Goal: Information Seeking & Learning: Learn about a topic

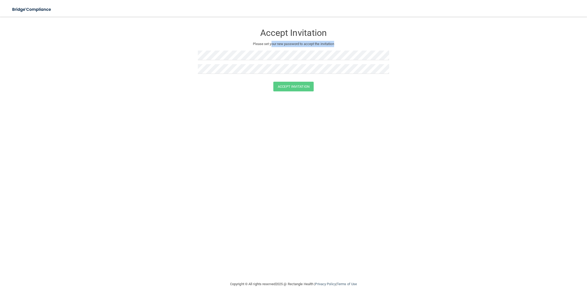
click at [274, 50] on div "Accept Invitation Please set your new password to accept the invitation" at bounding box center [293, 52] width 191 height 60
click at [273, 82] on button "Accept Invitation" at bounding box center [293, 87] width 40 height 10
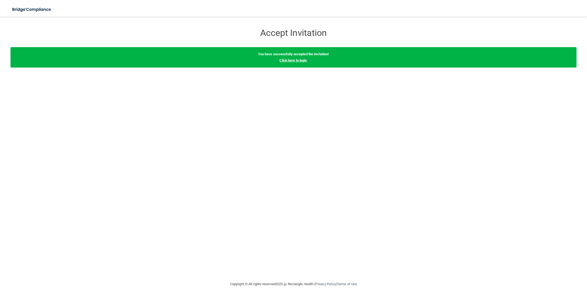
click at [302, 61] on link "Click here to login" at bounding box center [292, 60] width 27 height 4
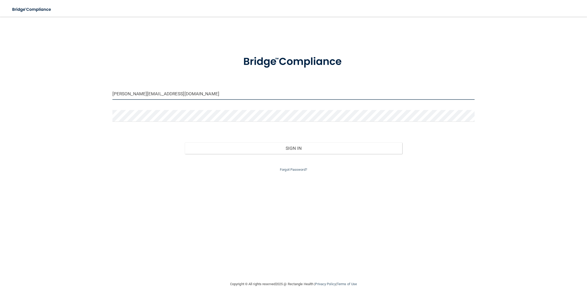
click at [286, 96] on input "[PERSON_NAME][EMAIL_ADDRESS][DOMAIN_NAME]" at bounding box center [293, 94] width 362 height 12
click at [117, 96] on input "[PERSON_NAME][EMAIL_ADDRESS][DOMAIN_NAME]" at bounding box center [293, 94] width 362 height 12
type input "[PERSON_NAME][EMAIL_ADDRESS][DOMAIN_NAME]"
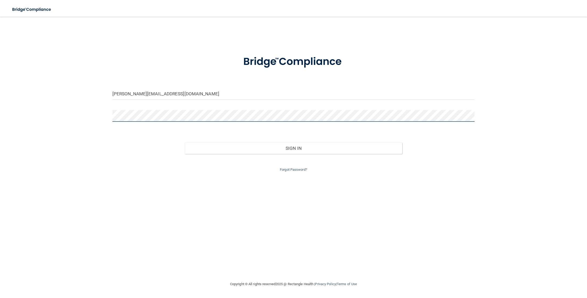
click at [185, 143] on button "Sign In" at bounding box center [293, 149] width 217 height 12
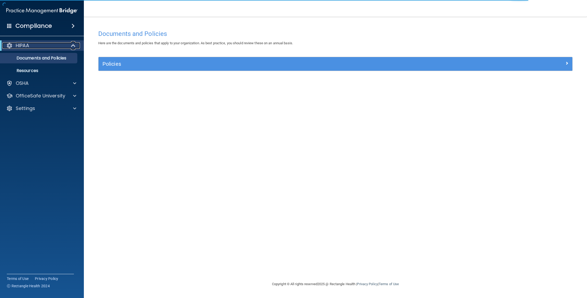
click at [55, 44] on div "HIPAA" at bounding box center [34, 45] width 65 height 6
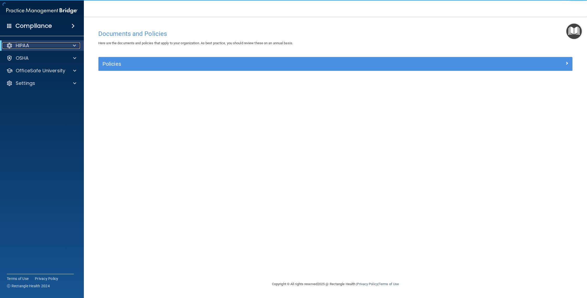
click at [55, 45] on div "HIPAA" at bounding box center [34, 45] width 65 height 6
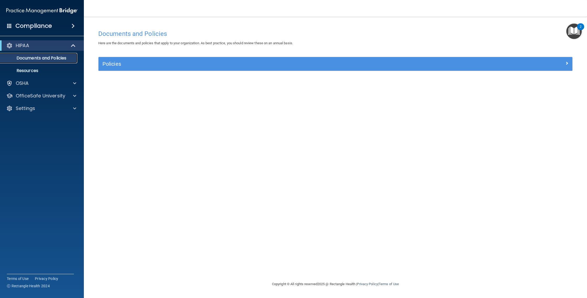
click at [54, 56] on p "Documents and Policies" at bounding box center [39, 58] width 72 height 5
click at [53, 57] on p "Documents and Policies" at bounding box center [39, 58] width 72 height 5
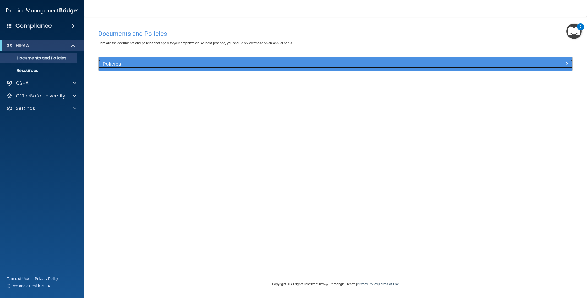
click at [181, 68] on div "Policies" at bounding box center [276, 64] width 355 height 8
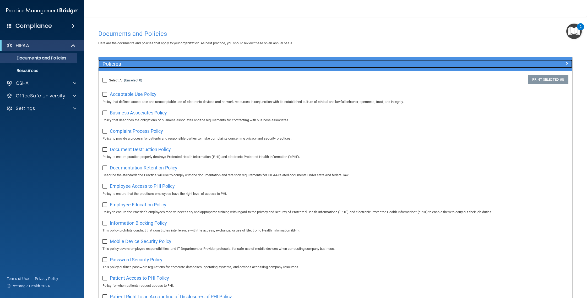
click at [136, 64] on h5 "Policies" at bounding box center [275, 64] width 347 height 6
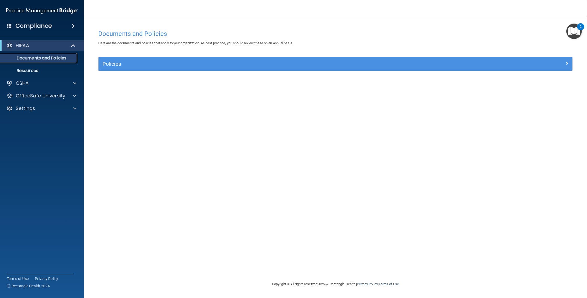
click at [60, 56] on p "Documents and Policies" at bounding box center [39, 58] width 72 height 5
click at [56, 51] on ul "Documents and Policies Report an Incident Business Associates Emergency Plannin…" at bounding box center [42, 63] width 95 height 25
click at [55, 48] on div "HIPAA" at bounding box center [34, 45] width 65 height 6
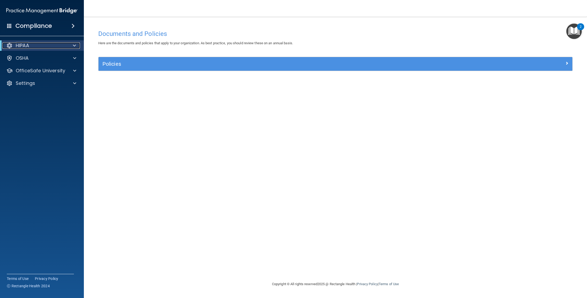
click at [10, 46] on div at bounding box center [9, 45] width 6 height 6
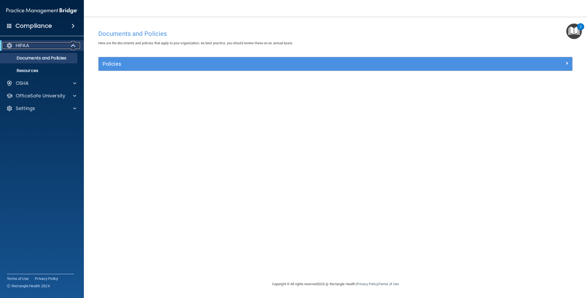
click at [10, 45] on div at bounding box center [9, 45] width 6 height 6
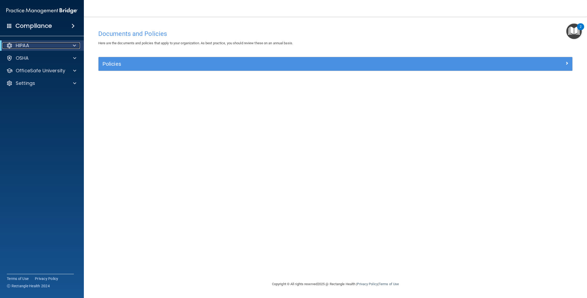
click at [10, 45] on div at bounding box center [9, 45] width 6 height 6
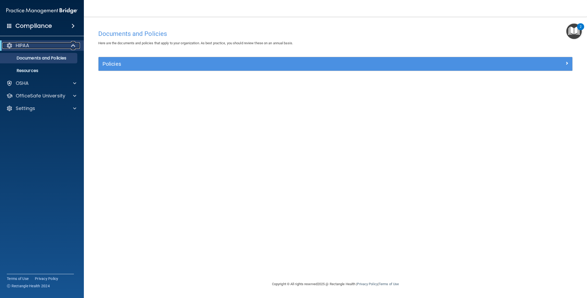
click at [39, 48] on div "HIPAA" at bounding box center [34, 45] width 65 height 6
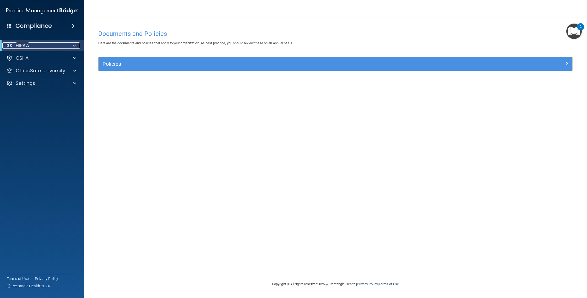
drag, startPoint x: 39, startPoint y: 47, endPoint x: 31, endPoint y: 46, distance: 8.0
click at [39, 47] on div "HIPAA" at bounding box center [34, 45] width 65 height 6
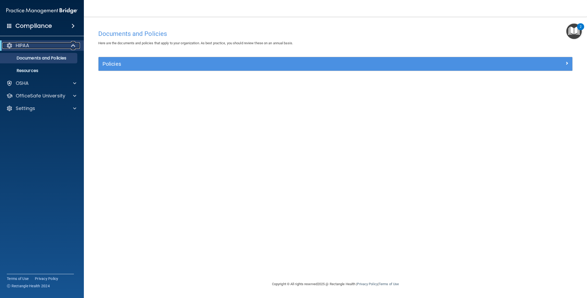
click at [18, 44] on p "HIPAA" at bounding box center [22, 45] width 13 height 6
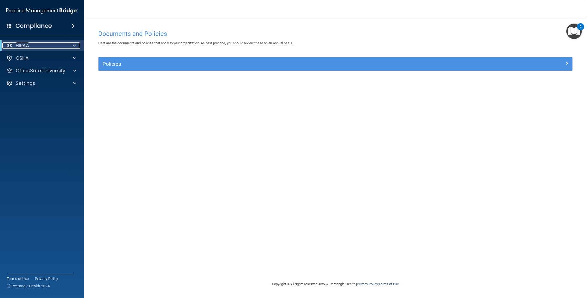
click at [10, 42] on div at bounding box center [9, 45] width 6 height 6
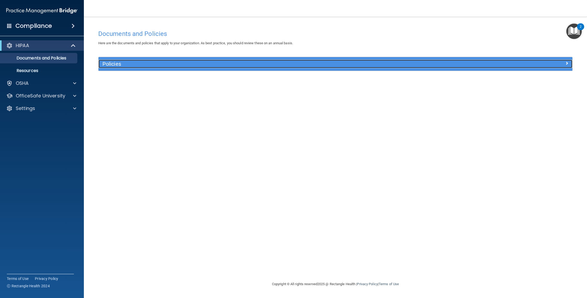
click at [120, 68] on div "Policies" at bounding box center [276, 64] width 355 height 8
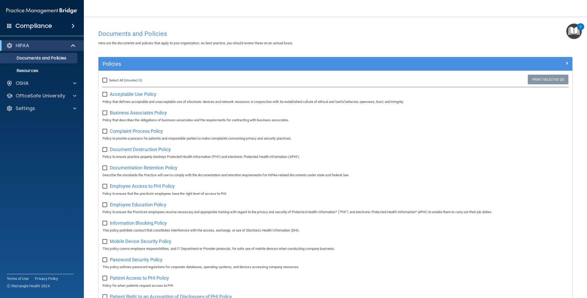
click at [143, 100] on p "Policy that defines acceptable and unacceptable use of electronic devices and n…" at bounding box center [335, 102] width 466 height 6
click at [134, 94] on span "Acceptable Use Policy" at bounding box center [133, 94] width 47 height 6
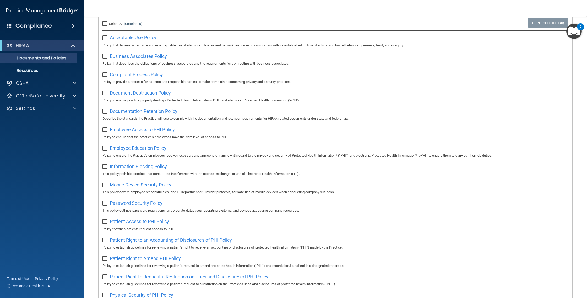
scroll to position [218, 0]
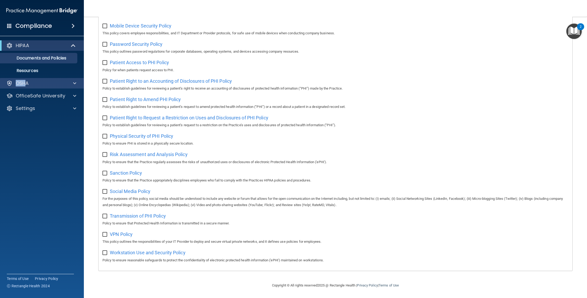
click at [26, 80] on div "OSHA" at bounding box center [42, 83] width 84 height 10
click at [42, 88] on div "OSHA" at bounding box center [42, 83] width 84 height 10
click at [42, 85] on div "OSHA" at bounding box center [34, 83] width 65 height 6
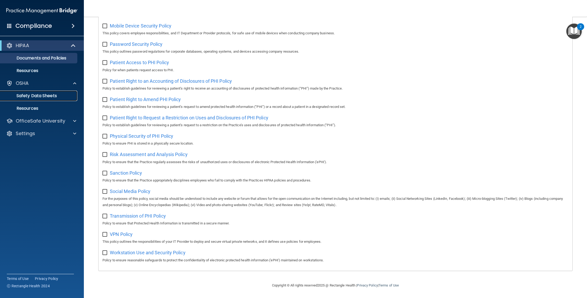
click at [43, 94] on p "Safety Data Sheets" at bounding box center [39, 95] width 72 height 5
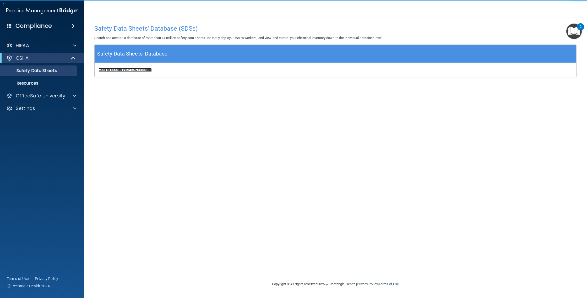
click at [113, 69] on b "Click to access your SDS database" at bounding box center [125, 70] width 53 height 4
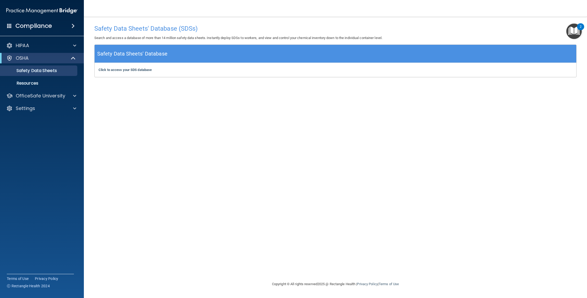
click at [571, 33] on img "Open Resource Center, 2 new notifications" at bounding box center [573, 31] width 15 height 15
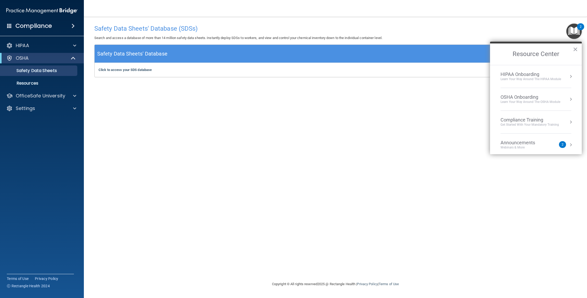
click at [523, 73] on div "HIPAA Onboarding" at bounding box center [531, 75] width 61 height 6
click at [522, 72] on div "Welcome to Your Training! Start Here" at bounding box center [538, 73] width 66 height 9
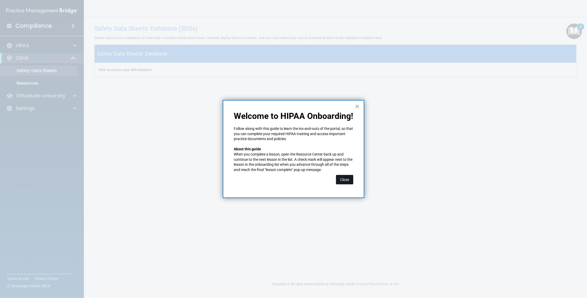
click at [347, 179] on button "Close" at bounding box center [344, 179] width 17 height 9
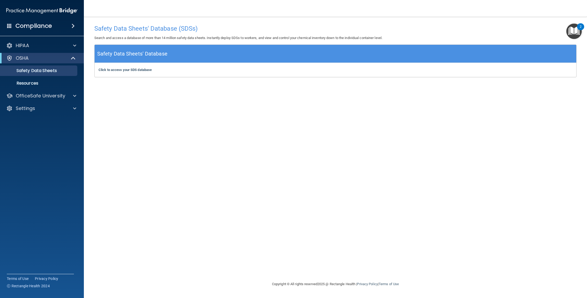
click at [573, 34] on img "Open Resource Center, 2 new notifications" at bounding box center [573, 31] width 15 height 15
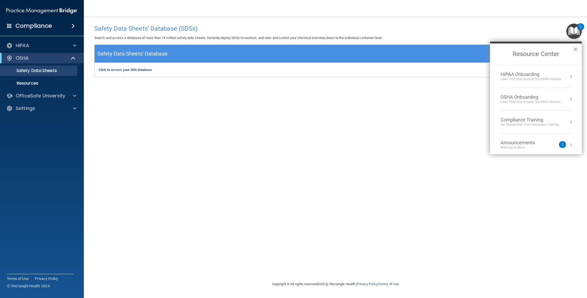
click at [568, 74] on button "Resource Center" at bounding box center [570, 76] width 5 height 5
click at [526, 91] on div "Completed 0 of 5" at bounding box center [538, 93] width 66 height 4
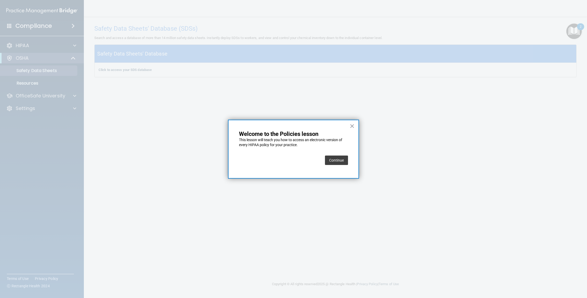
drag, startPoint x: 351, startPoint y: 160, endPoint x: 344, endPoint y: 161, distance: 7.6
click at [351, 161] on div "× Welcome to the Policies lesson This lesson will teach you how to access an el…" at bounding box center [293, 149] width 131 height 59
click at [343, 161] on button "Continue" at bounding box center [336, 160] width 23 height 9
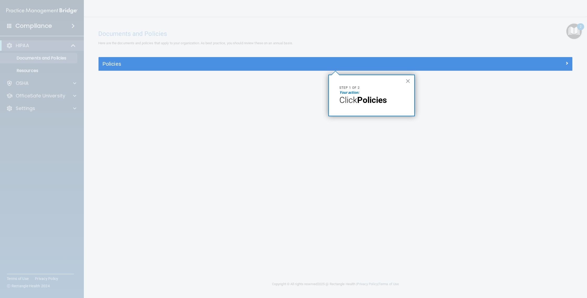
click at [392, 99] on p "Click Policies" at bounding box center [371, 100] width 64 height 10
click at [369, 69] on div "Policies" at bounding box center [336, 64] width 474 height 14
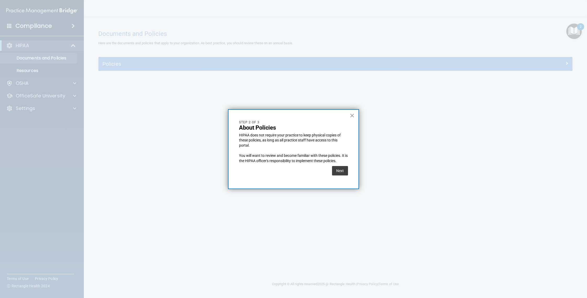
click at [344, 172] on button "Next" at bounding box center [340, 170] width 16 height 9
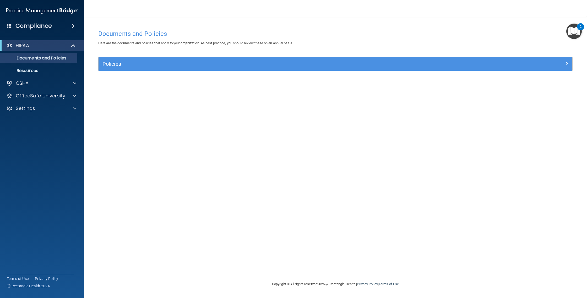
click at [574, 34] on img "Open Resource Center, 2 new notifications" at bounding box center [573, 31] width 15 height 15
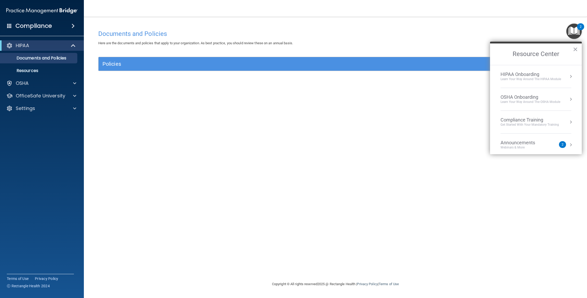
click at [568, 74] on button "Resource Center" at bounding box center [570, 76] width 5 height 5
drag, startPoint x: 394, startPoint y: 85, endPoint x: 396, endPoint y: 72, distance: 13.2
click at [394, 85] on div "Documents and Policies Here are the documents and policies that apply to your o…" at bounding box center [335, 154] width 482 height 254
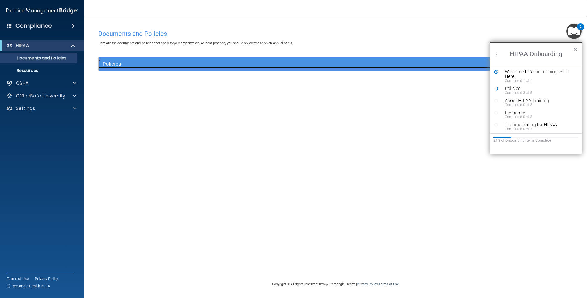
click at [396, 62] on h5 "Policies" at bounding box center [275, 64] width 347 height 6
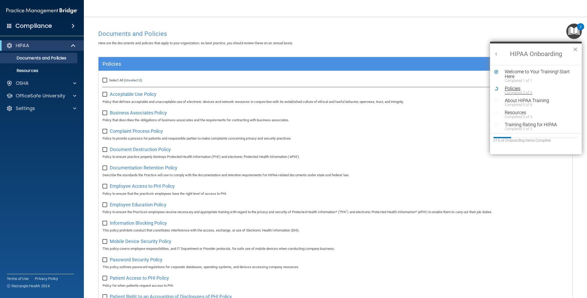
click at [526, 89] on div "Policies" at bounding box center [538, 88] width 66 height 5
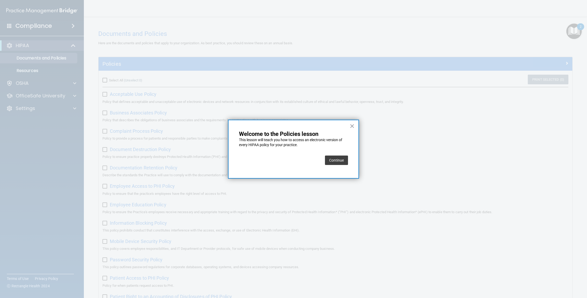
click at [342, 156] on button "Continue" at bounding box center [336, 160] width 23 height 9
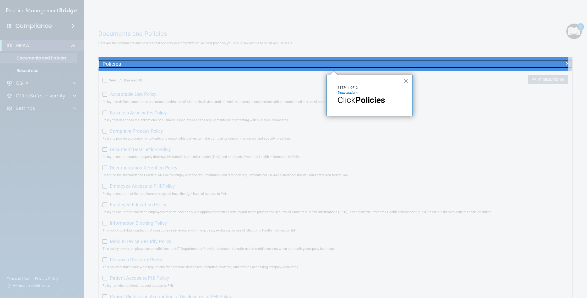
click at [340, 66] on h5 "Policies" at bounding box center [275, 64] width 347 height 6
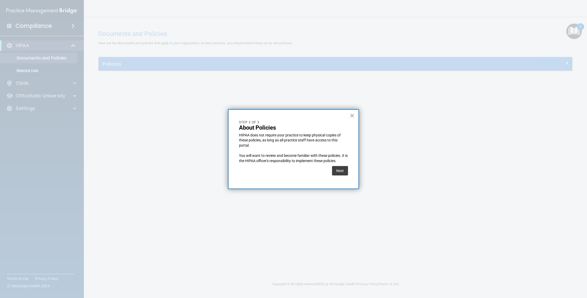
click at [339, 171] on button "Next" at bounding box center [340, 170] width 16 height 9
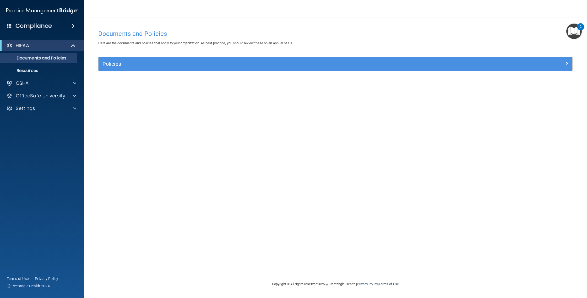
click at [571, 30] on img "Open Resource Center, 2 new notifications" at bounding box center [573, 31] width 15 height 15
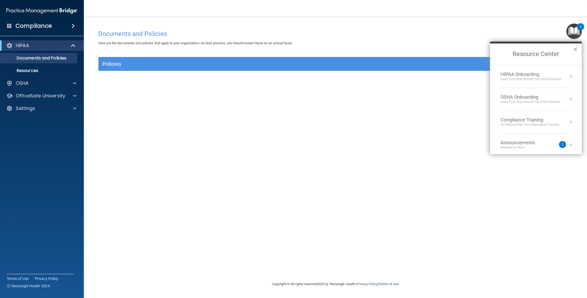
click at [547, 69] on li "HIPAA Onboarding Learn Your Way around the HIPAA module" at bounding box center [536, 76] width 71 height 23
click at [411, 78] on div "Documents and Policies Here are the documents and policies that apply to your o…" at bounding box center [335, 154] width 482 height 254
drag, startPoint x: 400, startPoint y: 69, endPoint x: 399, endPoint y: 72, distance: 2.8
click at [400, 72] on div "Policies Select All (Unselect 0) Unselect All Print Selected (0) Acceptable Use…" at bounding box center [335, 67] width 482 height 20
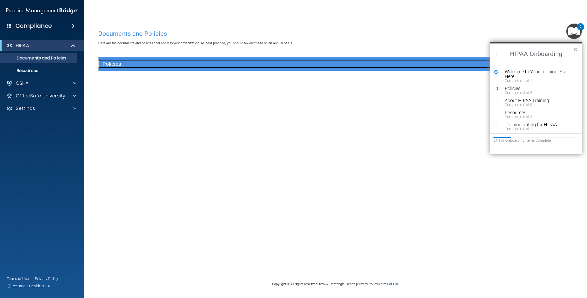
click at [398, 68] on div "Policies" at bounding box center [276, 64] width 355 height 8
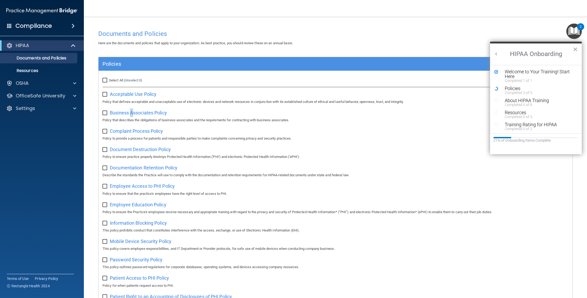
click at [132, 116] on div "Business Associates Policy Policy that describes the obligations of business as…" at bounding box center [335, 115] width 466 height 15
click at [156, 112] on span "Business Associates Policy" at bounding box center [138, 113] width 57 height 6
click at [147, 149] on span "Document Destruction Policy" at bounding box center [140, 150] width 61 height 6
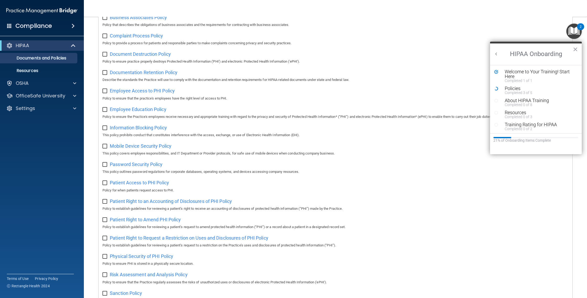
scroll to position [218, 0]
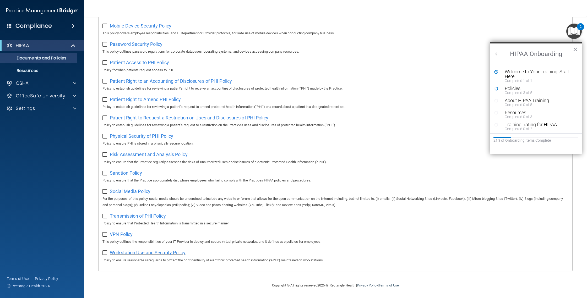
click at [178, 253] on span "Workstation Use and Security Policy" at bounding box center [148, 253] width 76 height 6
click at [127, 234] on span "VPN Policy" at bounding box center [121, 235] width 23 height 6
click at [103, 215] on input "checkbox" at bounding box center [105, 216] width 6 height 4
checkbox input "true"
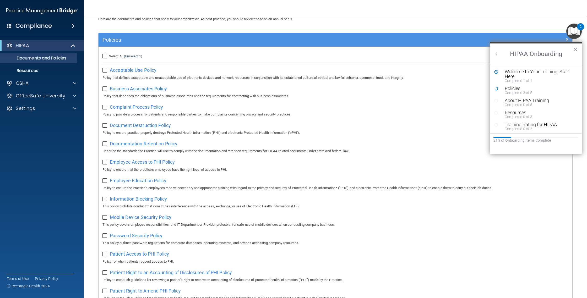
scroll to position [0, 0]
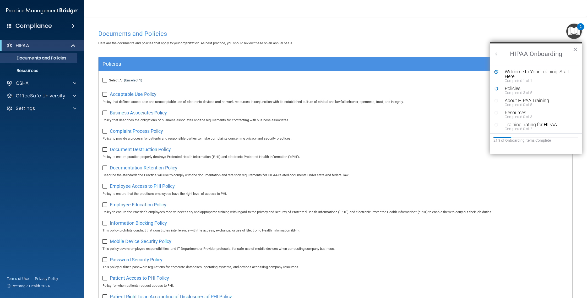
click at [105, 82] on input "Select All (Unselect 1) Unselect All" at bounding box center [105, 80] width 6 height 4
checkbox input "true"
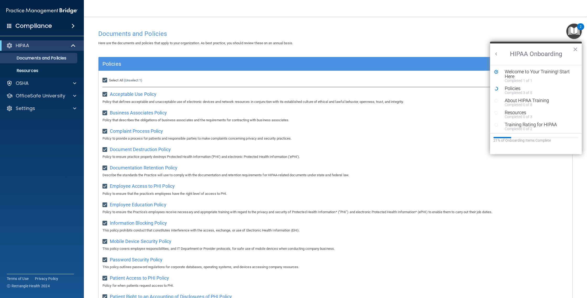
checkbox input "true"
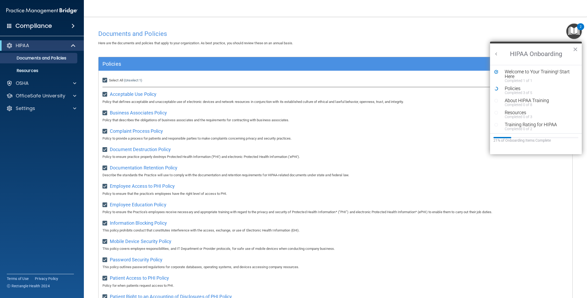
checkbox input "true"
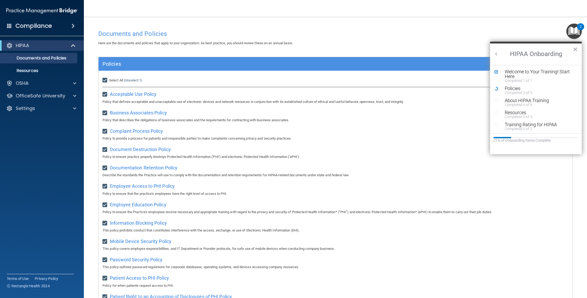
checkbox input "true"
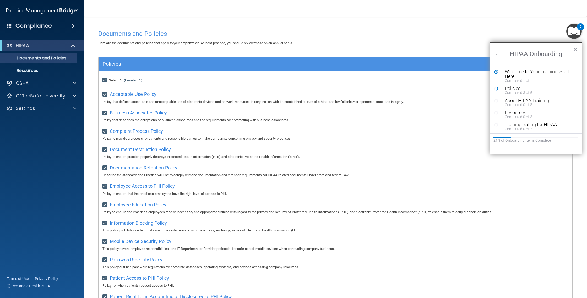
checkbox input "true"
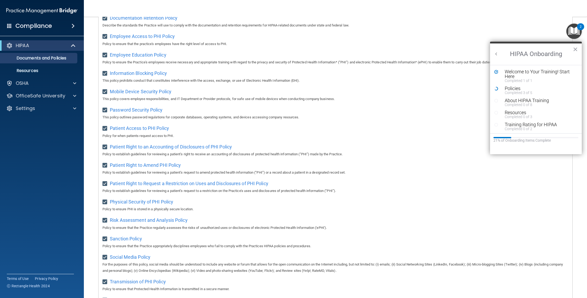
scroll to position [45, 0]
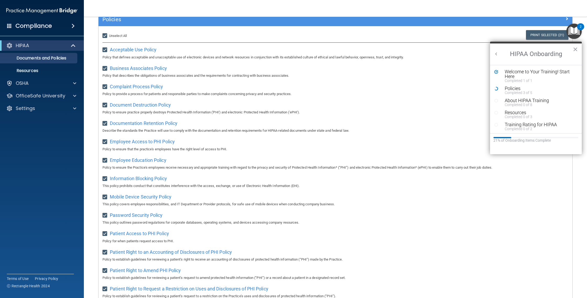
click at [578, 50] on h2 "HIPAA Onboarding" at bounding box center [536, 54] width 92 height 21
click at [511, 86] on div "Policies" at bounding box center [538, 88] width 66 height 5
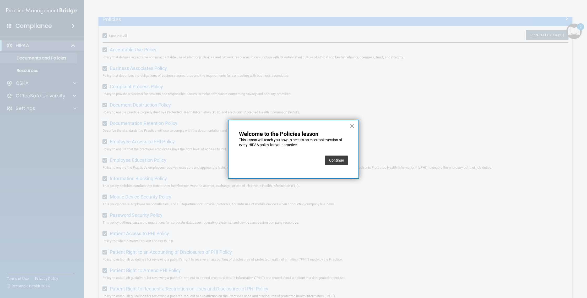
click at [334, 157] on button "Continue" at bounding box center [336, 160] width 23 height 9
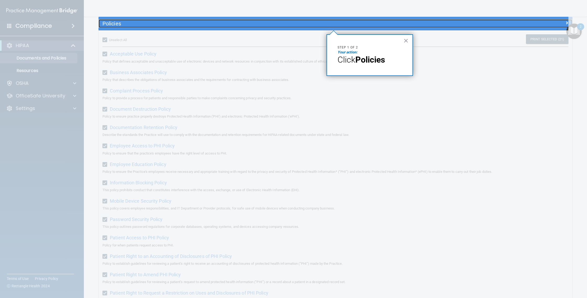
click at [401, 24] on h5 "Policies" at bounding box center [275, 24] width 347 height 6
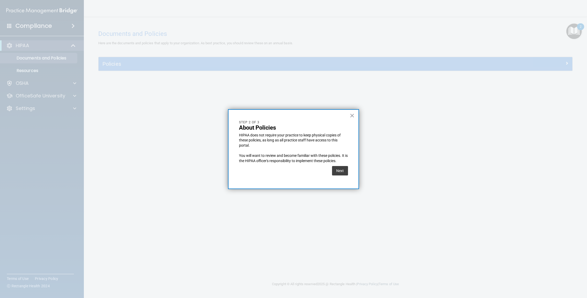
scroll to position [0, 0]
click at [347, 169] on button "Next" at bounding box center [340, 170] width 16 height 9
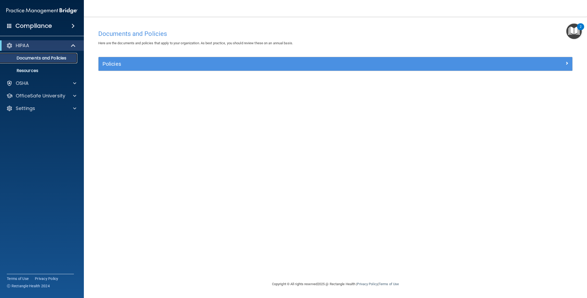
click at [63, 57] on p "Documents and Policies" at bounding box center [39, 58] width 72 height 5
click at [62, 58] on p "Documents and Policies" at bounding box center [39, 58] width 72 height 5
click at [578, 24] on img "Open Resource Center, 2 new notifications" at bounding box center [573, 31] width 15 height 15
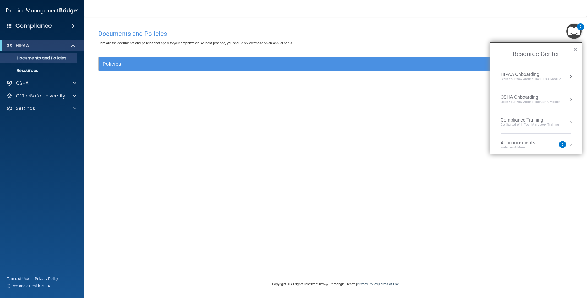
click at [572, 69] on ol "HIPAA Onboarding Learn Your Way around the HIPAA module OSHA Onboarding Learn y…" at bounding box center [536, 109] width 92 height 89
click at [568, 75] on button "Resource Center" at bounding box center [570, 76] width 5 height 5
click at [535, 101] on div "About HIPAA Training" at bounding box center [538, 100] width 66 height 5
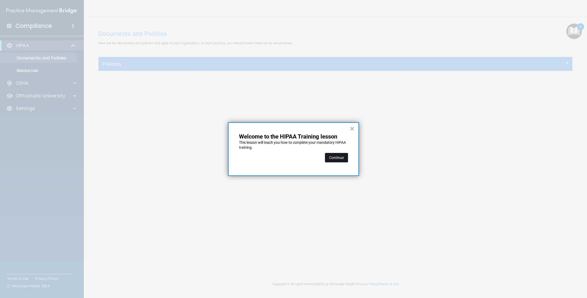
click at [339, 156] on button "Continue" at bounding box center [336, 157] width 23 height 9
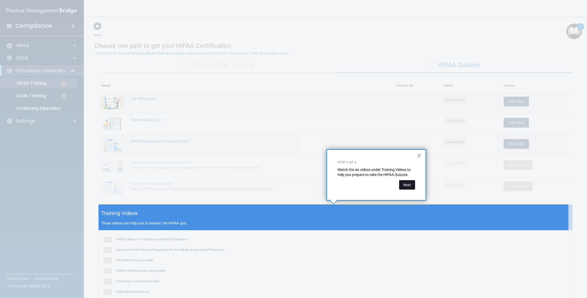
click at [411, 181] on button "Next" at bounding box center [407, 184] width 16 height 9
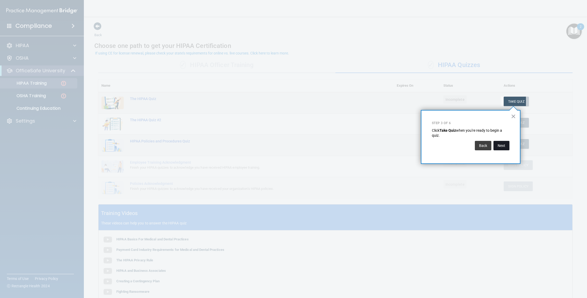
click at [501, 145] on button "Next" at bounding box center [501, 145] width 16 height 9
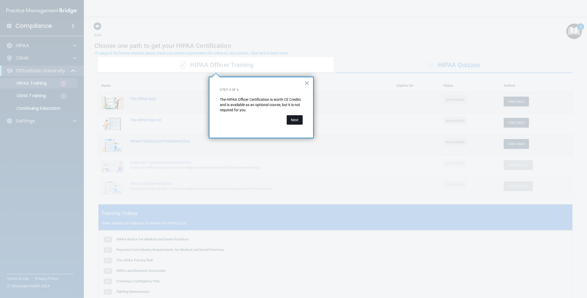
click at [300, 123] on button "Next" at bounding box center [295, 119] width 16 height 9
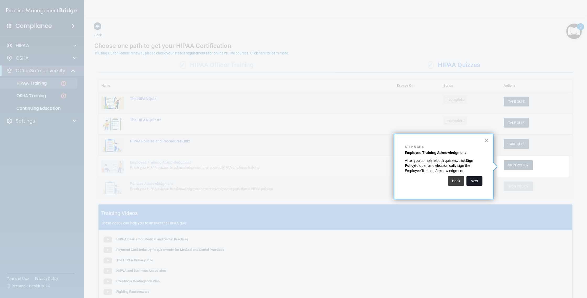
click at [473, 182] on button "Next" at bounding box center [474, 180] width 16 height 9
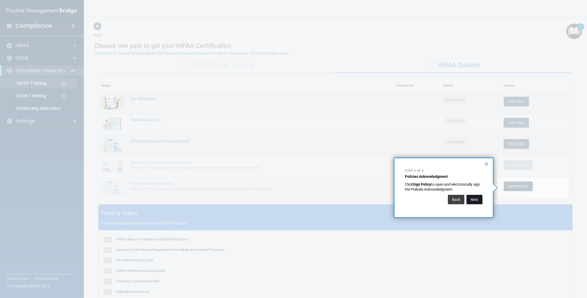
click at [482, 201] on button "Next" at bounding box center [474, 199] width 16 height 9
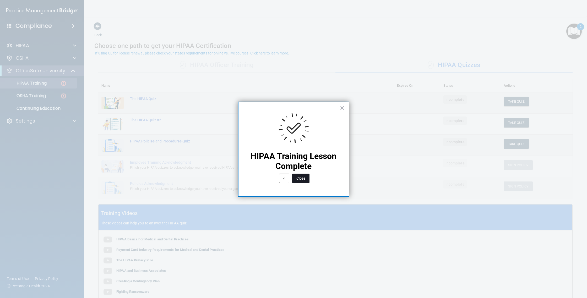
click at [305, 180] on button "Close" at bounding box center [300, 178] width 17 height 9
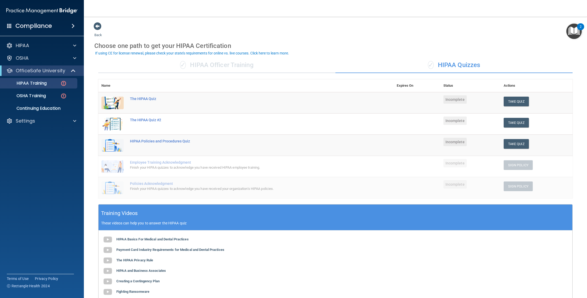
click at [568, 32] on img "Open Resource Center, 2 new notifications" at bounding box center [573, 31] width 15 height 15
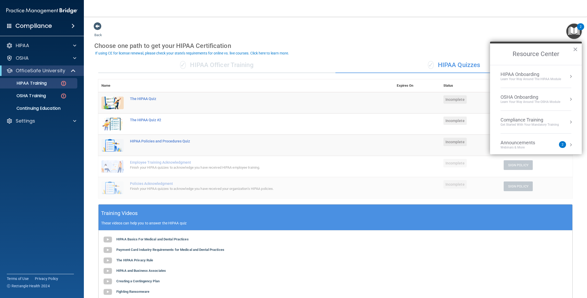
click at [546, 66] on li "HIPAA Onboarding Learn Your Way around the HIPAA module" at bounding box center [536, 76] width 71 height 23
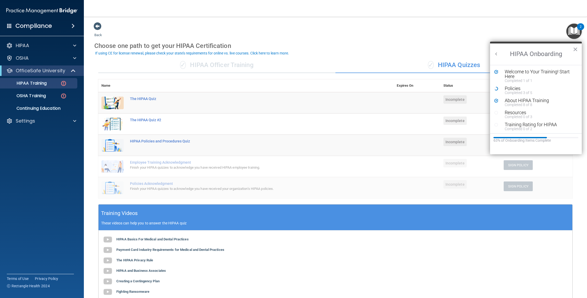
click at [430, 35] on div "Back Choose one path to get your HIPAA Certification ✓ HIPAA Officer Training ✓…" at bounding box center [335, 184] width 482 height 324
click at [575, 49] on button "×" at bounding box center [575, 49] width 5 height 8
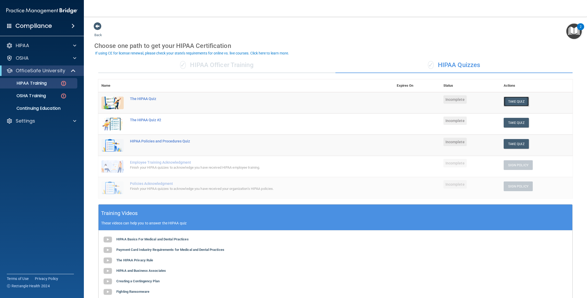
click at [517, 102] on button "Take Quiz" at bounding box center [516, 102] width 25 height 10
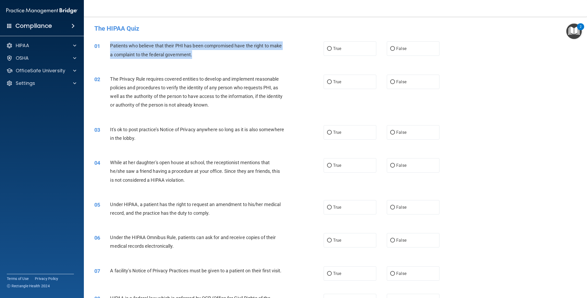
drag, startPoint x: 111, startPoint y: 44, endPoint x: 282, endPoint y: 59, distance: 171.6
click at [282, 60] on div "01 Patients who believe that their PHI has been compromised have the right to m…" at bounding box center [208, 51] width 245 height 20
copy span "Patients who believe that their PHI has been compromised have the right to make…"
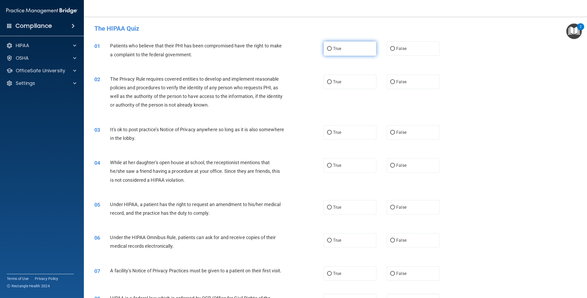
click at [344, 52] on label "True" at bounding box center [350, 48] width 53 height 14
click at [332, 51] on input "True" at bounding box center [329, 49] width 5 height 4
radio input "true"
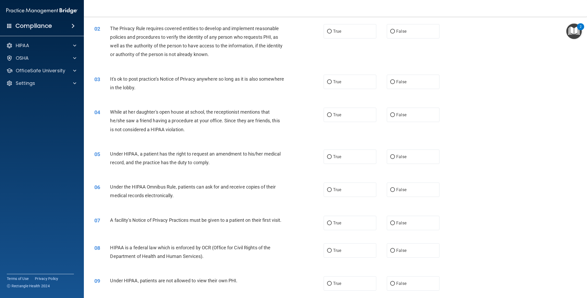
scroll to position [50, 0]
click at [360, 31] on label "True" at bounding box center [350, 32] width 53 height 14
click at [332, 31] on input "True" at bounding box center [329, 33] width 5 height 4
radio input "true"
click at [390, 81] on input "False" at bounding box center [392, 83] width 5 height 4
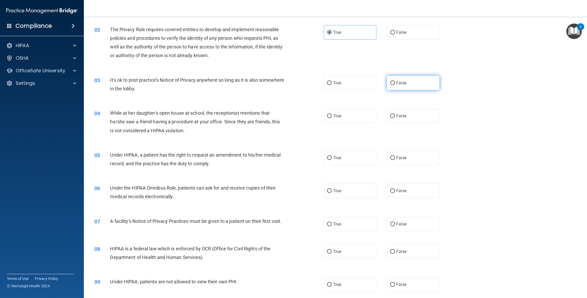
radio input "true"
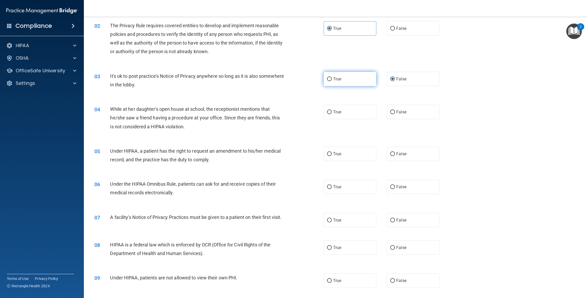
scroll to position [54, 0]
click at [384, 113] on div "True False" at bounding box center [387, 112] width 127 height 14
click at [396, 113] on span "False" at bounding box center [401, 111] width 10 height 5
click at [394, 113] on input "False" at bounding box center [392, 112] width 5 height 4
radio input "true"
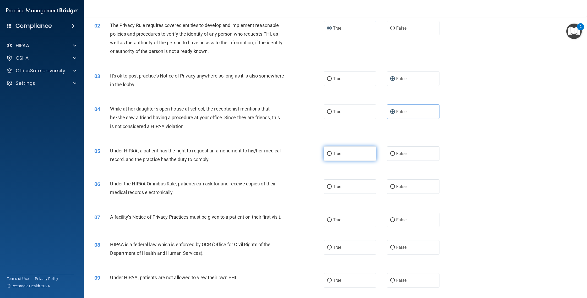
click at [343, 159] on label "True" at bounding box center [350, 153] width 53 height 14
click at [332, 156] on input "True" at bounding box center [329, 154] width 5 height 4
radio input "true"
click at [338, 188] on span "True" at bounding box center [337, 186] width 8 height 5
click at [332, 188] on input "True" at bounding box center [329, 187] width 5 height 4
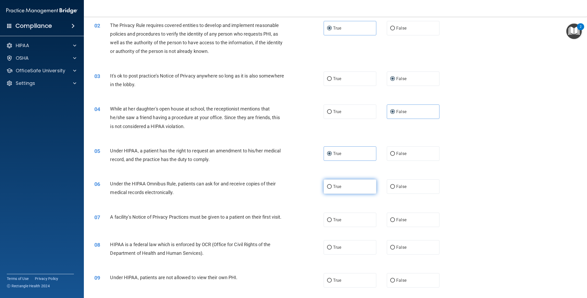
radio input "true"
click at [345, 216] on label "True" at bounding box center [350, 220] width 53 height 14
click at [332, 218] on input "True" at bounding box center [329, 220] width 5 height 4
radio input "true"
click at [363, 255] on label "True" at bounding box center [350, 247] width 53 height 14
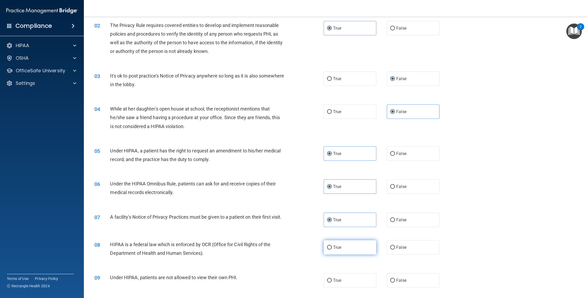
click at [332, 250] on input "True" at bounding box center [329, 248] width 5 height 4
radio input "true"
click at [407, 288] on label "False" at bounding box center [413, 280] width 53 height 14
click at [395, 283] on input "False" at bounding box center [392, 281] width 5 height 4
radio input "true"
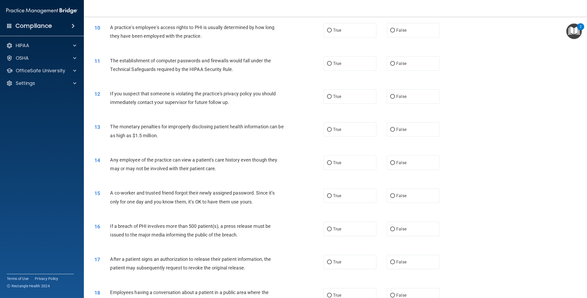
scroll to position [332, 0]
click at [357, 269] on label "True" at bounding box center [350, 262] width 53 height 14
click at [332, 264] on input "True" at bounding box center [329, 262] width 5 height 4
radio input "true"
click at [353, 233] on label "True" at bounding box center [350, 229] width 53 height 14
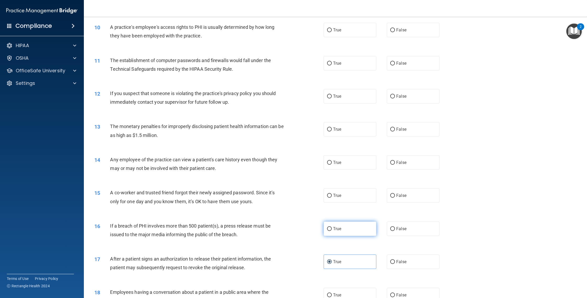
click at [332, 231] on input "True" at bounding box center [329, 229] width 5 height 4
radio input "true"
click at [407, 194] on label "False" at bounding box center [413, 195] width 53 height 14
click at [395, 194] on input "False" at bounding box center [392, 196] width 5 height 4
radio input "true"
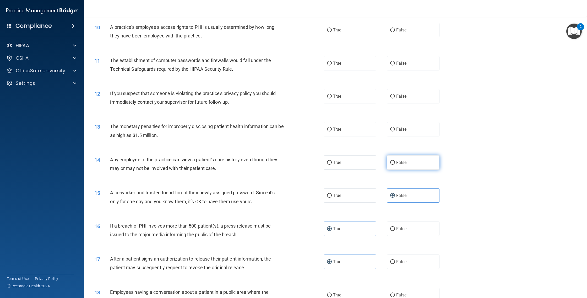
click at [424, 167] on label "False" at bounding box center [413, 162] width 53 height 14
click at [395, 165] on input "False" at bounding box center [392, 163] width 5 height 4
radio input "true"
click at [366, 137] on label "True" at bounding box center [350, 129] width 53 height 14
click at [332, 132] on input "True" at bounding box center [329, 130] width 5 height 4
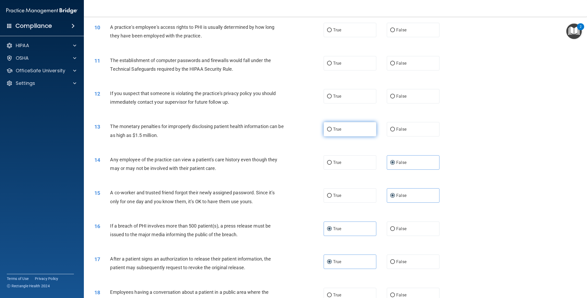
radio input "true"
click at [360, 97] on label "True" at bounding box center [350, 96] width 53 height 14
click at [332, 97] on input "True" at bounding box center [329, 97] width 5 height 4
radio input "true"
click at [345, 70] on label "True" at bounding box center [350, 63] width 53 height 14
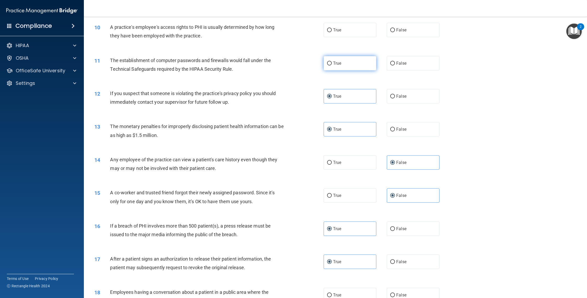
click at [332, 66] on input "True" at bounding box center [329, 64] width 5 height 4
radio input "true"
click at [426, 31] on label "False" at bounding box center [413, 30] width 53 height 14
click at [395, 31] on input "False" at bounding box center [392, 30] width 5 height 4
radio input "true"
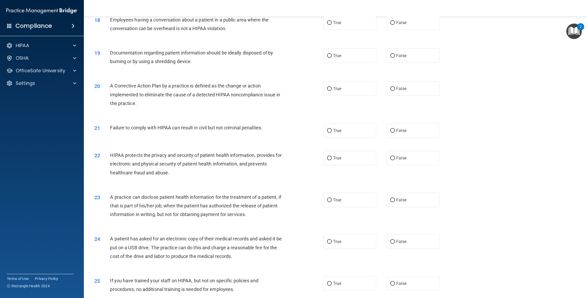
scroll to position [604, 0]
click at [402, 25] on label "False" at bounding box center [413, 22] width 53 height 14
click at [395, 25] on input "False" at bounding box center [392, 23] width 5 height 4
radio input "true"
click at [361, 55] on label "True" at bounding box center [350, 55] width 53 height 14
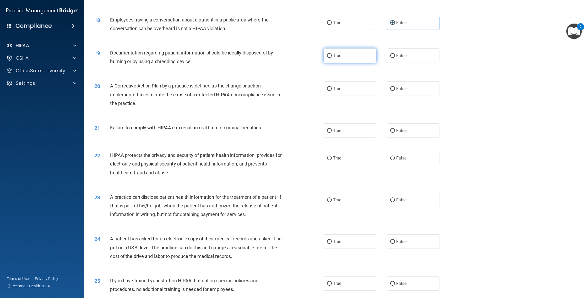
click at [332, 55] on input "True" at bounding box center [329, 56] width 5 height 4
radio input "true"
click at [352, 96] on label "True" at bounding box center [350, 88] width 53 height 14
click at [332, 91] on input "True" at bounding box center [329, 89] width 5 height 4
radio input "true"
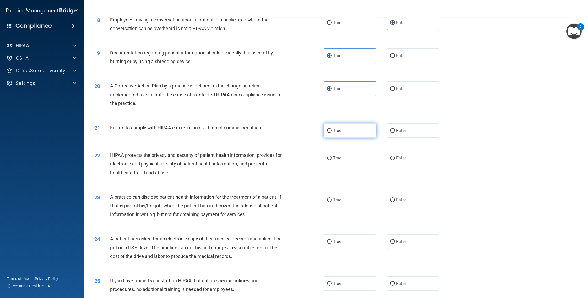
click at [349, 138] on label "True" at bounding box center [350, 130] width 53 height 14
click at [332, 133] on input "True" at bounding box center [329, 131] width 5 height 4
radio input "true"
click at [351, 155] on div "22 HIPAA protects the privacy and security of patient health information, provi…" at bounding box center [335, 165] width 490 height 42
click at [354, 165] on label "True" at bounding box center [350, 158] width 53 height 14
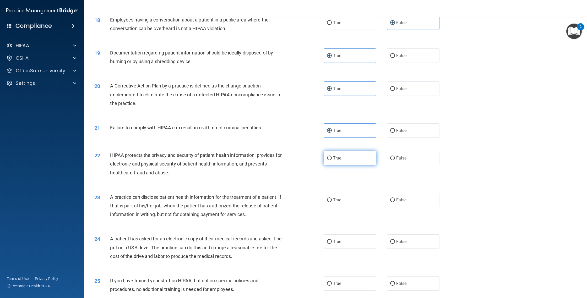
click at [332, 160] on input "True" at bounding box center [329, 158] width 5 height 4
radio input "true"
click at [413, 207] on label "False" at bounding box center [413, 200] width 53 height 14
click at [395, 202] on input "False" at bounding box center [392, 200] width 5 height 4
radio input "true"
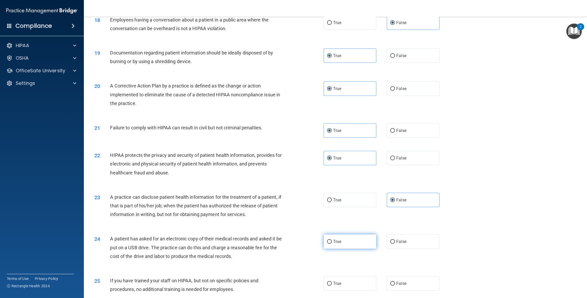
click at [343, 244] on label "True" at bounding box center [350, 242] width 53 height 14
click at [332, 244] on input "True" at bounding box center [329, 242] width 5 height 4
radio input "true"
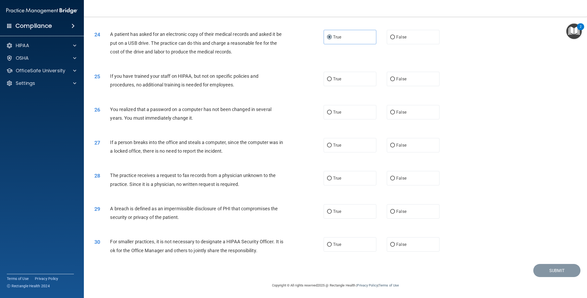
scroll to position [815, 0]
click at [387, 80] on label "False" at bounding box center [413, 79] width 53 height 14
click at [390, 80] on input "False" at bounding box center [392, 79] width 5 height 4
radio input "true"
click at [371, 110] on label "True" at bounding box center [350, 112] width 53 height 14
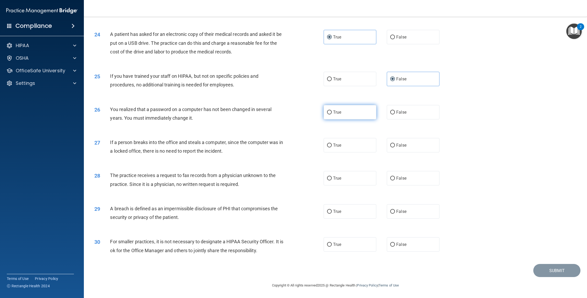
click at [332, 111] on input "True" at bounding box center [329, 113] width 5 height 4
radio input "true"
click at [409, 142] on label "False" at bounding box center [413, 145] width 53 height 14
click at [395, 144] on input "False" at bounding box center [392, 146] width 5 height 4
radio input "true"
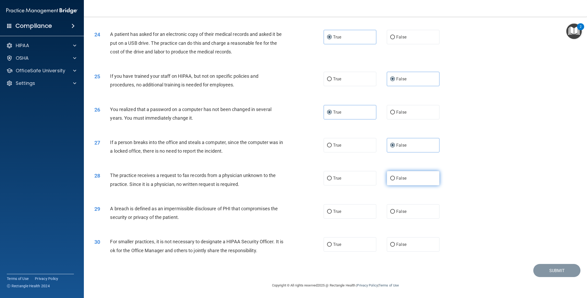
click at [406, 180] on label "False" at bounding box center [413, 178] width 53 height 14
click at [395, 180] on input "False" at bounding box center [392, 179] width 5 height 4
radio input "true"
click at [366, 207] on label "True" at bounding box center [350, 211] width 53 height 14
click at [332, 210] on input "True" at bounding box center [329, 212] width 5 height 4
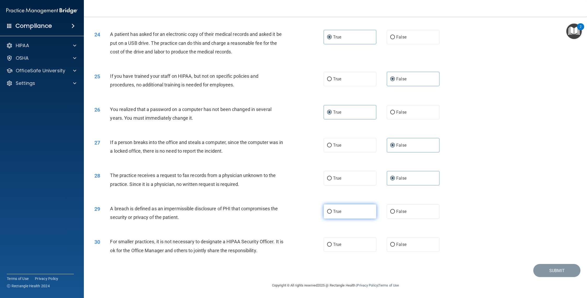
radio input "true"
click at [354, 253] on div "30 For smaller practices, it is not necessary to designate a HIPAA Security Off…" at bounding box center [335, 247] width 490 height 33
click at [352, 248] on label "True" at bounding box center [350, 244] width 53 height 14
click at [332, 247] on input "True" at bounding box center [329, 245] width 5 height 4
radio input "true"
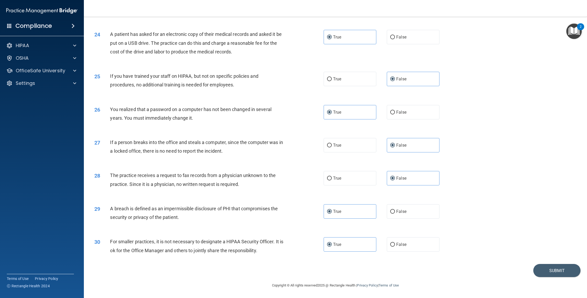
click at [482, 206] on div "29 A breach is defined as an impermissible disclosure of PHI that compromises t…" at bounding box center [335, 214] width 490 height 33
click at [550, 268] on button "Submit" at bounding box center [556, 270] width 47 height 13
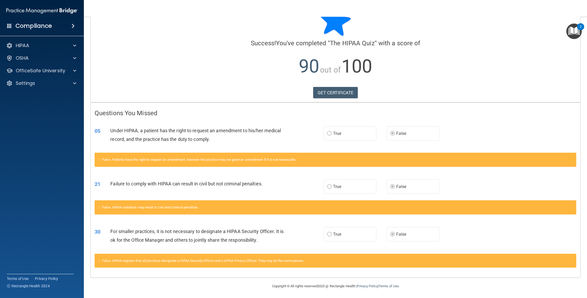
scroll to position [21, 0]
click at [570, 36] on img "Open Resource Center, 2 new notifications" at bounding box center [573, 31] width 15 height 15
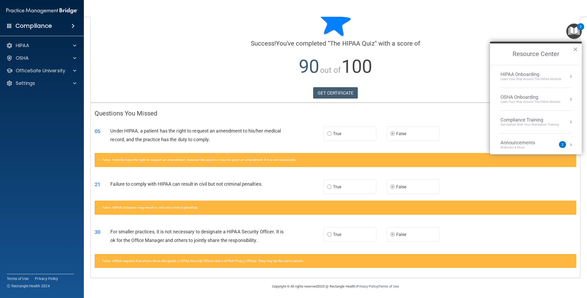
click at [542, 71] on li "HIPAA Onboarding Learn Your Way around the HIPAA module" at bounding box center [536, 76] width 71 height 23
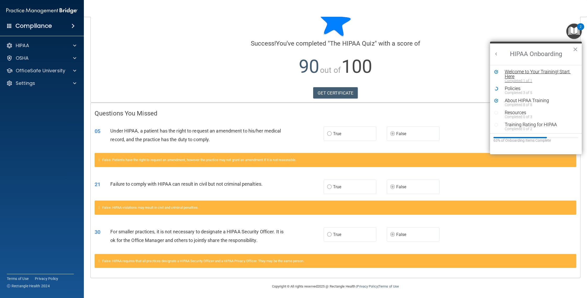
scroll to position [0, 0]
click at [533, 89] on div "Policies" at bounding box center [538, 88] width 66 height 5
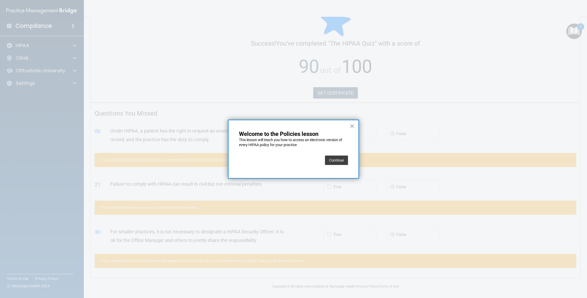
click at [336, 160] on button "Continue" at bounding box center [336, 160] width 23 height 9
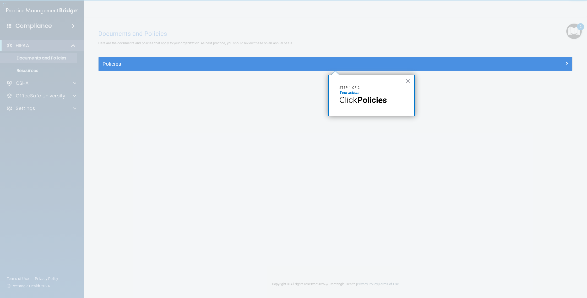
click at [416, 83] on div at bounding box center [336, 184] width 474 height 227
click at [403, 84] on div "× Step 1 of 2 Your action: Click Policies" at bounding box center [371, 96] width 86 height 42
click at [405, 83] on div "× Step 1 of 2 Your action: Click Policies" at bounding box center [371, 96] width 86 height 42
click at [406, 82] on button "×" at bounding box center [407, 81] width 5 height 8
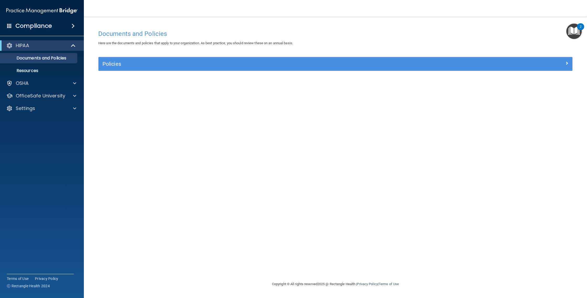
click at [418, 69] on div "Policies" at bounding box center [336, 64] width 474 height 14
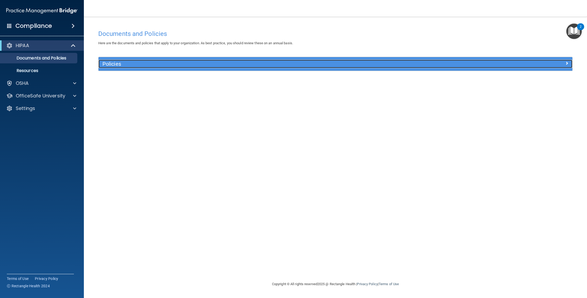
click at [407, 66] on h5 "Policies" at bounding box center [275, 64] width 347 height 6
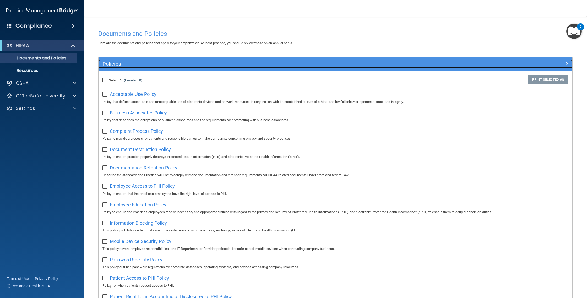
click at [412, 67] on h5 "Policies" at bounding box center [275, 64] width 347 height 6
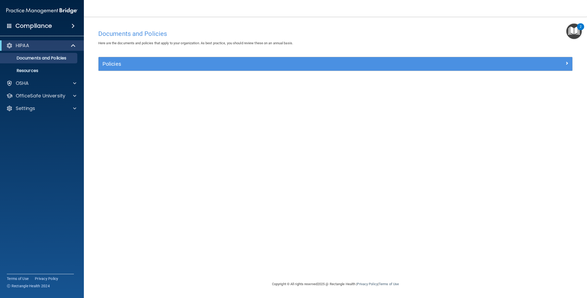
click at [568, 34] on img "Open Resource Center, 2 new notifications" at bounding box center [573, 31] width 15 height 15
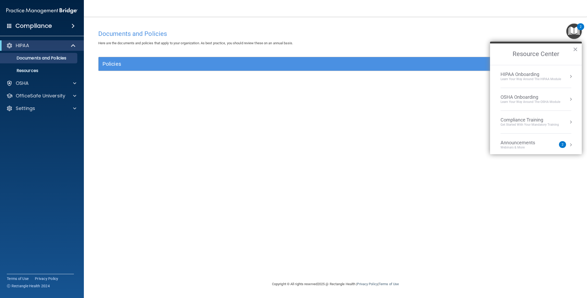
click at [539, 69] on li "HIPAA Onboarding Learn Your Way around the HIPAA module" at bounding box center [536, 76] width 71 height 23
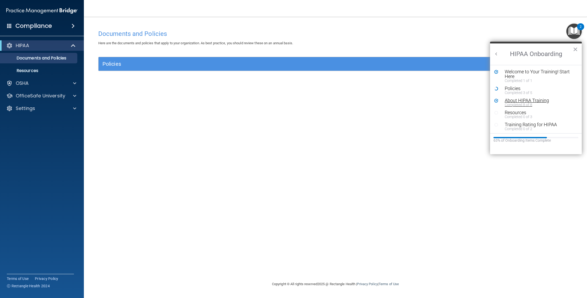
click at [524, 101] on div "About HIPAA Training" at bounding box center [538, 100] width 66 height 5
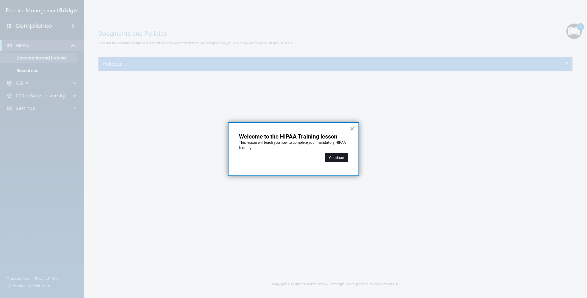
drag, startPoint x: 339, startPoint y: 158, endPoint x: 342, endPoint y: 159, distance: 2.8
click at [342, 159] on button "Continue" at bounding box center [336, 157] width 23 height 9
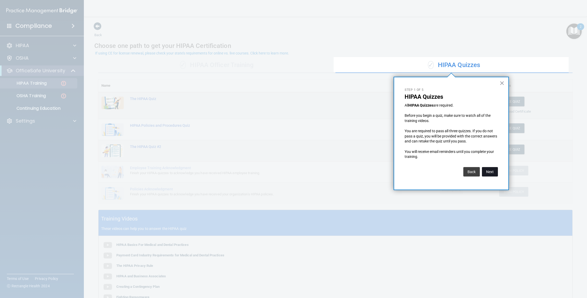
drag, startPoint x: 503, startPoint y: 175, endPoint x: 496, endPoint y: 174, distance: 6.9
click at [503, 175] on div "× Step 1 of 5 HIPAA Quizzes All HIPAA Quizzes are required. Before you begin a …" at bounding box center [451, 133] width 115 height 113
click at [489, 173] on button "Next" at bounding box center [490, 171] width 16 height 9
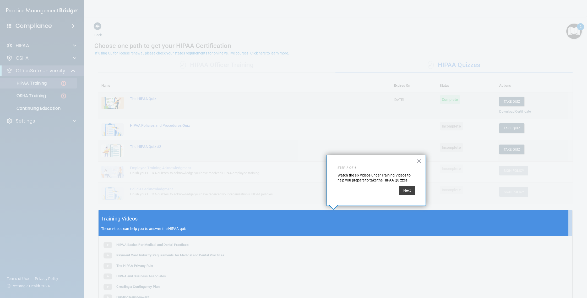
click at [489, 173] on div at bounding box center [334, 105] width 470 height 210
click at [417, 164] on button "×" at bounding box center [419, 161] width 5 height 8
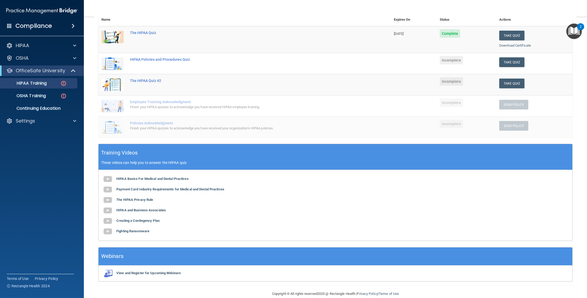
scroll to position [42, 0]
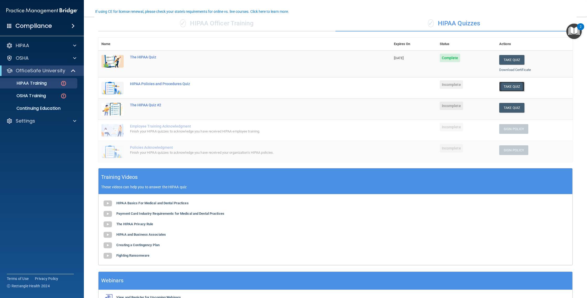
click at [507, 83] on button "Take Quiz" at bounding box center [511, 87] width 25 height 10
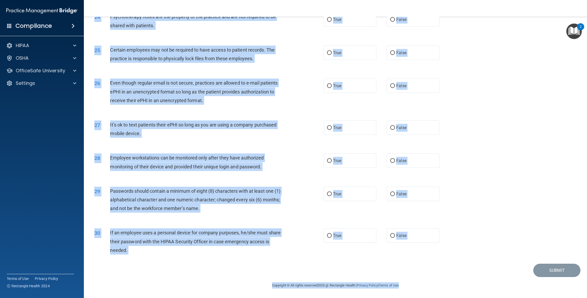
scroll to position [890, 0]
drag, startPoint x: 109, startPoint y: 42, endPoint x: 252, endPoint y: 298, distance: 292.6
click at [252, 298] on main "- HIPAA Policies and Procedures Quiz This quiz doesn’t expire until . Are you s…" at bounding box center [335, 157] width 503 height 281
copy main "It is ok to share your password with a co-worker in case immediate access of a …"
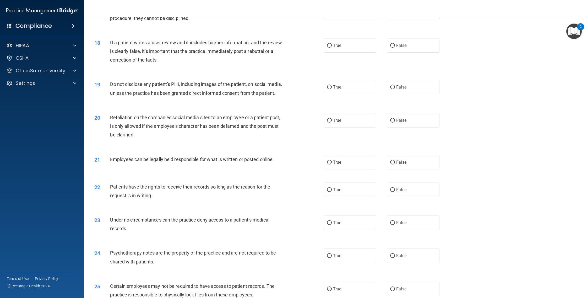
click at [496, 106] on div "19 Do not disclose any patient’s PHI, including images of the patient, on socia…" at bounding box center [335, 89] width 490 height 33
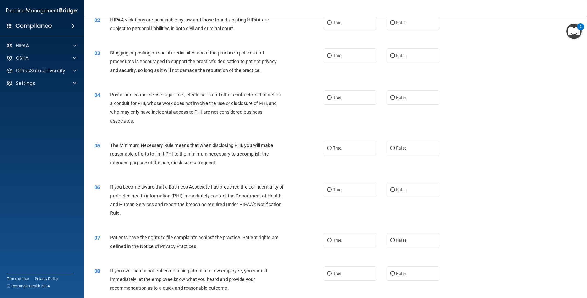
scroll to position [0, 0]
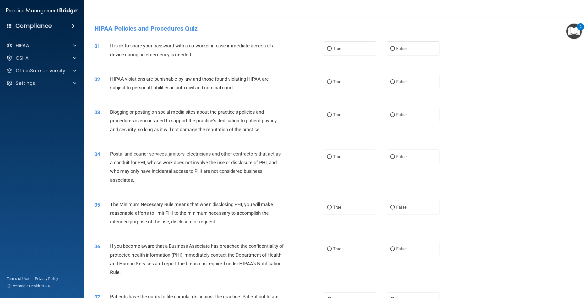
drag, startPoint x: 414, startPoint y: 54, endPoint x: 382, endPoint y: 63, distance: 33.7
click at [414, 54] on label "False" at bounding box center [413, 48] width 53 height 14
click at [395, 51] on input "False" at bounding box center [392, 49] width 5 height 4
radio input "true"
click at [368, 81] on label "True" at bounding box center [350, 82] width 53 height 14
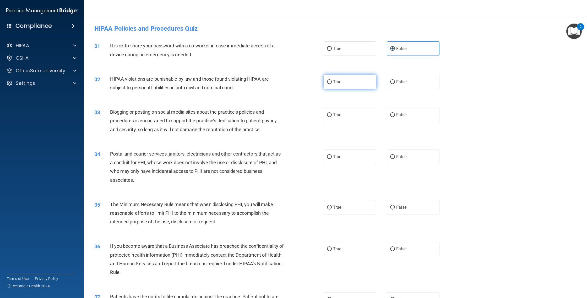
click at [332, 81] on input "True" at bounding box center [329, 82] width 5 height 4
radio input "true"
click at [402, 113] on span "False" at bounding box center [401, 114] width 10 height 5
click at [395, 113] on input "False" at bounding box center [392, 115] width 5 height 4
radio input "true"
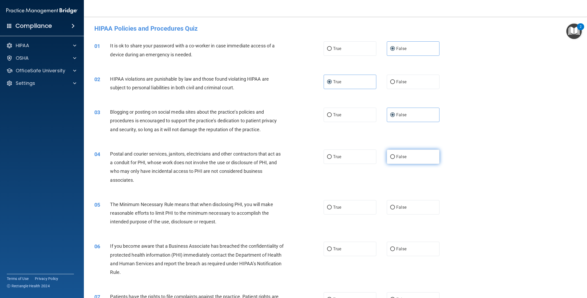
click at [393, 154] on label "False" at bounding box center [413, 157] width 53 height 14
click at [393, 155] on input "False" at bounding box center [392, 157] width 5 height 4
radio input "true"
click at [366, 202] on label "True" at bounding box center [350, 207] width 53 height 14
click at [332, 206] on input "True" at bounding box center [329, 208] width 5 height 4
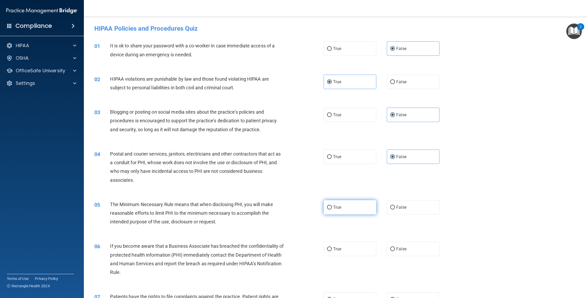
radio input "true"
click at [358, 244] on label "True" at bounding box center [350, 249] width 53 height 14
click at [332, 247] on input "True" at bounding box center [329, 249] width 5 height 4
radio input "true"
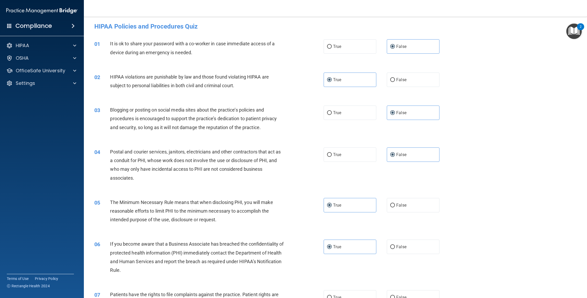
scroll to position [231, 0]
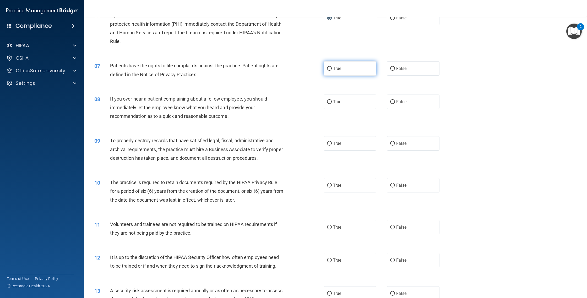
click at [356, 74] on label "True" at bounding box center [350, 68] width 53 height 14
click at [332, 71] on input "True" at bounding box center [329, 69] width 5 height 4
radio input "true"
drag, startPoint x: 390, startPoint y: 96, endPoint x: 392, endPoint y: 121, distance: 24.4
click at [390, 96] on label "False" at bounding box center [413, 102] width 53 height 14
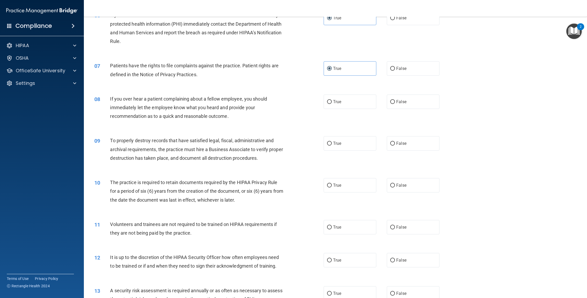
click at [390, 100] on input "False" at bounding box center [392, 102] width 5 height 4
radio input "true"
click at [361, 147] on label "True" at bounding box center [350, 143] width 53 height 14
click at [332, 146] on input "True" at bounding box center [329, 144] width 5 height 4
radio input "true"
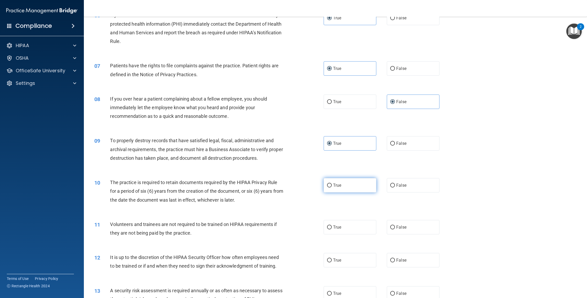
click at [360, 183] on label "True" at bounding box center [350, 185] width 53 height 14
click at [332, 184] on input "True" at bounding box center [329, 186] width 5 height 4
radio input "true"
drag, startPoint x: 404, startPoint y: 228, endPoint x: 405, endPoint y: 235, distance: 6.9
click at [404, 229] on label "False" at bounding box center [413, 227] width 53 height 14
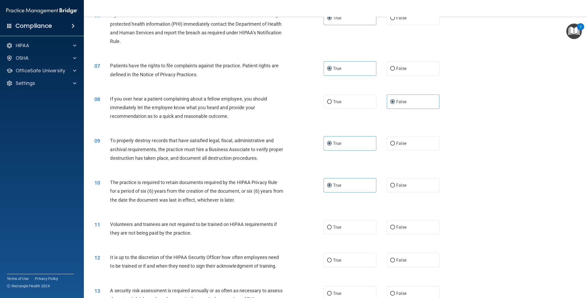
click at [395, 229] on input "False" at bounding box center [392, 228] width 5 height 4
radio input "true"
click at [412, 261] on label "False" at bounding box center [413, 260] width 53 height 14
click at [395, 261] on input "False" at bounding box center [392, 261] width 5 height 4
radio input "true"
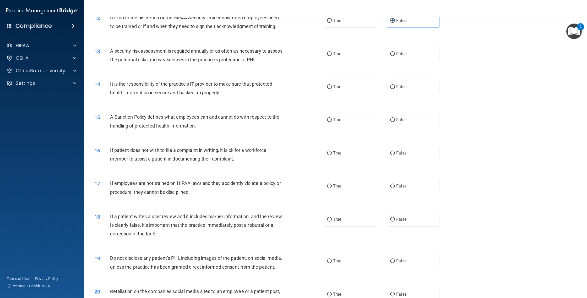
scroll to position [476, 0]
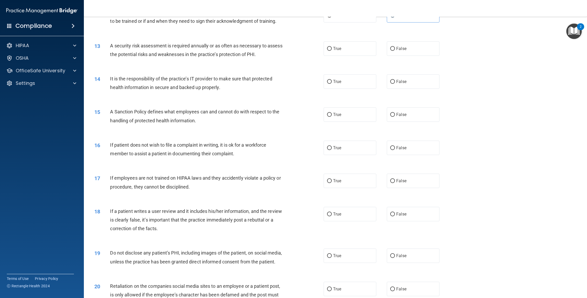
click at [346, 56] on div "13 A security risk assessment is required annually or as often as necessary to …" at bounding box center [335, 51] width 490 height 33
click at [346, 52] on label "True" at bounding box center [350, 48] width 53 height 14
click at [332, 51] on input "True" at bounding box center [329, 49] width 5 height 4
radio input "true"
click at [355, 85] on label "True" at bounding box center [350, 81] width 53 height 14
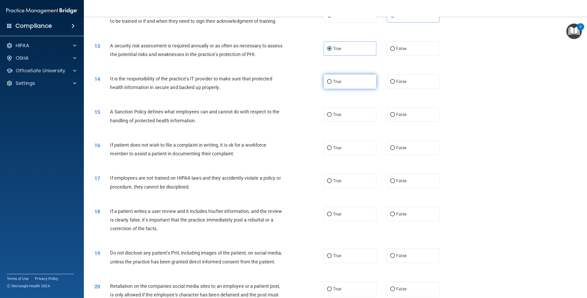
click at [332, 84] on input "True" at bounding box center [329, 82] width 5 height 4
radio input "true"
click at [357, 121] on label "True" at bounding box center [350, 114] width 53 height 14
click at [332, 117] on input "True" at bounding box center [329, 115] width 5 height 4
radio input "true"
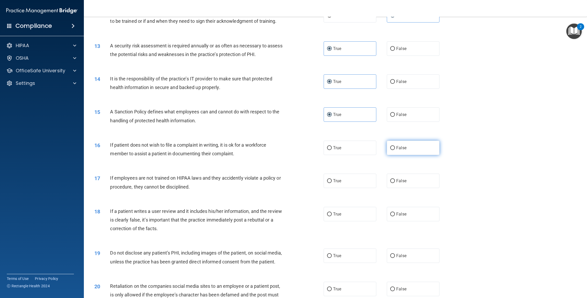
click at [393, 153] on label "False" at bounding box center [413, 148] width 53 height 14
click at [393, 150] on input "False" at bounding box center [392, 148] width 5 height 4
radio input "true"
drag, startPoint x: 354, startPoint y: 149, endPoint x: 362, endPoint y: 179, distance: 31.1
click at [354, 149] on label "True" at bounding box center [350, 148] width 53 height 14
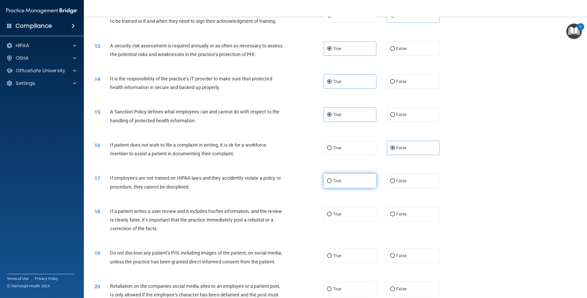
click at [332, 149] on input "True" at bounding box center [329, 148] width 5 height 4
radio input "true"
radio input "false"
click at [364, 191] on div "17 If employees are not trained on HIPAA laws and they accidently violate a pol…" at bounding box center [335, 183] width 490 height 33
click at [400, 181] on span "False" at bounding box center [401, 180] width 10 height 5
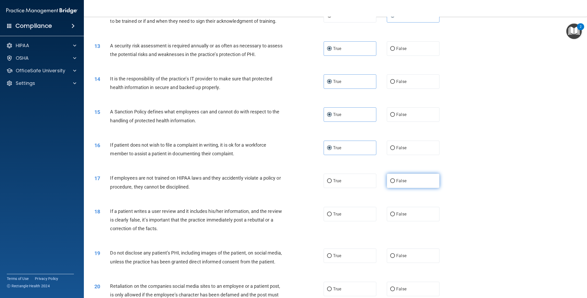
click at [395, 181] on input "False" at bounding box center [392, 181] width 5 height 4
radio input "true"
drag, startPoint x: 406, startPoint y: 212, endPoint x: 382, endPoint y: 215, distance: 23.5
click at [406, 213] on label "False" at bounding box center [413, 214] width 53 height 14
click at [395, 213] on input "False" at bounding box center [392, 215] width 5 height 4
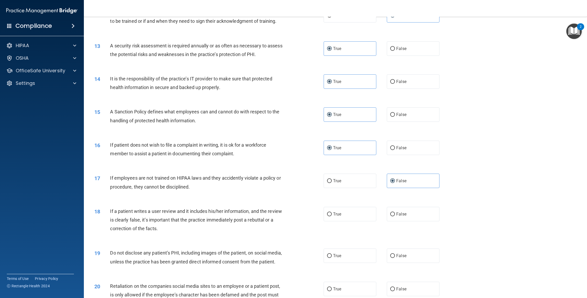
radio input "true"
click at [364, 258] on label "True" at bounding box center [350, 256] width 53 height 14
click at [332, 258] on input "True" at bounding box center [329, 256] width 5 height 4
radio input "true"
click at [412, 290] on div "20 Retaliation on the companies social media sites to an employee or a patient …" at bounding box center [335, 296] width 490 height 42
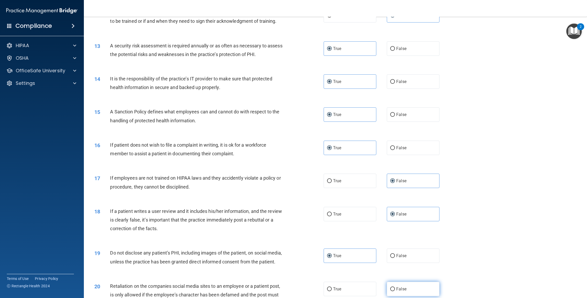
click at [413, 292] on label "False" at bounding box center [413, 289] width 53 height 14
click at [395, 291] on input "False" at bounding box center [392, 289] width 5 height 4
radio input "true"
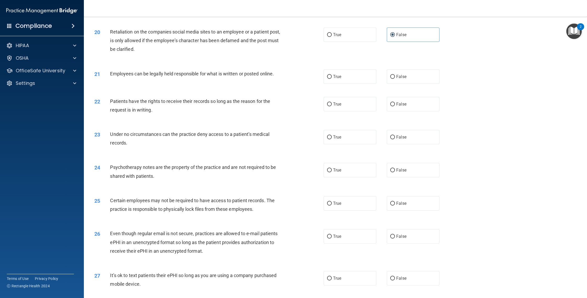
scroll to position [711, 0]
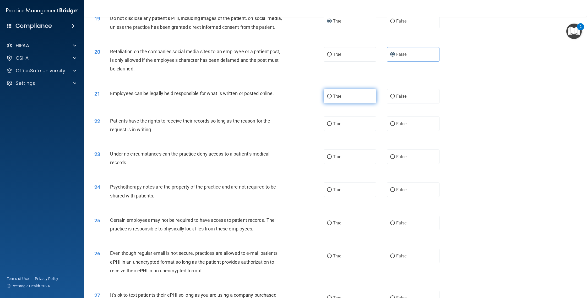
click at [352, 104] on label "True" at bounding box center [350, 96] width 53 height 14
click at [332, 99] on input "True" at bounding box center [329, 97] width 5 height 4
radio input "true"
click at [355, 128] on label "True" at bounding box center [350, 124] width 53 height 14
click at [332, 126] on input "True" at bounding box center [329, 124] width 5 height 4
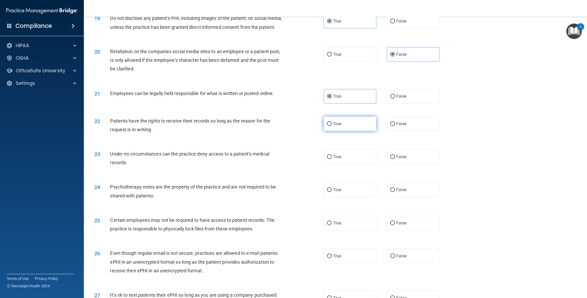
radio input "true"
click at [391, 164] on label "False" at bounding box center [413, 157] width 53 height 14
click at [391, 159] on input "False" at bounding box center [392, 157] width 5 height 4
radio input "true"
click at [359, 192] on label "True" at bounding box center [350, 190] width 53 height 14
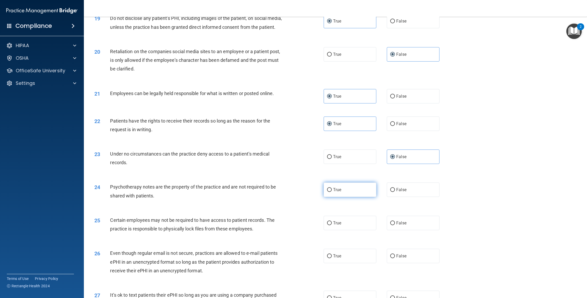
click at [332, 192] on input "True" at bounding box center [329, 190] width 5 height 4
radio input "true"
click at [360, 228] on label "True" at bounding box center [350, 223] width 53 height 14
click at [332, 225] on input "True" at bounding box center [329, 223] width 5 height 4
radio input "true"
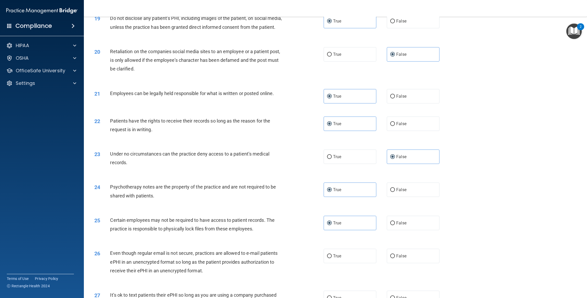
drag, startPoint x: 394, startPoint y: 261, endPoint x: 398, endPoint y: 257, distance: 6.1
click at [394, 261] on label "False" at bounding box center [413, 256] width 53 height 14
click at [394, 258] on input "False" at bounding box center [392, 256] width 5 height 4
radio input "true"
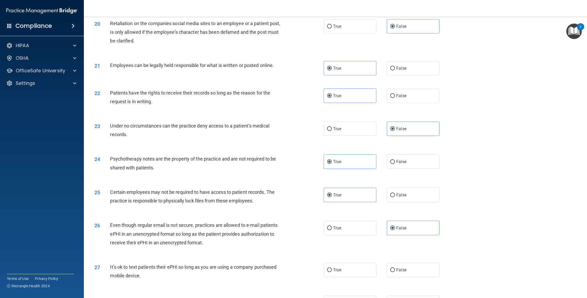
scroll to position [805, 0]
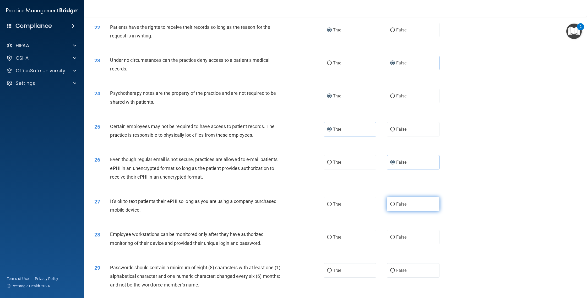
click at [408, 208] on label "False" at bounding box center [413, 204] width 53 height 14
click at [395, 206] on input "False" at bounding box center [392, 205] width 5 height 4
radio input "true"
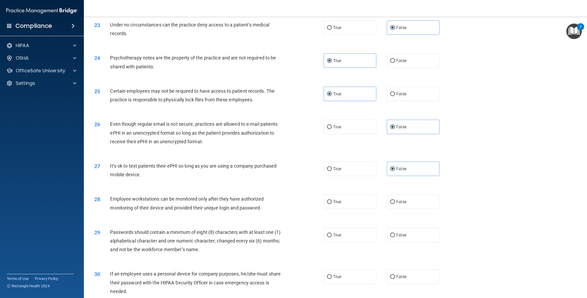
scroll to position [858, 0]
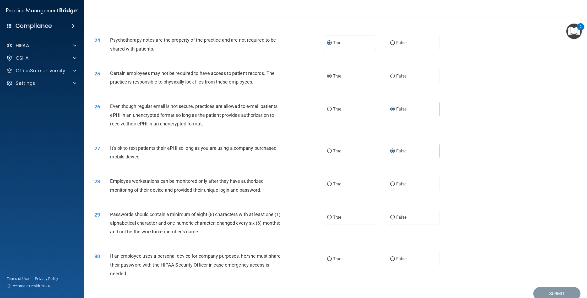
click at [407, 182] on div "28 Employee workstations can be monitored only after they have authorized monit…" at bounding box center [335, 186] width 490 height 33
click at [399, 187] on span "False" at bounding box center [401, 184] width 10 height 5
click at [395, 186] on input "False" at bounding box center [392, 184] width 5 height 4
radio input "true"
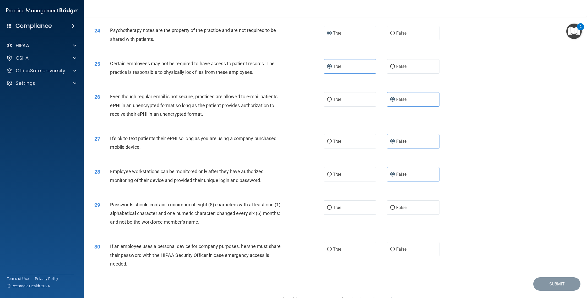
scroll to position [890, 0]
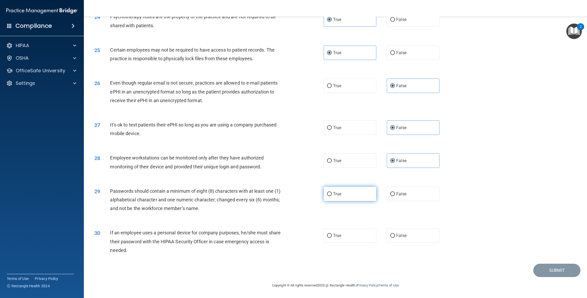
click at [358, 198] on label "True" at bounding box center [350, 194] width 53 height 14
click at [332, 196] on input "True" at bounding box center [329, 194] width 5 height 4
radio input "true"
click at [401, 226] on div "30 If an employee uses a personal device for company purposes, he/she must shar…" at bounding box center [335, 243] width 490 height 42
click at [404, 232] on label "False" at bounding box center [413, 236] width 53 height 14
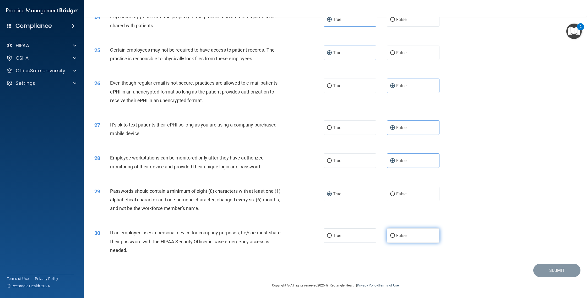
click at [395, 234] on input "False" at bounding box center [392, 236] width 5 height 4
radio input "true"
click at [540, 276] on button "Submit" at bounding box center [556, 270] width 47 height 13
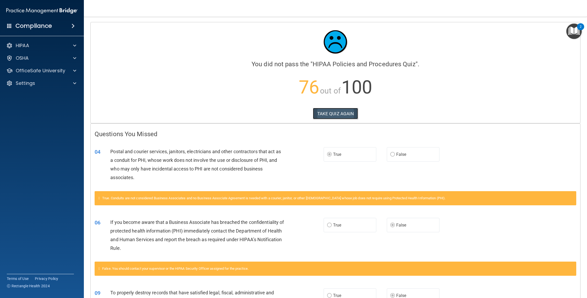
click at [331, 114] on button "TAKE QUIZ AGAIN" at bounding box center [335, 114] width 45 height 12
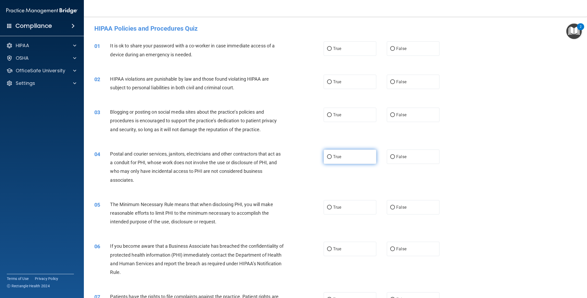
click at [362, 155] on label "True" at bounding box center [350, 157] width 53 height 14
click at [332, 155] on input "True" at bounding box center [329, 157] width 5 height 4
radio input "true"
click at [399, 243] on label "False" at bounding box center [413, 248] width 53 height 14
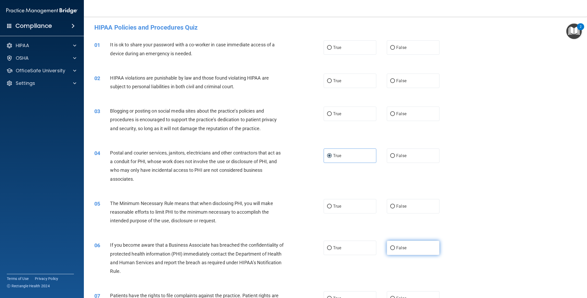
click at [395, 246] on input "False" at bounding box center [392, 248] width 5 height 4
radio input "true"
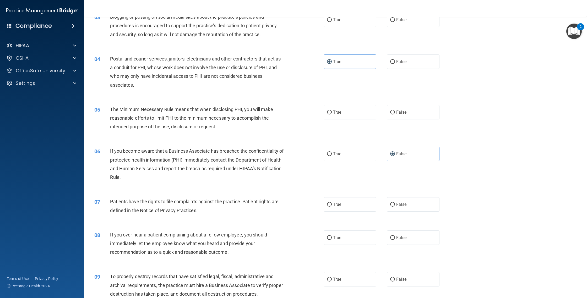
scroll to position [190, 0]
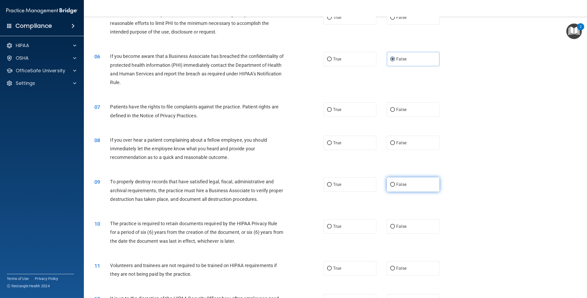
click at [390, 186] on input "False" at bounding box center [392, 185] width 5 height 4
radio input "true"
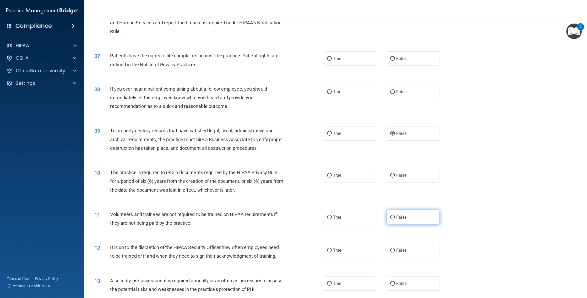
scroll to position [324, 0]
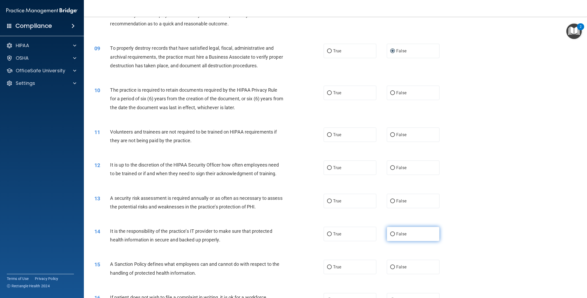
click at [387, 230] on label "False" at bounding box center [413, 234] width 53 height 14
click at [390, 232] on input "False" at bounding box center [392, 234] width 5 height 4
radio input "true"
click at [392, 261] on label "False" at bounding box center [413, 267] width 53 height 14
click at [392, 265] on input "False" at bounding box center [392, 267] width 5 height 4
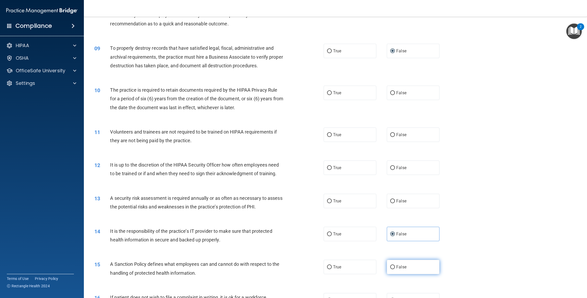
radio input "true"
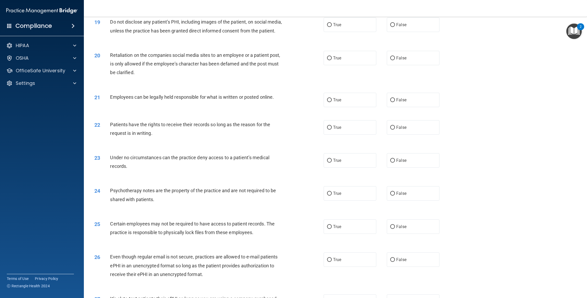
scroll to position [724, 0]
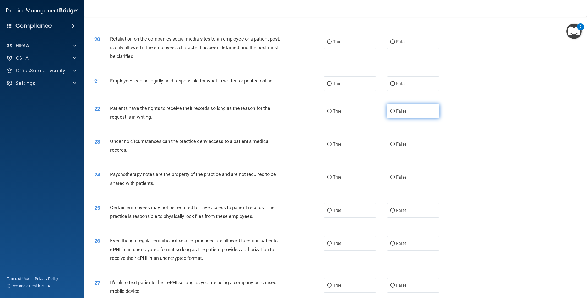
click at [410, 118] on label "False" at bounding box center [413, 111] width 53 height 14
click at [395, 113] on input "False" at bounding box center [392, 112] width 5 height 4
radio input "true"
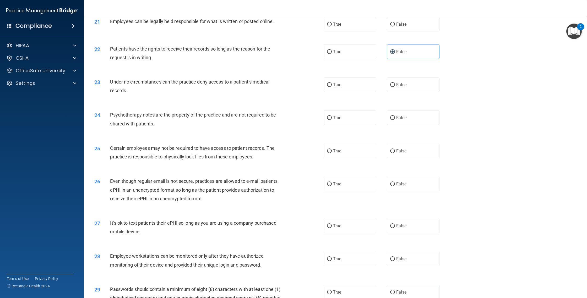
scroll to position [828, 0]
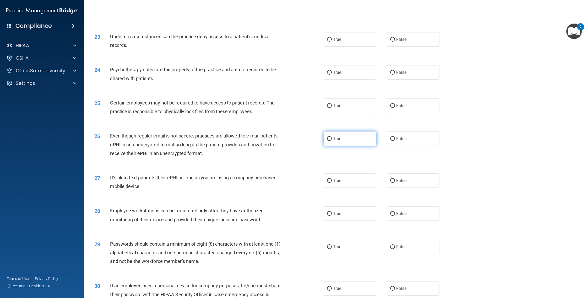
click at [363, 146] on label "True" at bounding box center [350, 139] width 53 height 14
click at [332, 141] on input "True" at bounding box center [329, 139] width 5 height 4
radio input "true"
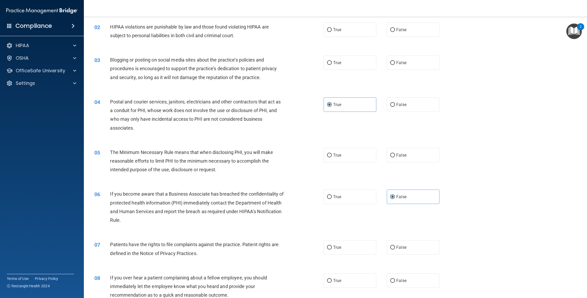
scroll to position [0, 0]
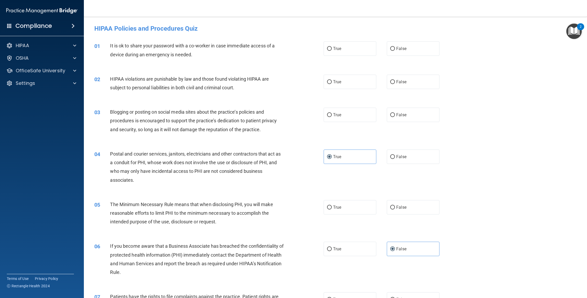
drag, startPoint x: 399, startPoint y: 47, endPoint x: 400, endPoint y: 56, distance: 9.5
click at [399, 47] on span "False" at bounding box center [401, 48] width 10 height 5
click at [395, 47] on input "False" at bounding box center [392, 49] width 5 height 4
radio input "true"
click at [356, 84] on label "True" at bounding box center [350, 82] width 53 height 14
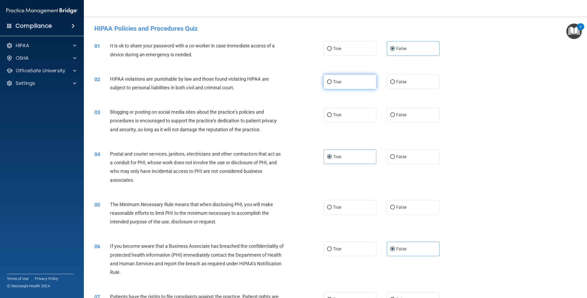
click at [332, 84] on input "True" at bounding box center [329, 82] width 5 height 4
radio input "true"
click at [391, 110] on label "False" at bounding box center [413, 115] width 53 height 14
click at [391, 113] on input "False" at bounding box center [392, 115] width 5 height 4
radio input "true"
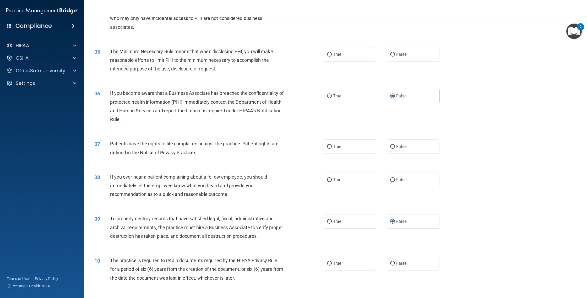
scroll to position [157, 0]
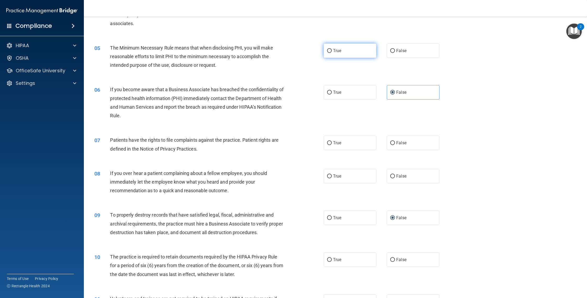
click at [358, 52] on label "True" at bounding box center [350, 51] width 53 height 14
click at [332, 52] on input "True" at bounding box center [329, 51] width 5 height 4
radio input "true"
click at [353, 146] on label "True" at bounding box center [350, 143] width 53 height 14
click at [332, 145] on input "True" at bounding box center [329, 143] width 5 height 4
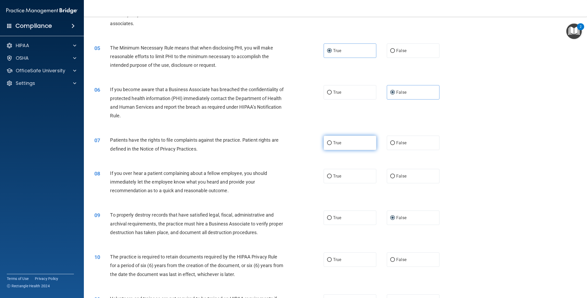
radio input "true"
click at [409, 182] on label "False" at bounding box center [413, 176] width 53 height 14
click at [395, 178] on input "False" at bounding box center [392, 177] width 5 height 4
radio input "true"
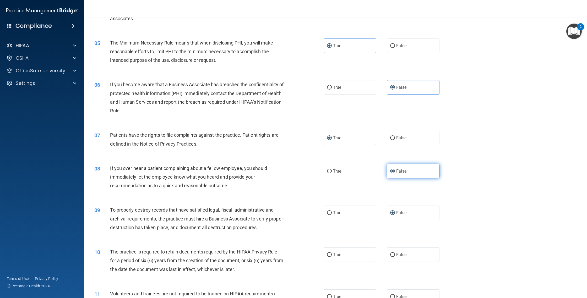
scroll to position [167, 0]
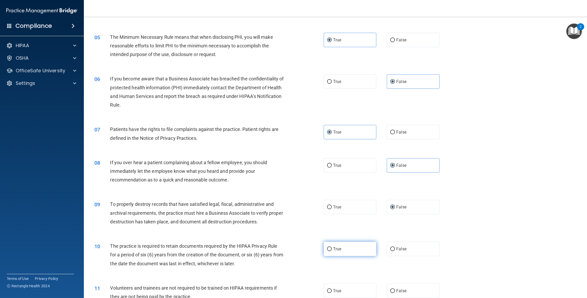
click at [346, 250] on label "True" at bounding box center [350, 249] width 53 height 14
click at [332, 250] on input "True" at bounding box center [329, 249] width 5 height 4
radio input "true"
click at [414, 290] on label "False" at bounding box center [413, 291] width 53 height 14
click at [395, 290] on input "False" at bounding box center [392, 291] width 5 height 4
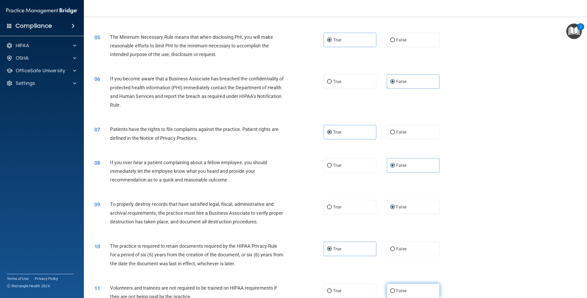
radio input "true"
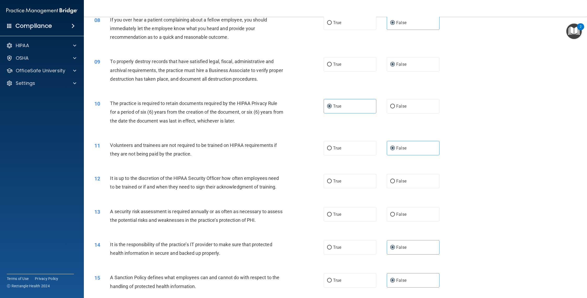
scroll to position [373, 0]
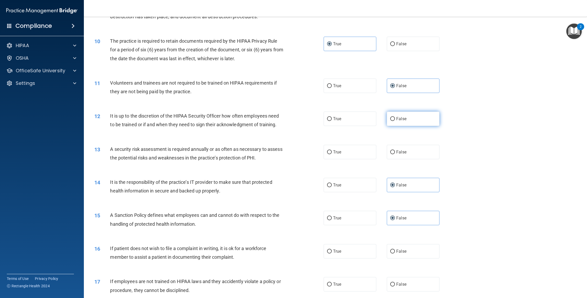
click at [403, 115] on label "False" at bounding box center [413, 119] width 53 height 14
click at [395, 117] on input "False" at bounding box center [392, 119] width 5 height 4
radio input "true"
click at [347, 149] on label "True" at bounding box center [350, 152] width 53 height 14
click at [332, 150] on input "True" at bounding box center [329, 152] width 5 height 4
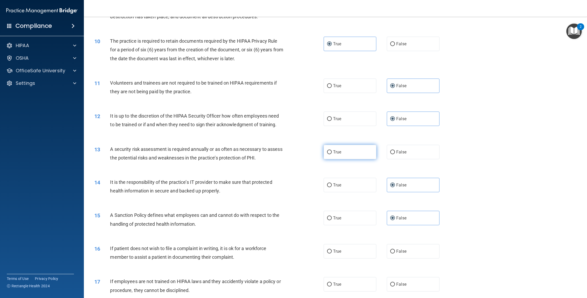
radio input "true"
click at [360, 277] on div "17 If employees are not trained on HIPAA laws and they accidently violate a pol…" at bounding box center [335, 287] width 490 height 33
click at [360, 280] on label "True" at bounding box center [350, 284] width 53 height 14
click at [332, 283] on input "True" at bounding box center [329, 285] width 5 height 4
radio input "true"
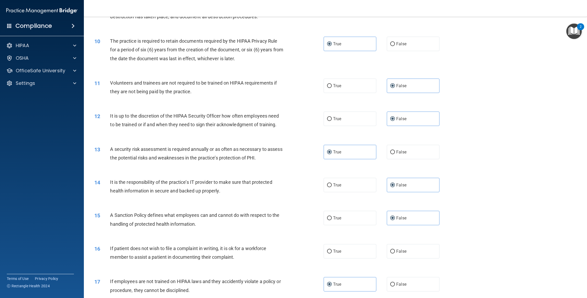
click at [372, 243] on div "16 If patient does not wish to file a complaint in writing, it is ok for a work…" at bounding box center [335, 254] width 490 height 33
click at [356, 254] on label "True" at bounding box center [350, 251] width 53 height 14
click at [332, 254] on input "True" at bounding box center [329, 252] width 5 height 4
radio input "true"
click at [406, 290] on label "False" at bounding box center [413, 284] width 53 height 14
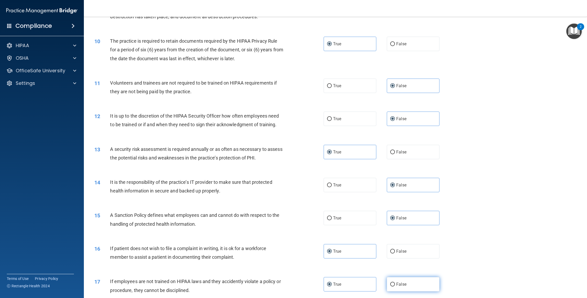
click at [395, 287] on input "False" at bounding box center [392, 285] width 5 height 4
radio input "true"
radio input "false"
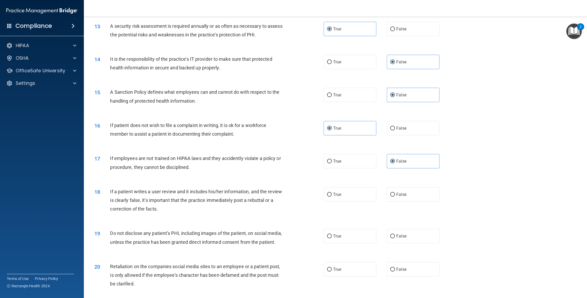
scroll to position [517, 0]
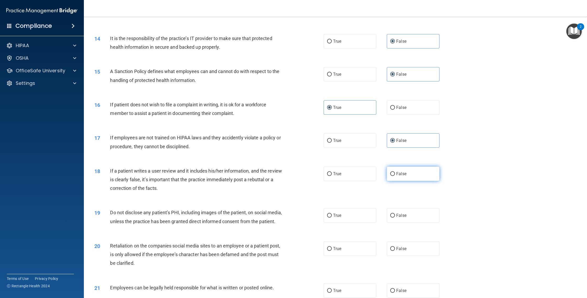
click at [407, 177] on label "False" at bounding box center [413, 174] width 53 height 14
click at [395, 176] on input "False" at bounding box center [392, 174] width 5 height 4
radio input "true"
click at [348, 214] on label "True" at bounding box center [350, 215] width 53 height 14
click at [332, 214] on input "True" at bounding box center [329, 216] width 5 height 4
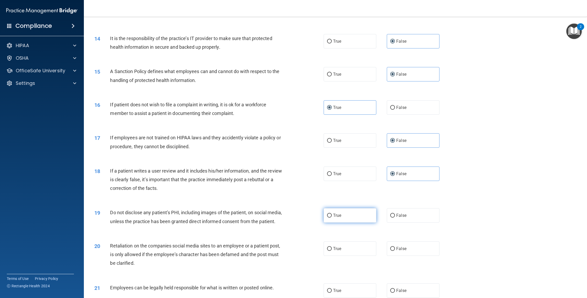
radio input "true"
click at [406, 265] on div "20 Retaliation on the companies social media sites to an employee or a patient …" at bounding box center [335, 256] width 490 height 42
click at [406, 256] on label "False" at bounding box center [413, 249] width 53 height 14
click at [395, 251] on input "False" at bounding box center [392, 249] width 5 height 4
radio input "true"
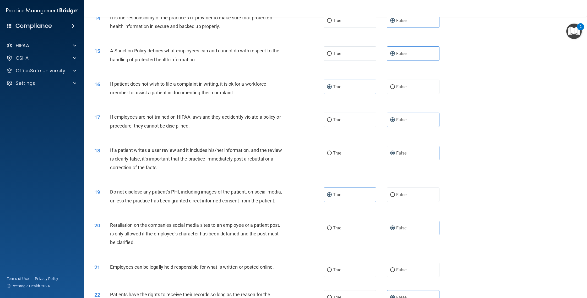
scroll to position [560, 0]
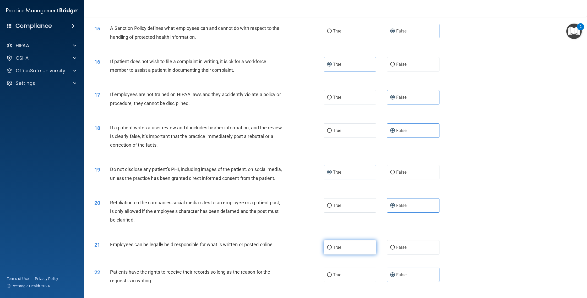
click at [351, 255] on label "True" at bounding box center [350, 247] width 53 height 14
click at [332, 250] on input "True" at bounding box center [329, 248] width 5 height 4
radio input "true"
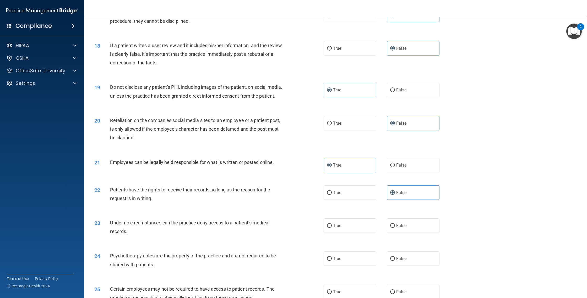
scroll to position [651, 0]
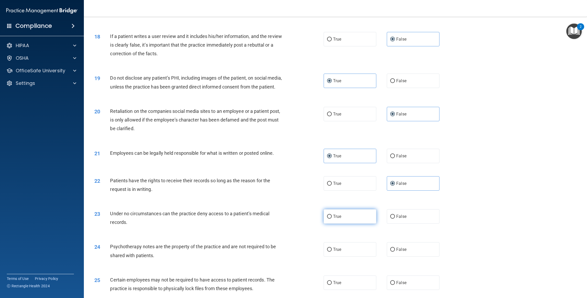
drag, startPoint x: 354, startPoint y: 227, endPoint x: 355, endPoint y: 231, distance: 4.2
click at [354, 224] on label "True" at bounding box center [350, 216] width 53 height 14
click at [332, 219] on input "True" at bounding box center [329, 217] width 5 height 4
radio input "true"
click at [349, 257] on label "True" at bounding box center [350, 249] width 53 height 14
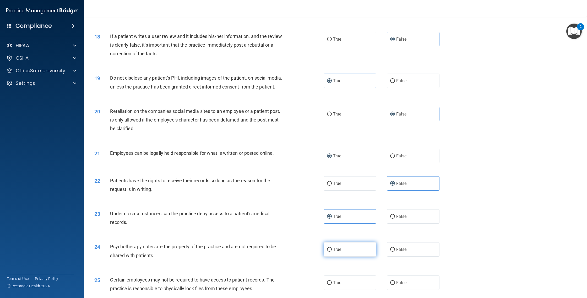
click at [332, 252] on input "True" at bounding box center [329, 250] width 5 height 4
radio input "true"
click at [345, 290] on label "True" at bounding box center [350, 283] width 53 height 14
click at [332, 285] on input "True" at bounding box center [329, 283] width 5 height 4
radio input "true"
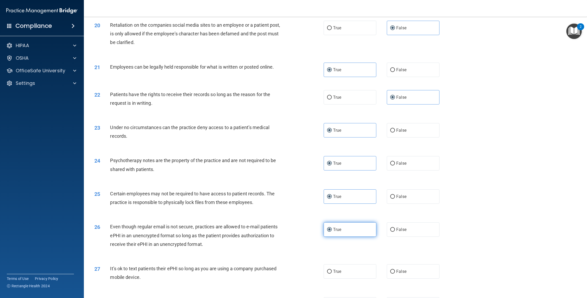
scroll to position [747, 0]
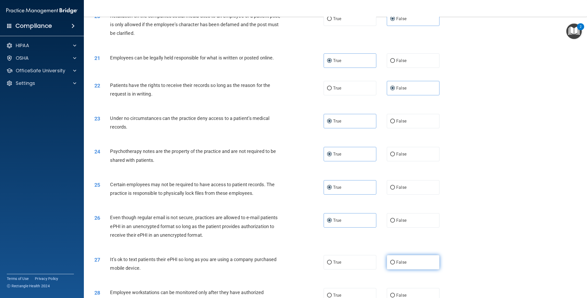
click at [409, 267] on label "False" at bounding box center [413, 262] width 53 height 14
click at [395, 265] on input "False" at bounding box center [392, 263] width 5 height 4
radio input "true"
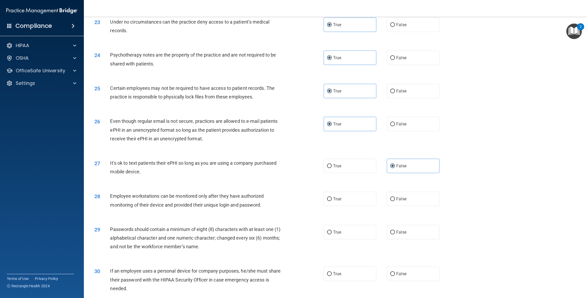
scroll to position [843, 0]
drag, startPoint x: 422, startPoint y: 208, endPoint x: 422, endPoint y: 211, distance: 3.9
click at [422, 206] on label "False" at bounding box center [413, 199] width 53 height 14
click at [395, 201] on input "False" at bounding box center [392, 199] width 5 height 4
radio input "true"
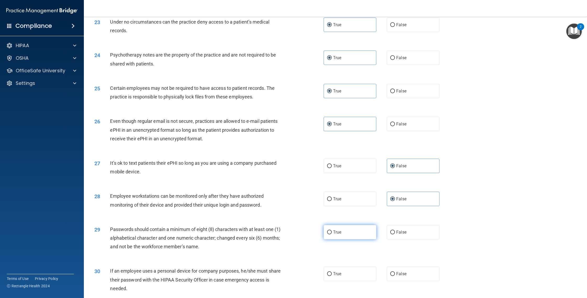
click at [364, 240] on label "True" at bounding box center [350, 232] width 53 height 14
click at [332, 235] on input "True" at bounding box center [329, 233] width 5 height 4
radio input "true"
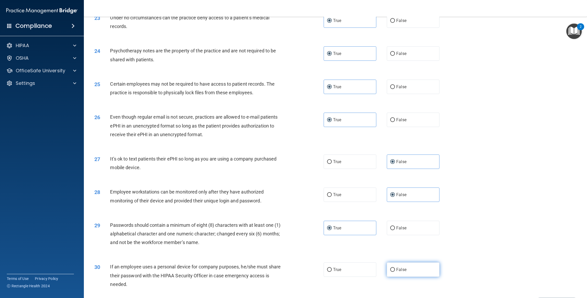
scroll to position [875, 0]
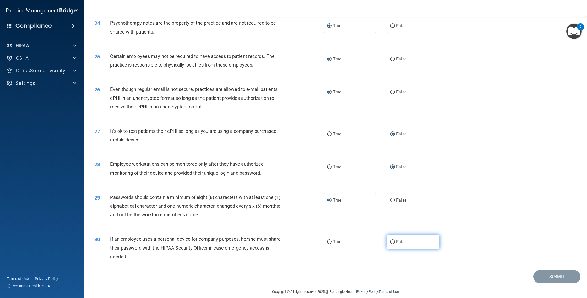
drag, startPoint x: 418, startPoint y: 240, endPoint x: 420, endPoint y: 247, distance: 6.9
click at [419, 240] on div "30 If an employee uses a personal device for company purposes, he/she must shar…" at bounding box center [335, 249] width 490 height 42
click at [420, 249] on label "False" at bounding box center [413, 242] width 53 height 14
click at [395, 244] on input "False" at bounding box center [392, 242] width 5 height 4
radio input "true"
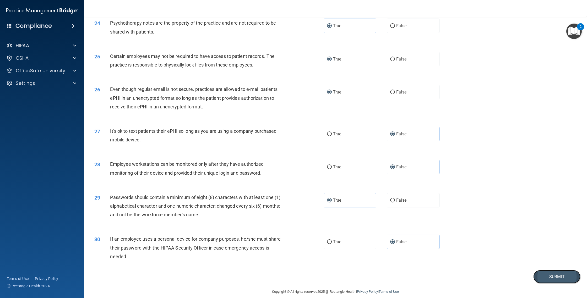
click at [534, 284] on button "Submit" at bounding box center [556, 276] width 47 height 13
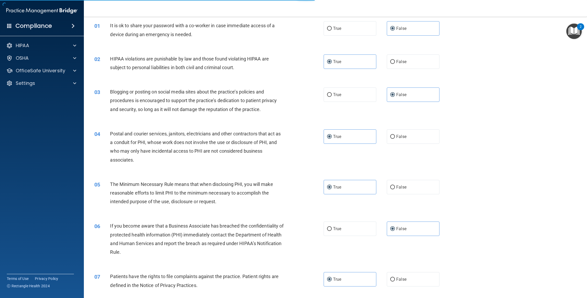
scroll to position [0, 0]
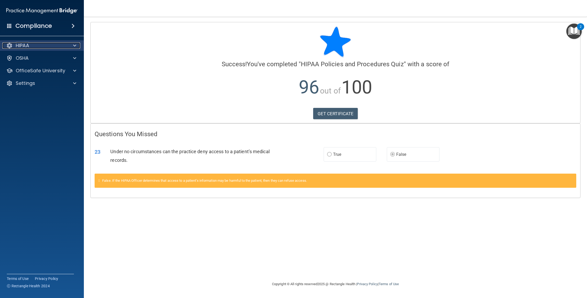
click at [65, 45] on div "HIPAA" at bounding box center [34, 45] width 65 height 6
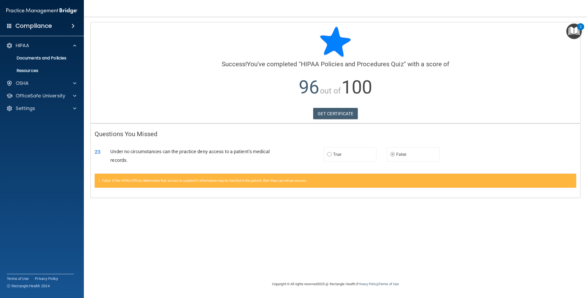
click at [48, 29] on h4 "Compliance" at bounding box center [33, 25] width 36 height 7
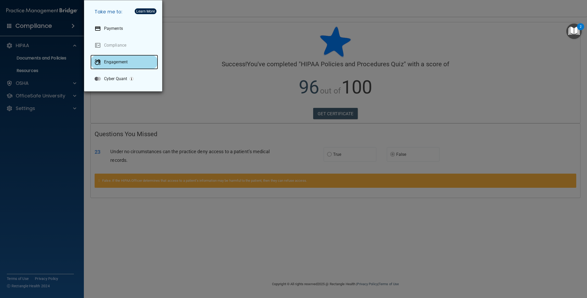
click at [104, 62] on p "Engagement" at bounding box center [116, 61] width 24 height 5
click at [268, 60] on div "Take me to: Payments Compliance Engagement Cyber Quant" at bounding box center [293, 149] width 587 height 298
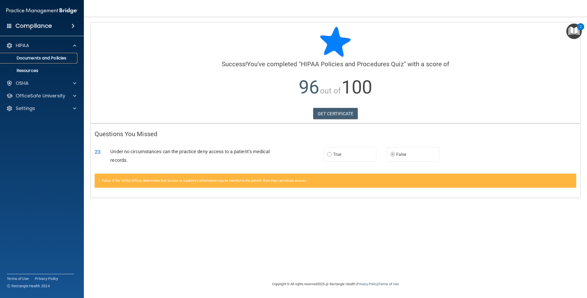
click at [56, 59] on p "Documents and Policies" at bounding box center [39, 58] width 72 height 5
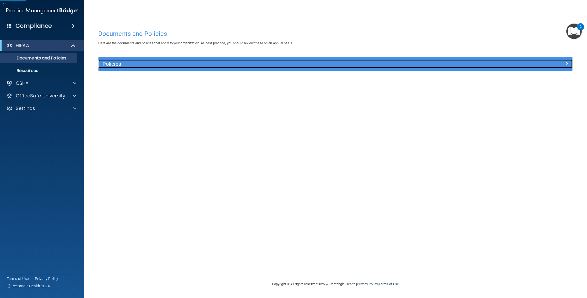
click at [150, 65] on h5 "Policies" at bounding box center [275, 64] width 347 height 6
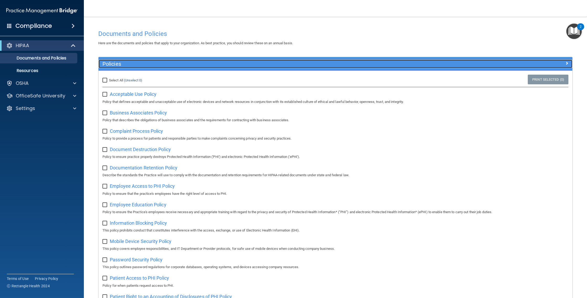
click at [153, 65] on h5 "Policies" at bounding box center [275, 64] width 347 height 6
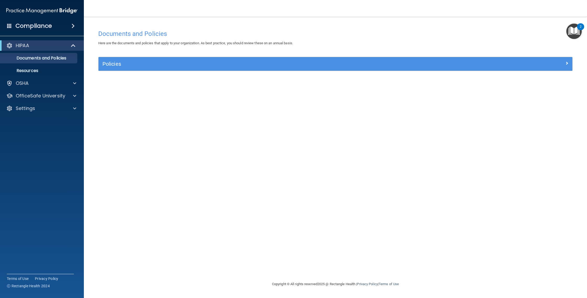
click at [571, 35] on img "Open Resource Center, 2 new notifications" at bounding box center [573, 31] width 15 height 15
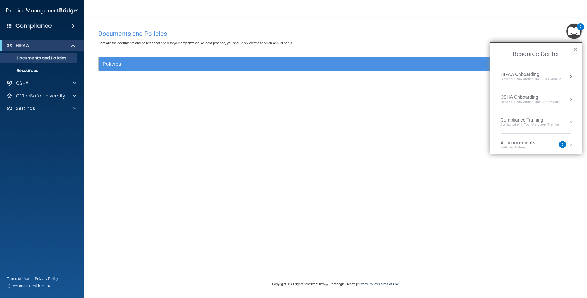
click at [571, 36] on img "Open Resource Center, 2 new notifications" at bounding box center [573, 31] width 15 height 15
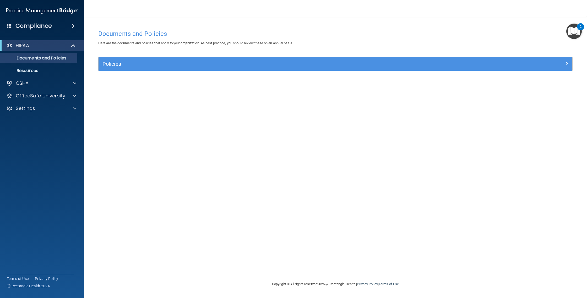
click at [572, 34] on img "Open Resource Center, 2 new notifications" at bounding box center [573, 31] width 15 height 15
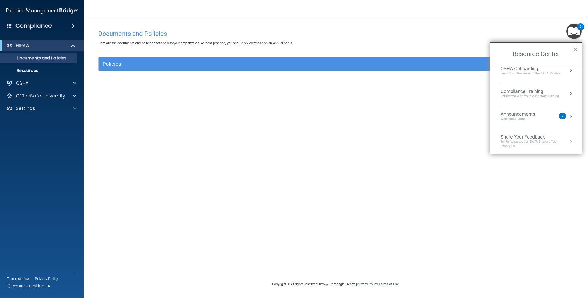
scroll to position [29, 0]
click at [564, 116] on div "Announcements Webinars & More 2" at bounding box center [536, 116] width 71 height 10
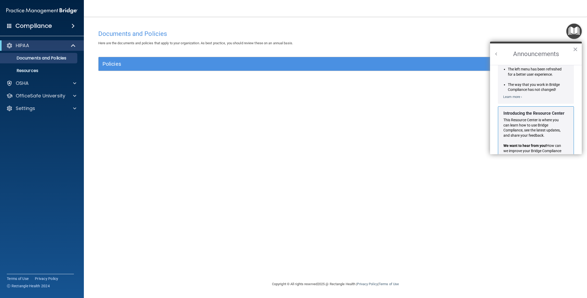
scroll to position [45, 0]
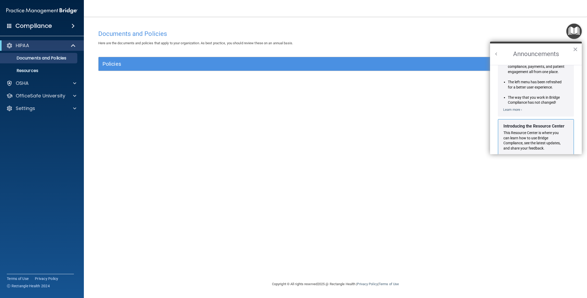
click at [495, 54] on button "Back to Resource Center Home" at bounding box center [496, 53] width 5 height 5
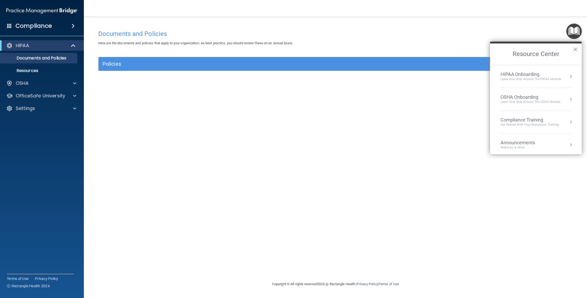
click at [541, 80] on div "Learn Your Way around the HIPAA module" at bounding box center [531, 79] width 61 height 4
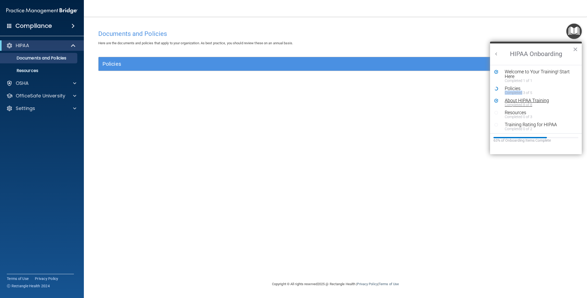
click at [539, 101] on div "About HIPAA Training" at bounding box center [538, 100] width 66 height 5
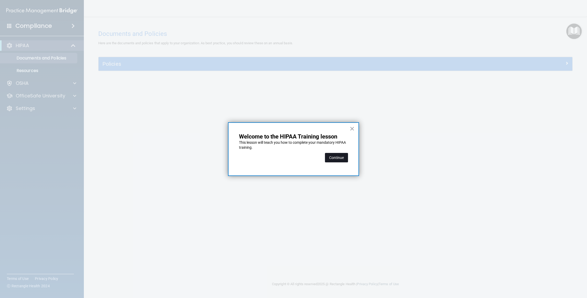
click at [345, 154] on button "Continue" at bounding box center [336, 157] width 23 height 9
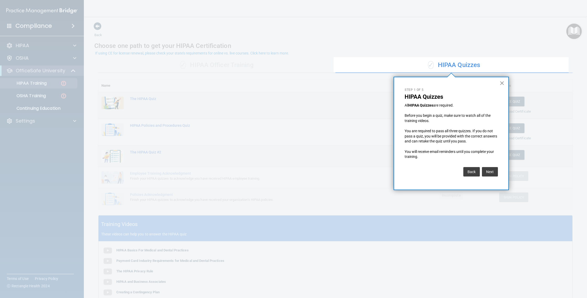
click at [500, 84] on button "×" at bounding box center [501, 83] width 5 height 8
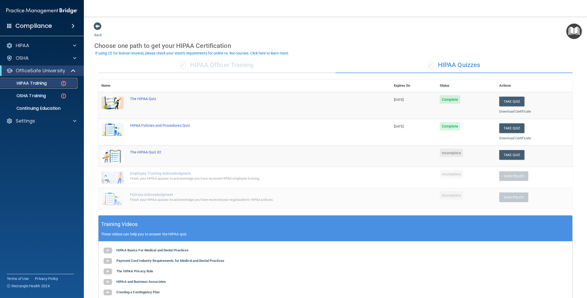
click at [64, 83] on img at bounding box center [63, 83] width 7 height 7
click at [59, 84] on div "HIPAA Training" at bounding box center [39, 83] width 72 height 5
click at [17, 85] on p "HIPAA Training" at bounding box center [24, 83] width 43 height 5
click at [18, 84] on p "HIPAA Training" at bounding box center [24, 83] width 43 height 5
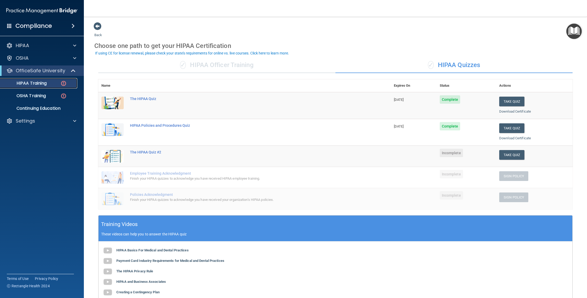
click at [18, 84] on p "HIPAA Training" at bounding box center [24, 83] width 43 height 5
click at [508, 156] on button "Take Quiz" at bounding box center [511, 155] width 25 height 10
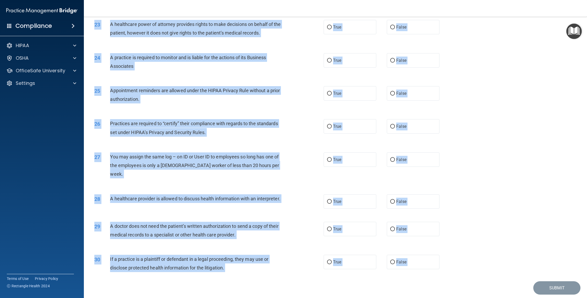
scroll to position [827, 0]
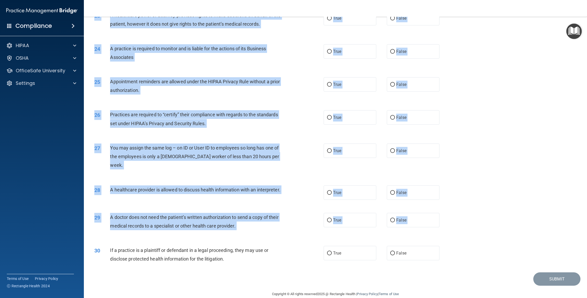
drag, startPoint x: 106, startPoint y: 42, endPoint x: 290, endPoint y: 260, distance: 285.5
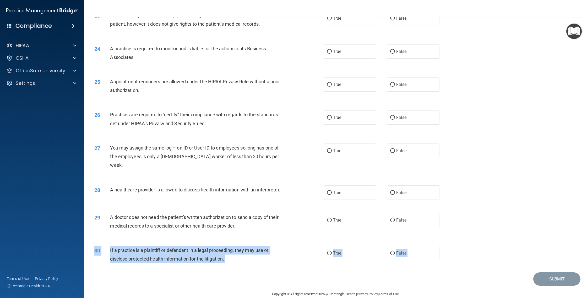
drag, startPoint x: 291, startPoint y: 261, endPoint x: 292, endPoint y: 266, distance: 4.6
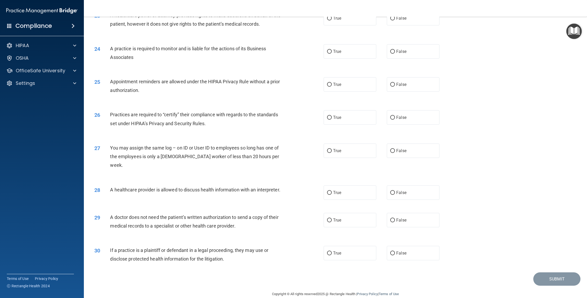
click at [295, 273] on div "Submit" at bounding box center [335, 279] width 490 height 13
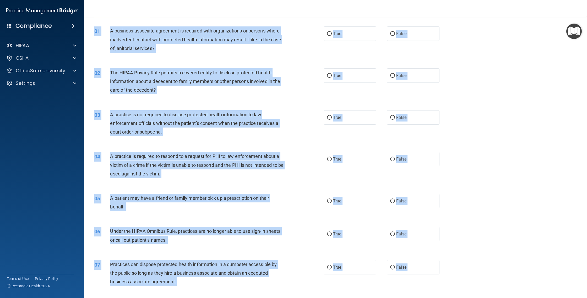
scroll to position [0, 0]
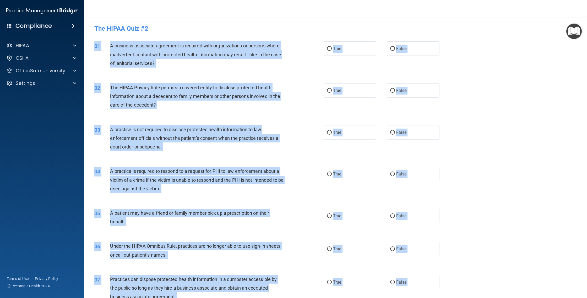
drag, startPoint x: 294, startPoint y: 267, endPoint x: 103, endPoint y: 35, distance: 300.3
copy main "This quiz doesn’t expire until . Are you sure you want to take this quiz now? T…"
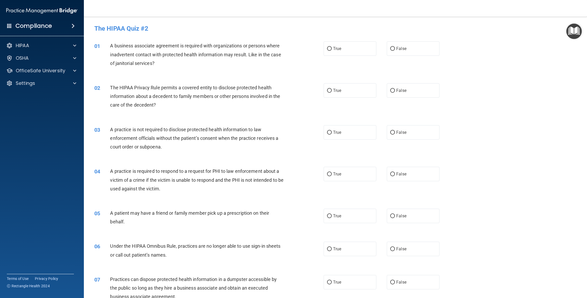
click at [414, 23] on div "The HIPAA Quiz #2" at bounding box center [335, 28] width 490 height 13
click at [356, 53] on label "True" at bounding box center [350, 48] width 53 height 14
click at [332, 51] on input "True" at bounding box center [329, 49] width 5 height 4
radio input "true"
click at [352, 89] on label "True" at bounding box center [350, 90] width 53 height 14
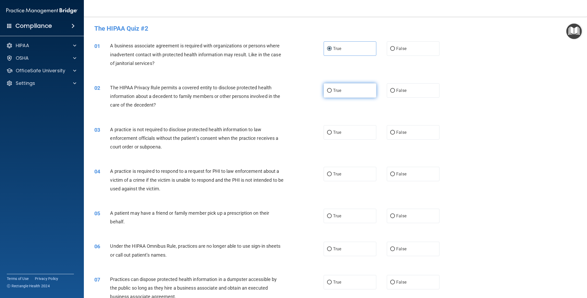
click at [332, 89] on input "True" at bounding box center [329, 91] width 5 height 4
radio input "true"
click at [350, 131] on label "True" at bounding box center [350, 132] width 53 height 14
click at [332, 131] on input "True" at bounding box center [329, 133] width 5 height 4
radio input "true"
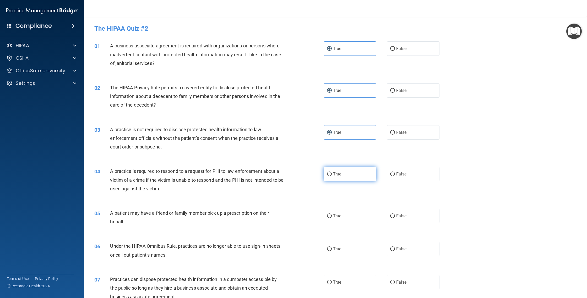
click at [346, 176] on label "True" at bounding box center [350, 174] width 53 height 14
click at [332, 176] on input "True" at bounding box center [329, 174] width 5 height 4
radio input "true"
click at [341, 216] on label "True" at bounding box center [350, 216] width 53 height 14
click at [332, 216] on input "True" at bounding box center [329, 216] width 5 height 4
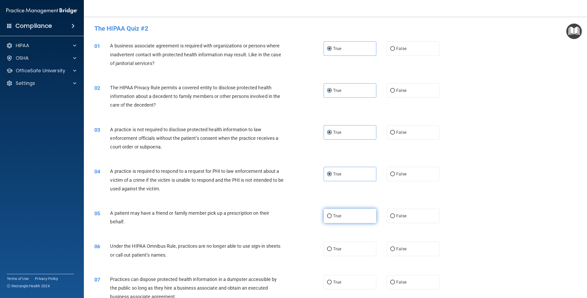
radio input "true"
click at [413, 253] on label "False" at bounding box center [413, 249] width 53 height 14
click at [395, 251] on input "False" at bounding box center [392, 249] width 5 height 4
radio input "true"
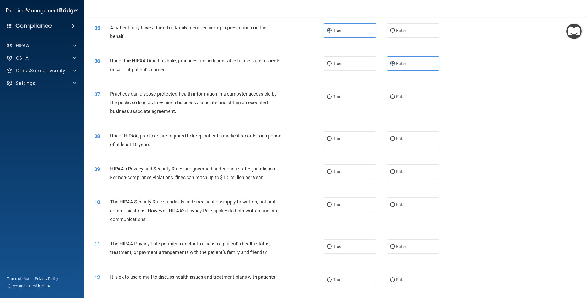
scroll to position [186, 0]
click at [404, 100] on label "False" at bounding box center [413, 96] width 53 height 14
click at [395, 99] on input "False" at bounding box center [392, 97] width 5 height 4
radio input "true"
click at [416, 146] on div "08 Under HIPAA, practices are required to keep patient’s medical records for a …" at bounding box center [335, 141] width 490 height 33
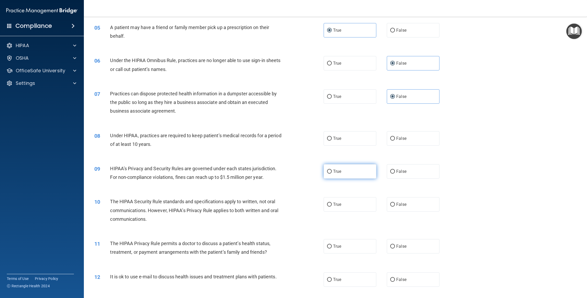
click at [351, 176] on label "True" at bounding box center [350, 171] width 53 height 14
click at [332, 174] on input "True" at bounding box center [329, 172] width 5 height 4
radio input "true"
click at [395, 208] on label "False" at bounding box center [413, 204] width 53 height 14
click at [395, 207] on input "False" at bounding box center [392, 205] width 5 height 4
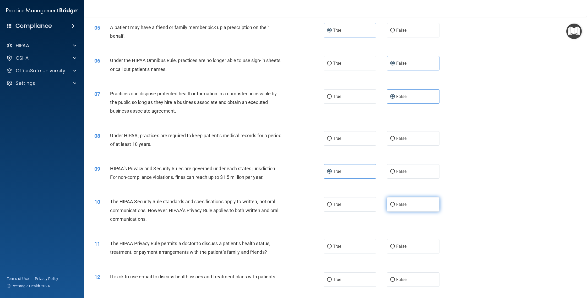
radio input "true"
click at [345, 247] on label "True" at bounding box center [350, 246] width 53 height 14
click at [332, 247] on input "True" at bounding box center [329, 247] width 5 height 4
radio input "true"
click at [396, 285] on label "False" at bounding box center [413, 280] width 53 height 14
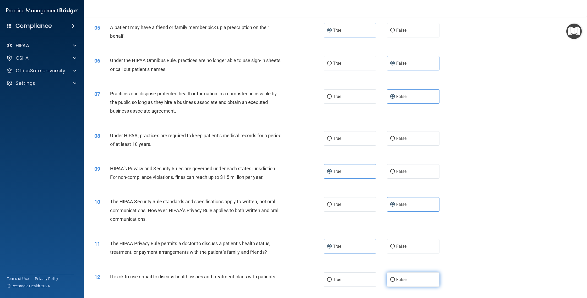
click at [395, 282] on input "False" at bounding box center [392, 280] width 5 height 4
radio input "true"
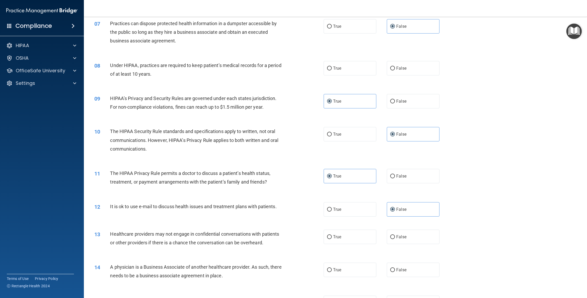
scroll to position [293, 0]
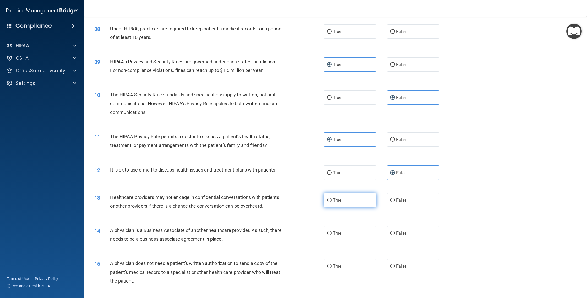
click at [352, 202] on label "True" at bounding box center [350, 200] width 53 height 14
click at [332, 202] on input "True" at bounding box center [329, 201] width 5 height 4
radio input "true"
click at [405, 233] on label "False" at bounding box center [413, 233] width 53 height 14
click at [395, 233] on input "False" at bounding box center [392, 234] width 5 height 4
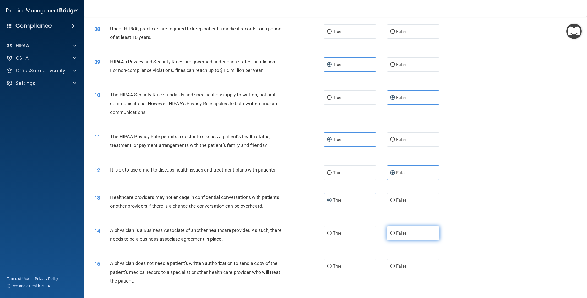
radio input "true"
click at [357, 265] on label "True" at bounding box center [350, 266] width 53 height 14
click at [332, 265] on input "True" at bounding box center [329, 267] width 5 height 4
radio input "true"
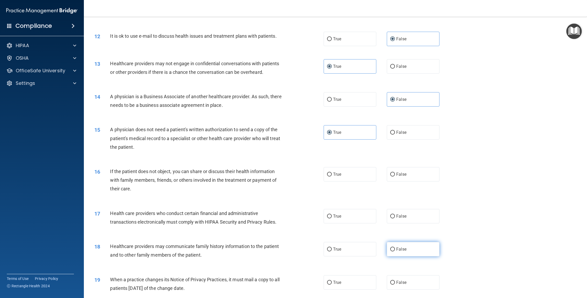
scroll to position [458, 0]
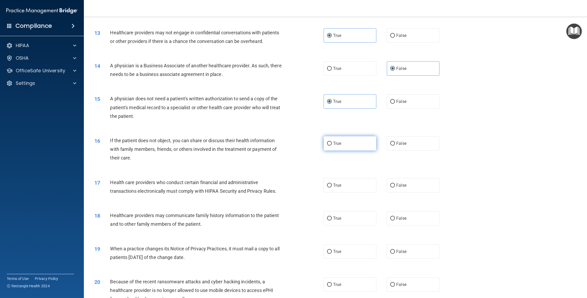
click at [357, 141] on label "True" at bounding box center [350, 143] width 53 height 14
click at [332, 142] on input "True" at bounding box center [329, 144] width 5 height 4
radio input "true"
click at [403, 187] on span "False" at bounding box center [401, 185] width 10 height 5
click at [395, 187] on input "False" at bounding box center [392, 186] width 5 height 4
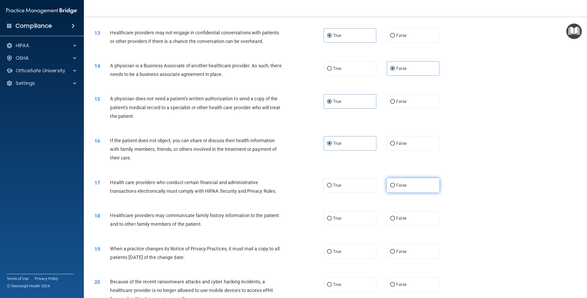
radio input "true"
click at [363, 215] on label "True" at bounding box center [350, 218] width 53 height 14
click at [332, 217] on input "True" at bounding box center [329, 219] width 5 height 4
radio input "true"
click at [395, 248] on label "False" at bounding box center [413, 251] width 53 height 14
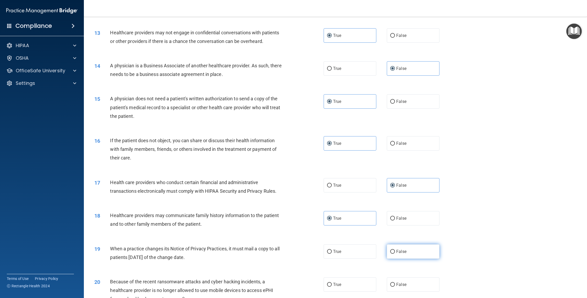
click at [395, 250] on input "False" at bounding box center [392, 252] width 5 height 4
radio input "true"
click at [399, 278] on label "False" at bounding box center [413, 285] width 53 height 14
click at [395, 283] on input "False" at bounding box center [392, 285] width 5 height 4
radio input "true"
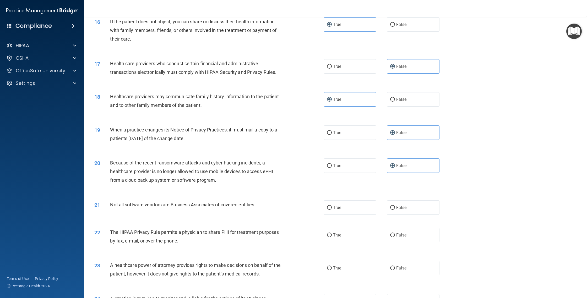
scroll to position [577, 0]
click at [339, 210] on label "True" at bounding box center [350, 207] width 53 height 14
click at [332, 209] on input "True" at bounding box center [329, 207] width 5 height 4
radio input "true"
click at [353, 234] on label "True" at bounding box center [350, 234] width 53 height 14
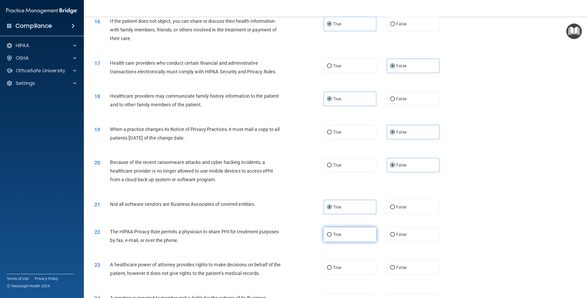
click at [332, 234] on input "True" at bounding box center [329, 235] width 5 height 4
radio input "true"
click at [408, 264] on label "False" at bounding box center [413, 267] width 53 height 14
click at [395, 266] on input "False" at bounding box center [392, 268] width 5 height 4
radio input "true"
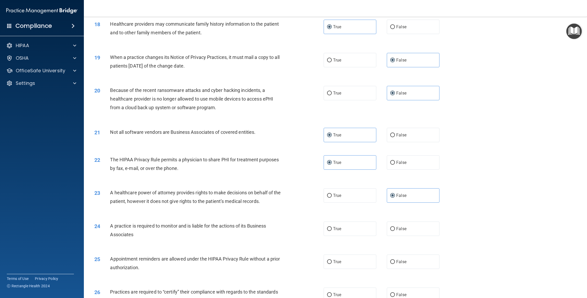
scroll to position [657, 0]
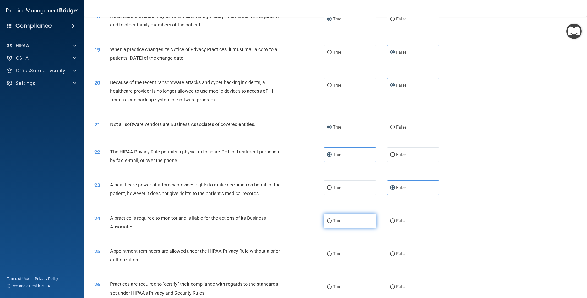
click at [352, 219] on label "True" at bounding box center [350, 221] width 53 height 14
click at [332, 219] on input "True" at bounding box center [329, 221] width 5 height 4
radio input "true"
click at [346, 251] on label "True" at bounding box center [350, 254] width 53 height 14
click at [332, 252] on input "True" at bounding box center [329, 254] width 5 height 4
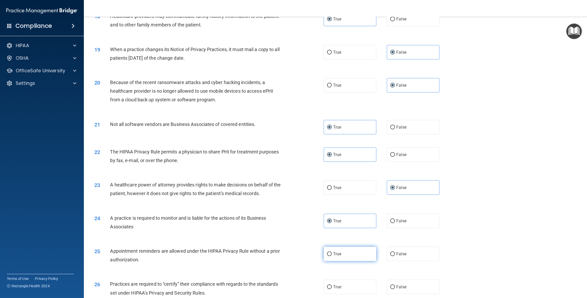
radio input "true"
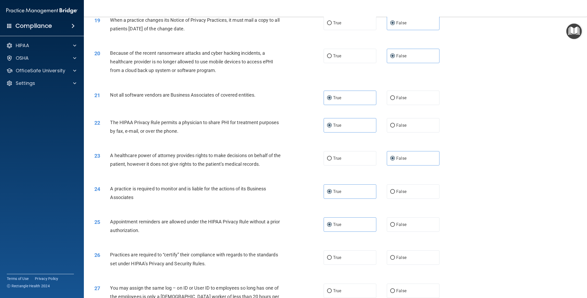
scroll to position [687, 0]
click at [407, 254] on label "False" at bounding box center [413, 257] width 53 height 14
click at [395, 255] on input "False" at bounding box center [392, 257] width 5 height 4
radio input "true"
click at [410, 284] on label "False" at bounding box center [413, 290] width 53 height 14
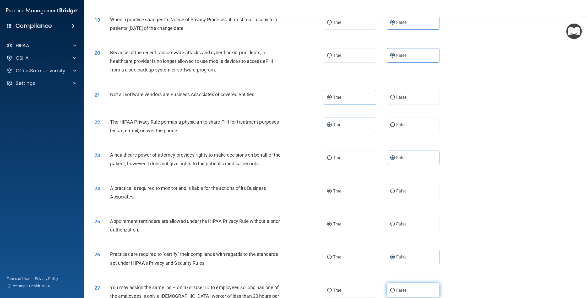
click at [395, 289] on input "False" at bounding box center [392, 291] width 5 height 4
radio input "true"
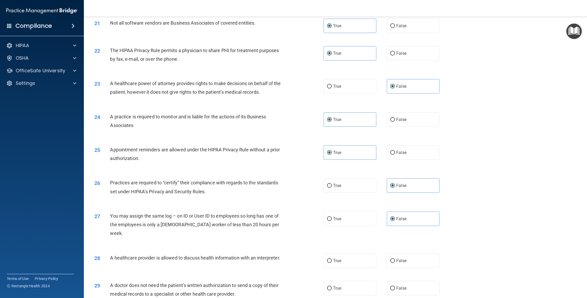
scroll to position [821, 0]
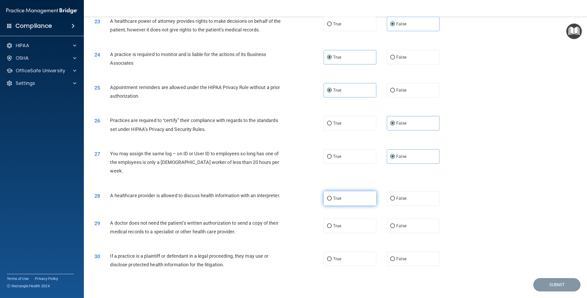
drag, startPoint x: 340, startPoint y: 197, endPoint x: 341, endPoint y: 195, distance: 2.8
click at [340, 197] on div "28 A healthcare provider is allowed to discuss health information with an inter…" at bounding box center [335, 199] width 490 height 28
click at [343, 195] on label "True" at bounding box center [350, 198] width 53 height 14
click at [332, 197] on input "True" at bounding box center [329, 199] width 5 height 4
radio input "true"
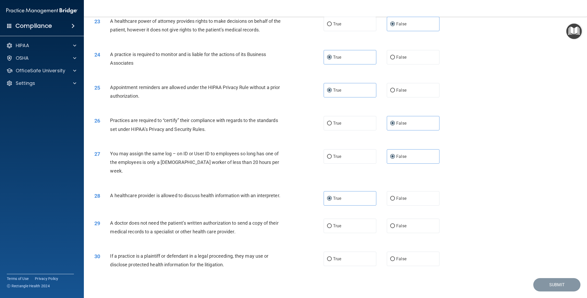
click at [350, 226] on div "29 A doctor does not need the patient’s written authorization to send a copy of…" at bounding box center [335, 228] width 490 height 33
drag, startPoint x: 351, startPoint y: 217, endPoint x: 351, endPoint y: 220, distance: 2.9
click at [351, 219] on label "True" at bounding box center [350, 226] width 53 height 14
click at [332, 224] on input "True" at bounding box center [329, 226] width 5 height 4
radio input "true"
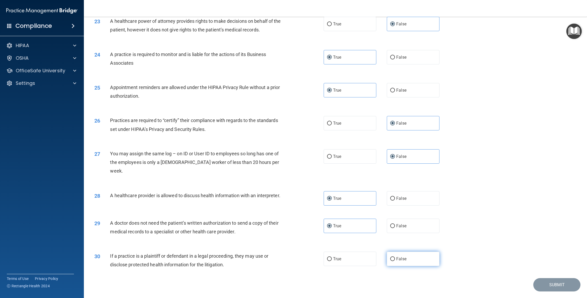
drag, startPoint x: 345, startPoint y: 250, endPoint x: 433, endPoint y: 254, distance: 87.7
click at [346, 252] on label "True" at bounding box center [350, 259] width 53 height 14
click at [332, 257] on input "True" at bounding box center [329, 259] width 5 height 4
radio input "true"
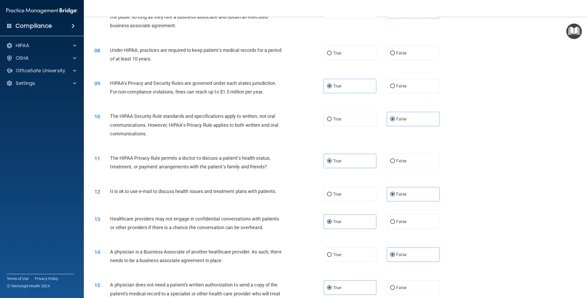
scroll to position [277, 0]
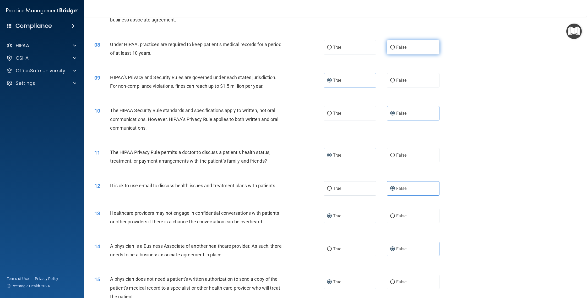
click at [428, 43] on label "False" at bounding box center [413, 47] width 53 height 14
click at [395, 46] on input "False" at bounding box center [392, 48] width 5 height 4
radio input "true"
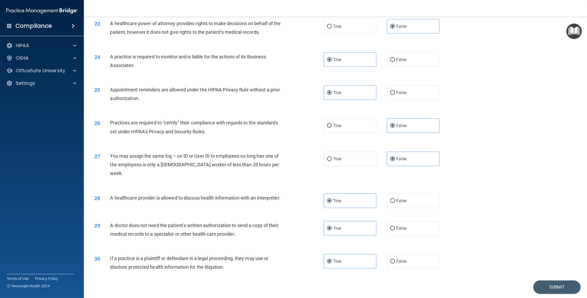
scroll to position [827, 0]
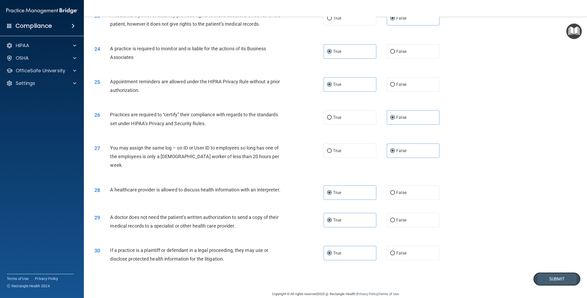
click at [537, 274] on button "Submit" at bounding box center [556, 279] width 47 height 13
click at [533, 273] on button "Submit" at bounding box center [556, 279] width 47 height 13
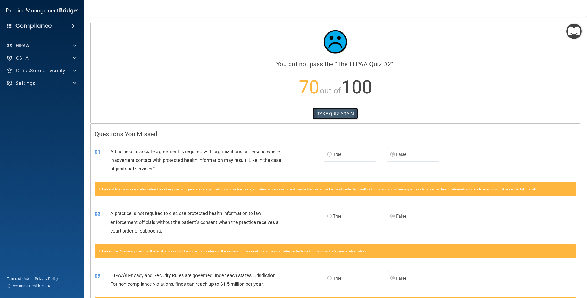
click at [343, 116] on button "TAKE QUIZ AGAIN" at bounding box center [335, 114] width 45 height 12
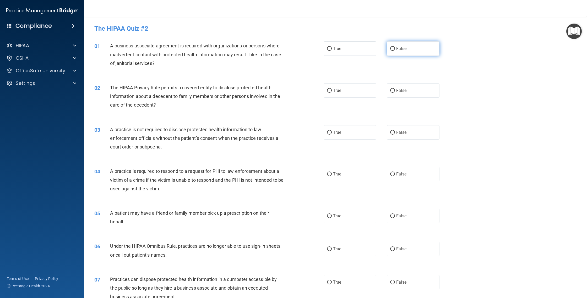
click at [412, 49] on label "False" at bounding box center [413, 48] width 53 height 14
click at [395, 49] on input "False" at bounding box center [392, 49] width 5 height 4
radio input "true"
click at [357, 93] on label "True" at bounding box center [350, 90] width 53 height 14
click at [332, 93] on input "True" at bounding box center [329, 91] width 5 height 4
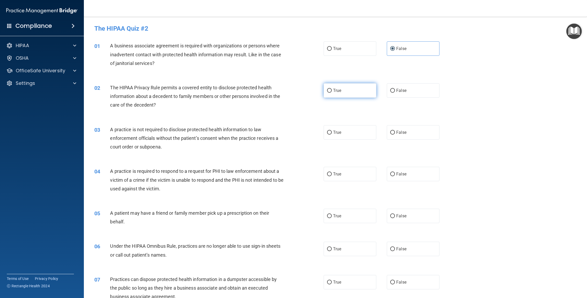
radio input "true"
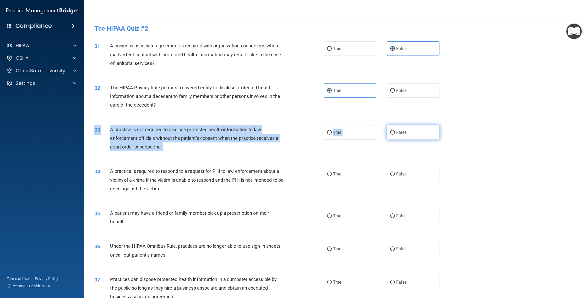
click at [387, 126] on div "03 A practice is not required to disclose protected health information to law e…" at bounding box center [335, 140] width 490 height 42
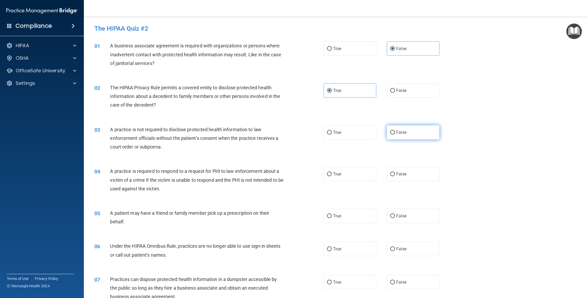
click at [387, 137] on label "False" at bounding box center [413, 132] width 53 height 14
click at [390, 135] on input "False" at bounding box center [392, 133] width 5 height 4
radio input "true"
click at [358, 174] on label "True" at bounding box center [350, 174] width 53 height 14
click at [332, 174] on input "True" at bounding box center [329, 174] width 5 height 4
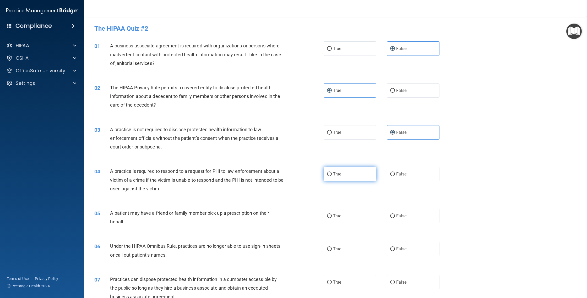
radio input "true"
click at [361, 219] on label "True" at bounding box center [350, 216] width 53 height 14
click at [332, 218] on input "True" at bounding box center [329, 216] width 5 height 4
radio input "true"
click at [398, 243] on label "False" at bounding box center [413, 249] width 53 height 14
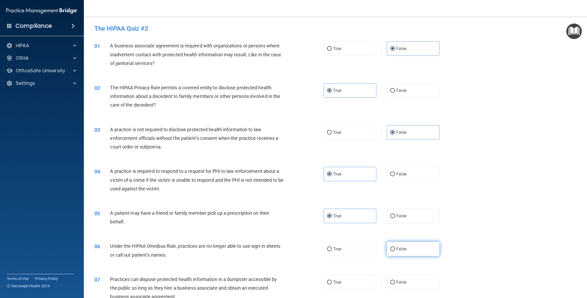
click at [395, 247] on input "False" at bounding box center [392, 249] width 5 height 4
radio input "true"
click at [404, 277] on label "False" at bounding box center [413, 282] width 53 height 14
click at [395, 281] on input "False" at bounding box center [392, 283] width 5 height 4
radio input "true"
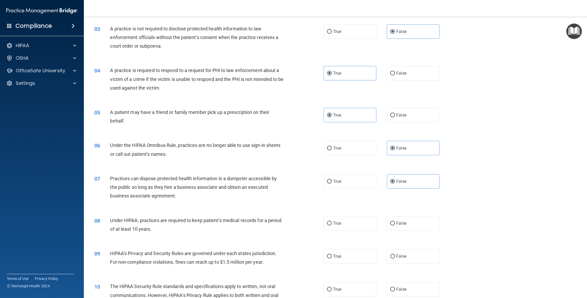
scroll to position [137, 0]
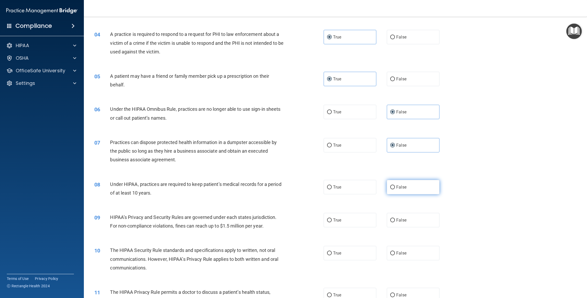
click at [405, 187] on label "False" at bounding box center [413, 187] width 53 height 14
click at [395, 187] on input "False" at bounding box center [392, 188] width 5 height 4
radio input "true"
click at [414, 216] on label "False" at bounding box center [413, 220] width 53 height 14
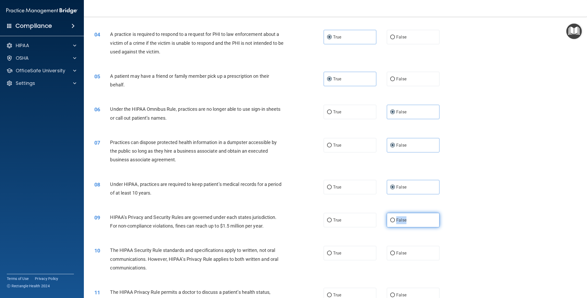
click at [395, 219] on input "False" at bounding box center [392, 221] width 5 height 4
radio input "true"
click at [345, 253] on label "True" at bounding box center [350, 253] width 53 height 14
click at [332, 253] on input "True" at bounding box center [329, 254] width 5 height 4
radio input "true"
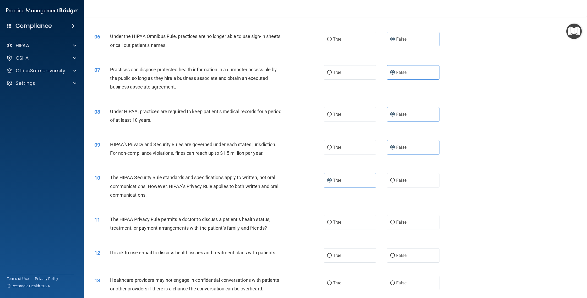
scroll to position [210, 0]
click at [360, 220] on label "True" at bounding box center [350, 222] width 53 height 14
click at [332, 221] on input "True" at bounding box center [329, 223] width 5 height 4
radio input "true"
click at [374, 258] on div "True False" at bounding box center [387, 255] width 127 height 14
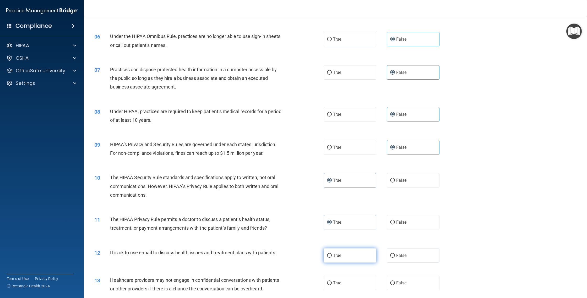
click at [369, 257] on label "True" at bounding box center [350, 255] width 53 height 14
click at [332, 257] on input "True" at bounding box center [329, 256] width 5 height 4
radio input "true"
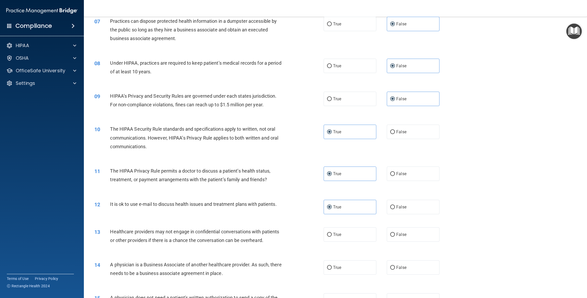
scroll to position [259, 0]
click at [400, 238] on label "False" at bounding box center [413, 233] width 53 height 14
click at [395, 236] on input "False" at bounding box center [392, 234] width 5 height 4
radio input "true"
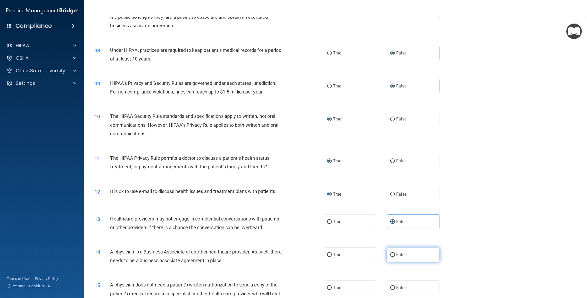
scroll to position [275, 0]
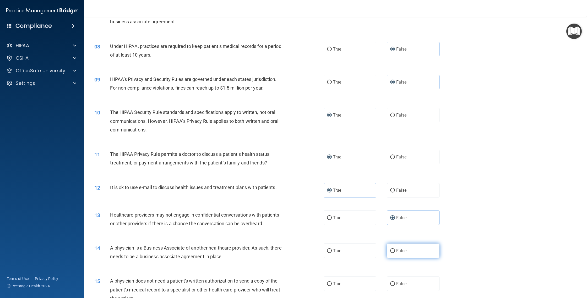
click at [405, 248] on label "False" at bounding box center [413, 251] width 53 height 14
click at [395, 249] on input "False" at bounding box center [392, 251] width 5 height 4
radio input "true"
click at [363, 280] on label "True" at bounding box center [350, 284] width 53 height 14
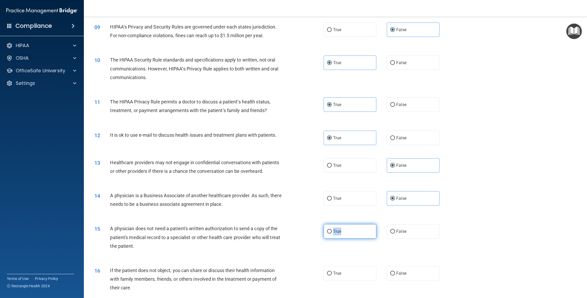
click at [357, 237] on label "True" at bounding box center [350, 231] width 53 height 14
click at [332, 234] on input "True" at bounding box center [329, 232] width 5 height 4
radio input "true"
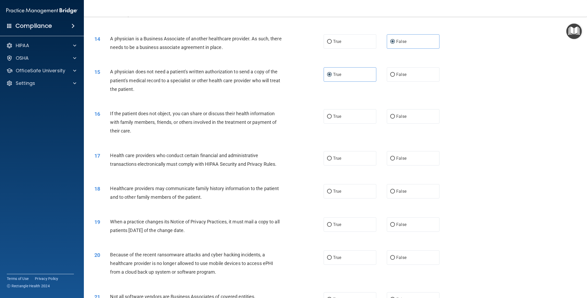
scroll to position [485, 0]
click at [352, 119] on label "True" at bounding box center [350, 116] width 53 height 14
click at [332, 118] on input "True" at bounding box center [329, 117] width 5 height 4
radio input "true"
click at [354, 158] on label "True" at bounding box center [350, 158] width 53 height 14
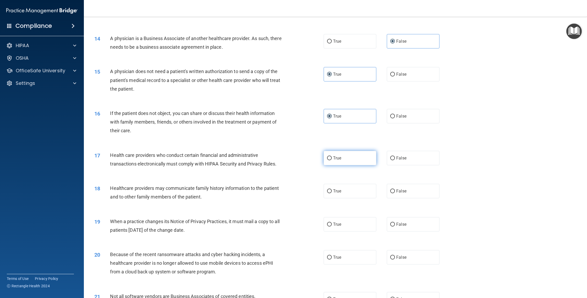
click at [332, 158] on input "True" at bounding box center [329, 158] width 5 height 4
radio input "true"
click at [397, 188] on label "False" at bounding box center [413, 191] width 53 height 14
click at [395, 189] on input "False" at bounding box center [392, 191] width 5 height 4
radio input "true"
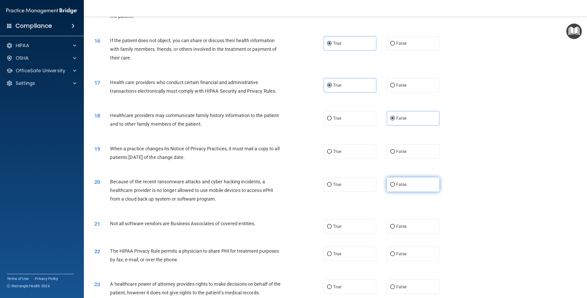
scroll to position [572, 0]
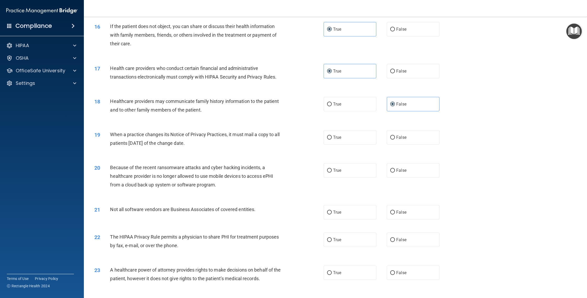
click at [412, 128] on div "19 When a practice changes its Notice of Privacy Practices, it must mail a copy…" at bounding box center [335, 140] width 490 height 33
click at [410, 134] on label "False" at bounding box center [413, 137] width 53 height 14
click at [395, 136] on input "False" at bounding box center [392, 138] width 5 height 4
radio input "true"
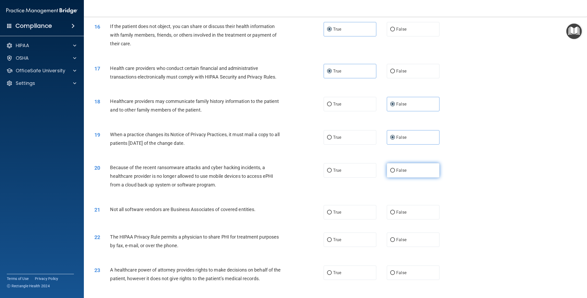
drag, startPoint x: 421, startPoint y: 166, endPoint x: 422, endPoint y: 169, distance: 2.7
click at [421, 166] on label "False" at bounding box center [413, 170] width 53 height 14
click at [395, 169] on input "False" at bounding box center [392, 171] width 5 height 4
radio input "true"
click at [420, 167] on label "False" at bounding box center [413, 170] width 53 height 14
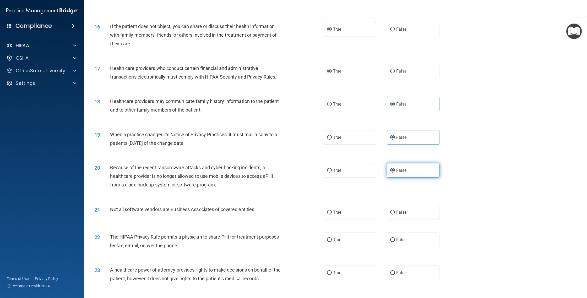
click at [395, 169] on input "False" at bounding box center [392, 171] width 5 height 4
click at [340, 224] on div "21 Not all software vendors are Business Associates of covered entities. True F…" at bounding box center [335, 213] width 490 height 28
drag, startPoint x: 343, startPoint y: 213, endPoint x: 350, endPoint y: 229, distance: 17.1
click at [343, 214] on label "True" at bounding box center [350, 212] width 53 height 14
click at [332, 214] on input "True" at bounding box center [329, 213] width 5 height 4
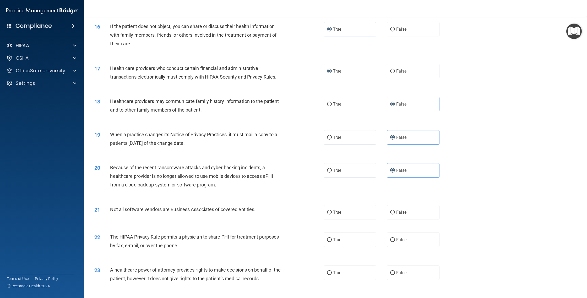
radio input "true"
click at [351, 239] on label "True" at bounding box center [350, 240] width 53 height 14
click at [332, 239] on input "True" at bounding box center [329, 240] width 5 height 4
radio input "true"
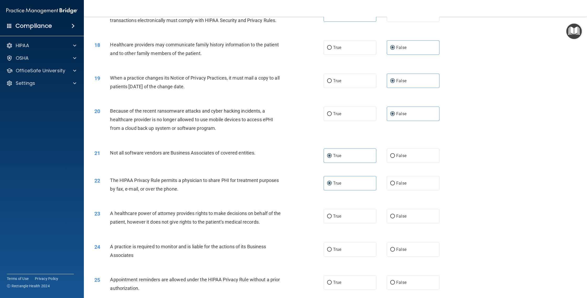
scroll to position [654, 0]
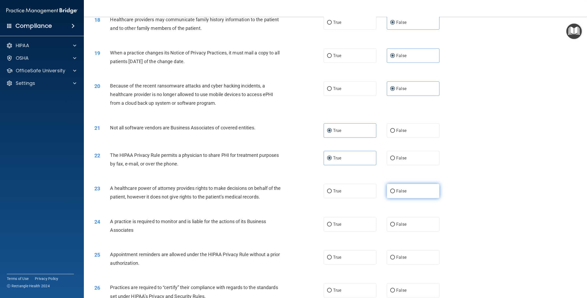
click at [396, 190] on span "False" at bounding box center [401, 191] width 10 height 5
click at [394, 190] on input "False" at bounding box center [392, 191] width 5 height 4
radio input "true"
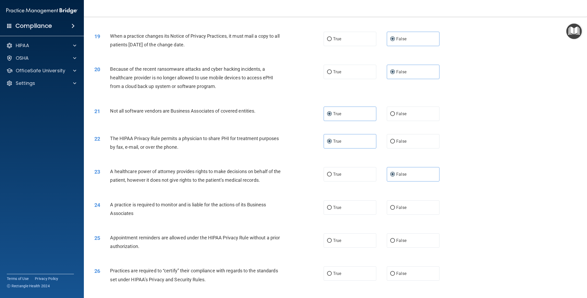
scroll to position [672, 0]
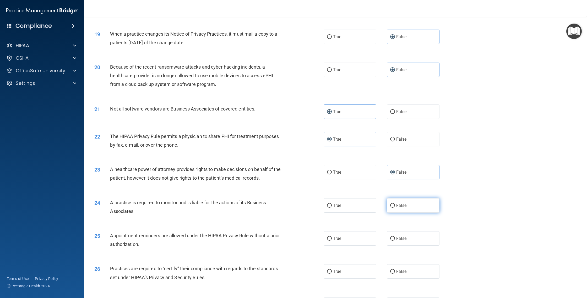
click at [403, 206] on span "False" at bounding box center [401, 205] width 10 height 5
click at [395, 206] on input "False" at bounding box center [392, 206] width 5 height 4
radio input "true"
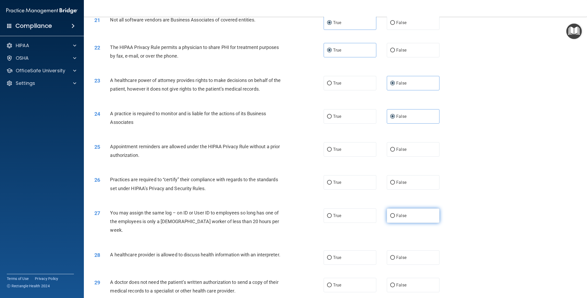
scroll to position [781, 0]
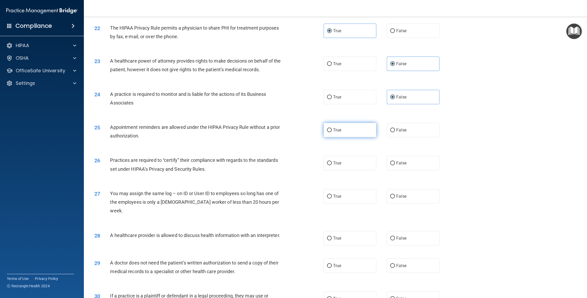
click at [363, 131] on label "True" at bounding box center [350, 130] width 53 height 14
click at [332, 131] on input "True" at bounding box center [329, 130] width 5 height 4
radio input "true"
click at [405, 167] on label "False" at bounding box center [413, 163] width 53 height 14
click at [395, 165] on input "False" at bounding box center [392, 163] width 5 height 4
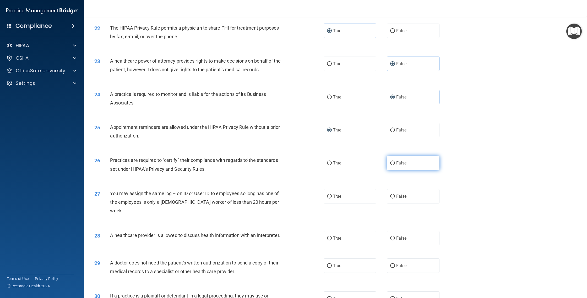
radio input "true"
click at [410, 193] on label "False" at bounding box center [413, 196] width 53 height 14
click at [395, 195] on input "False" at bounding box center [392, 197] width 5 height 4
radio input "true"
click at [351, 231] on label "True" at bounding box center [350, 238] width 53 height 14
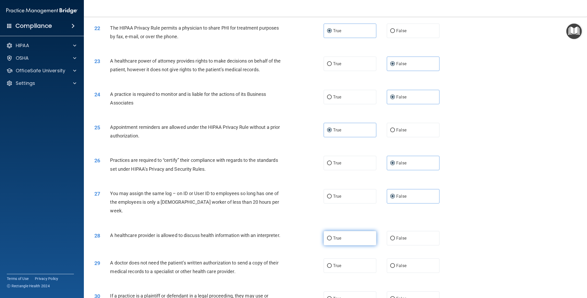
click at [332, 237] on input "True" at bounding box center [329, 239] width 5 height 4
radio input "true"
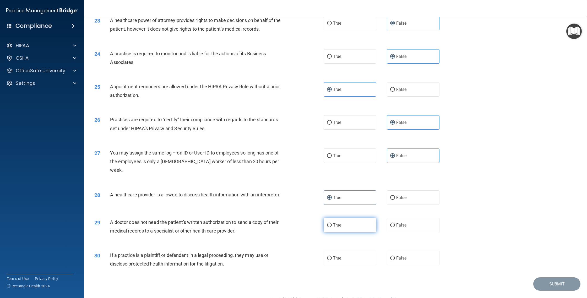
scroll to position [827, 0]
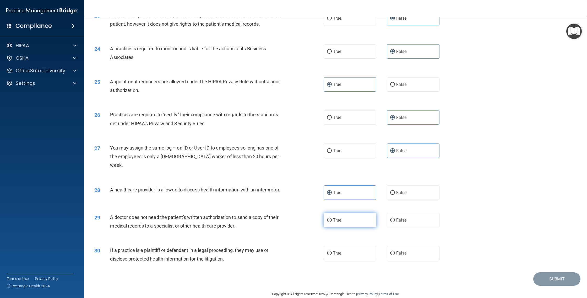
click at [365, 213] on label "True" at bounding box center [350, 220] width 53 height 14
click at [332, 219] on input "True" at bounding box center [329, 221] width 5 height 4
radio input "true"
click at [363, 246] on label "True" at bounding box center [350, 253] width 53 height 14
click at [332, 252] on input "True" at bounding box center [329, 254] width 5 height 4
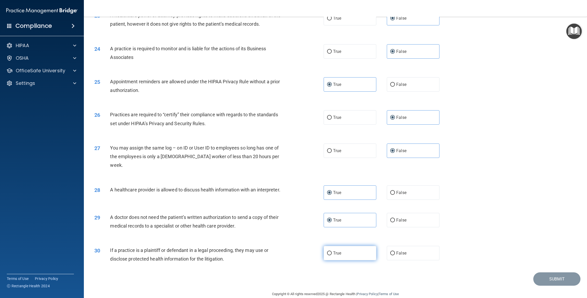
radio input "true"
click at [539, 273] on button "Submit" at bounding box center [556, 279] width 47 height 13
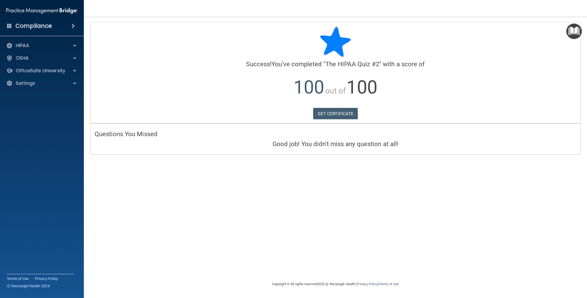
drag, startPoint x: 558, startPoint y: 20, endPoint x: 560, endPoint y: 22, distance: 2.8
click at [559, 21] on main "Calculating your score.... Success! You've completed " The HIPAA Quiz #2 " with…" at bounding box center [335, 157] width 503 height 281
click at [563, 54] on div at bounding box center [336, 41] width 482 height 31
click at [576, 21] on main "Calculating your score.... Success! You've completed " The HIPAA Quiz #2 " with…" at bounding box center [335, 157] width 503 height 281
click at [577, 26] on img "Open Resource Center" at bounding box center [573, 31] width 15 height 15
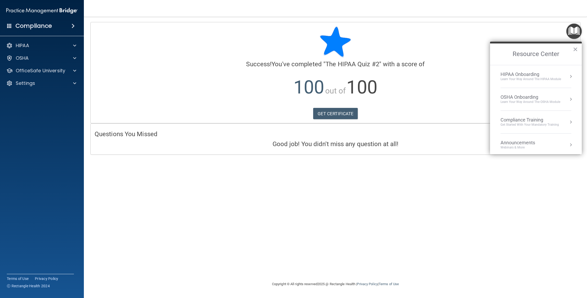
click at [541, 79] on div "Learn Your Way around the HIPAA module" at bounding box center [531, 79] width 61 height 4
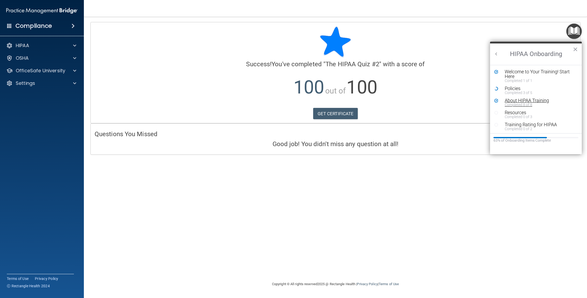
click at [518, 101] on div "About HIPAA Training" at bounding box center [538, 100] width 66 height 5
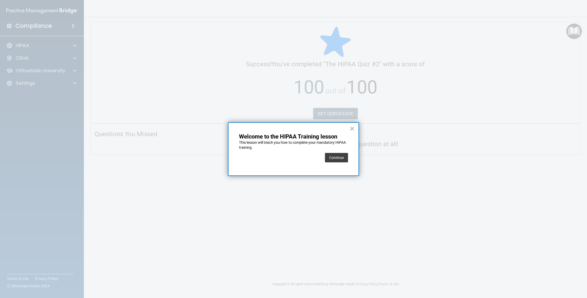
click at [342, 154] on button "Continue" at bounding box center [336, 157] width 23 height 9
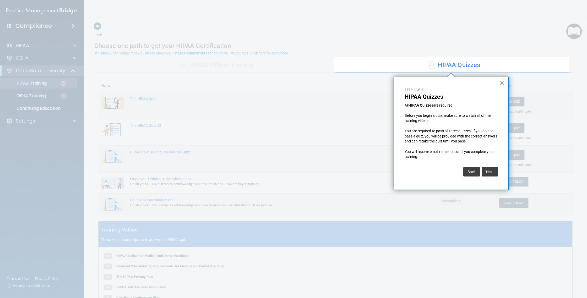
click at [502, 85] on button "×" at bounding box center [501, 83] width 5 height 8
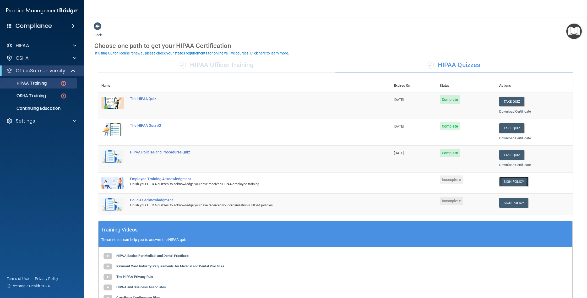
click at [510, 180] on link "Sign Policy" at bounding box center [513, 182] width 29 height 10
click at [13, 24] on div "Compliance" at bounding box center [42, 26] width 84 height 12
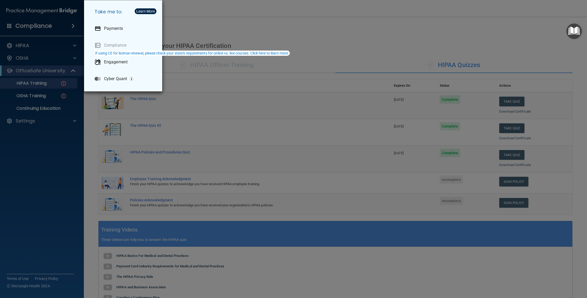
click at [175, 18] on div "Take me to: Payments Compliance Engagement Cyber Quant" at bounding box center [293, 149] width 587 height 298
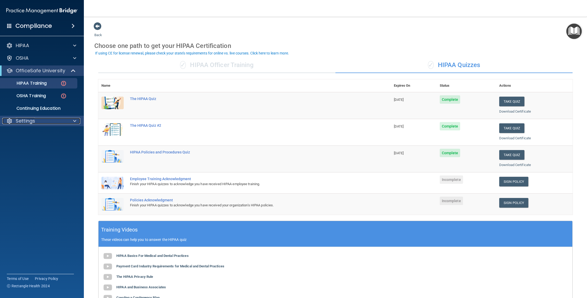
click at [30, 121] on p "Settings" at bounding box center [25, 121] width 19 height 6
click at [29, 127] on ul "My Account My Users Services Sign Out" at bounding box center [42, 138] width 95 height 25
click at [30, 131] on p "My Account" at bounding box center [39, 133] width 72 height 5
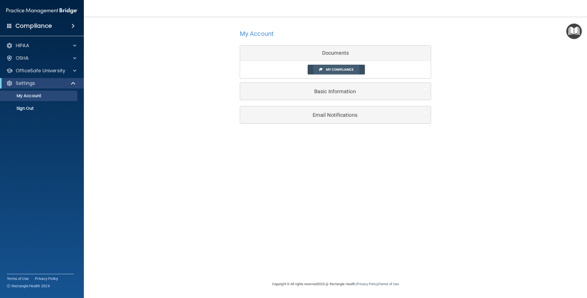
click at [319, 72] on link "My Compliance" at bounding box center [336, 70] width 57 height 10
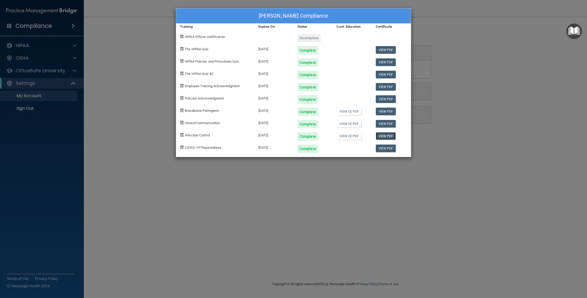
click at [383, 133] on link "View PDF" at bounding box center [386, 136] width 20 height 8
click at [203, 39] on span "HIPAA Officer Certification" at bounding box center [205, 37] width 40 height 4
click at [175, 39] on div "Flor Reyes Ayala's Compliance Training Expires On Status Cont. Education Certif…" at bounding box center [293, 149] width 587 height 298
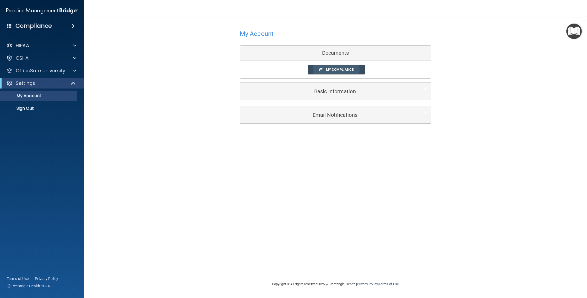
click at [321, 69] on span at bounding box center [320, 69] width 3 height 3
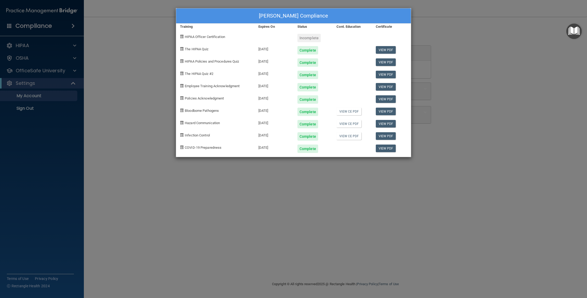
click at [583, 35] on div "Flor Reyes Ayala's Compliance Training Expires On Status Cont. Education Certif…" at bounding box center [293, 149] width 587 height 298
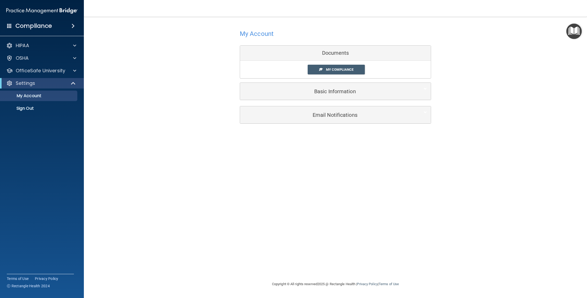
click at [576, 34] on img "Open Resource Center" at bounding box center [573, 31] width 15 height 15
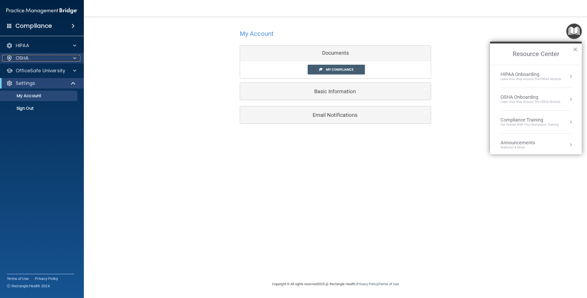
click at [38, 57] on div "OSHA" at bounding box center [34, 58] width 65 height 6
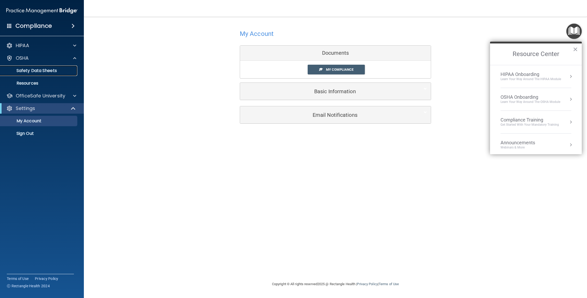
click at [40, 68] on p "Safety Data Sheets" at bounding box center [39, 70] width 72 height 5
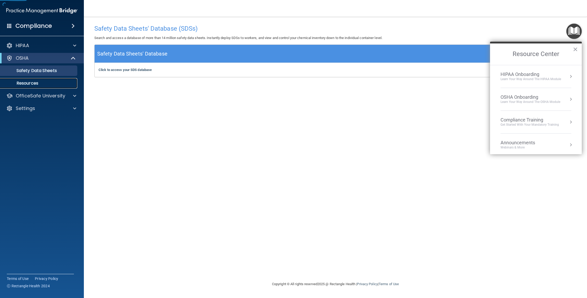
click at [44, 80] on link "Resources" at bounding box center [36, 83] width 83 height 10
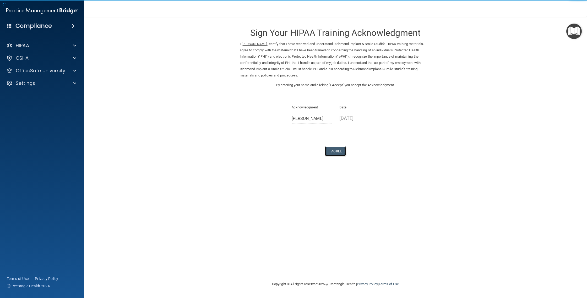
click at [335, 151] on button "I Agree" at bounding box center [335, 151] width 21 height 10
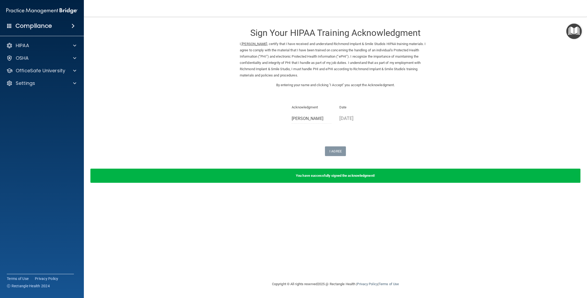
click at [562, 34] on form "Sign Your HIPAA Training Acknowledgment I, Flor Reyes Ayala , certify that I ha…" at bounding box center [335, 105] width 482 height 167
click at [572, 28] on img "Open Resource Center" at bounding box center [573, 31] width 15 height 15
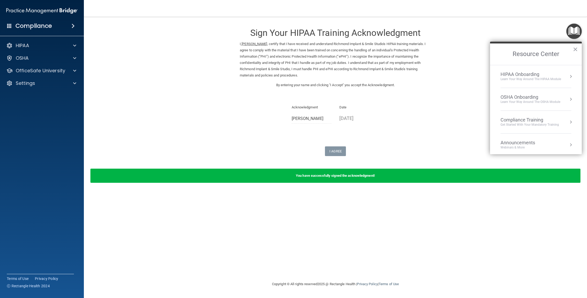
click at [517, 77] on div "Learn Your Way around the HIPAA module" at bounding box center [531, 79] width 61 height 4
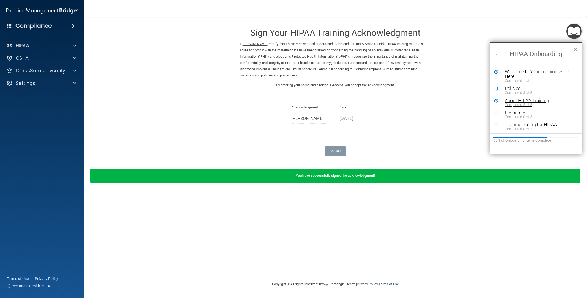
click at [517, 103] on div "Completed 8 of 8" at bounding box center [538, 105] width 66 height 4
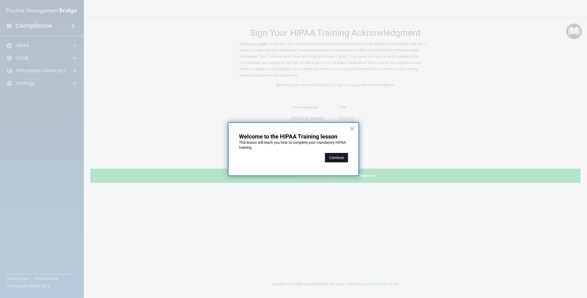
click at [336, 158] on button "Continue" at bounding box center [336, 157] width 23 height 9
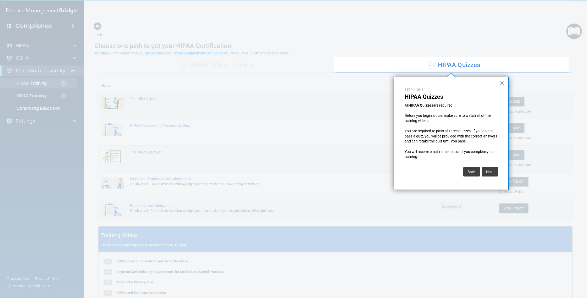
click at [500, 85] on button "×" at bounding box center [501, 83] width 5 height 8
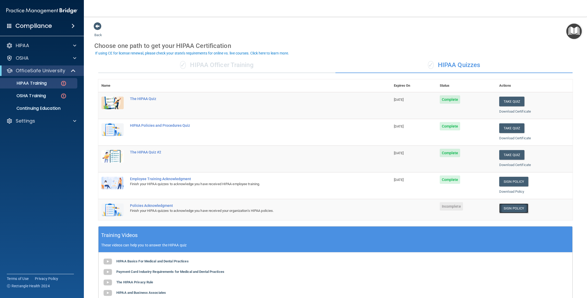
click at [509, 208] on link "Sign Policy" at bounding box center [513, 209] width 29 height 10
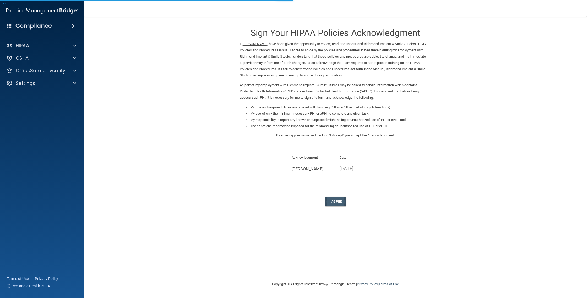
drag, startPoint x: 344, startPoint y: 197, endPoint x: 345, endPoint y: 201, distance: 3.5
click at [345, 202] on div "Sign Your HIPAA Policies Acknowledgment I, Flor Reyes Ayala , have been given t…" at bounding box center [335, 114] width 191 height 184
drag, startPoint x: 344, startPoint y: 200, endPoint x: 341, endPoint y: 201, distance: 2.9
click at [344, 200] on button "I Agree" at bounding box center [335, 202] width 21 height 10
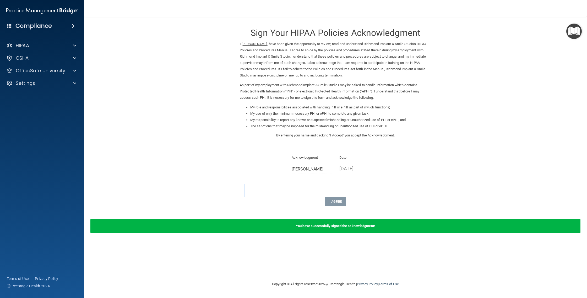
click at [569, 29] on img "Open Resource Center" at bounding box center [573, 31] width 15 height 15
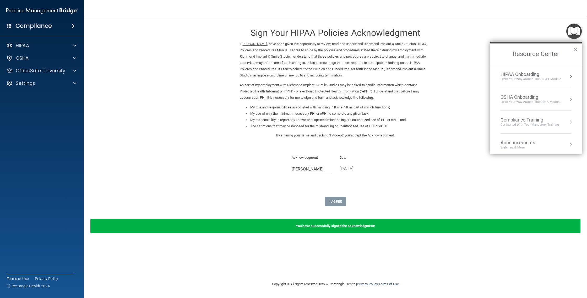
click at [554, 81] on div "Learn Your Way around the HIPAA module" at bounding box center [531, 79] width 61 height 4
click at [518, 112] on div "Resources" at bounding box center [538, 111] width 66 height 5
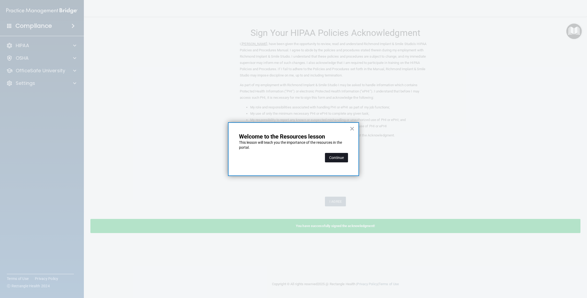
click at [338, 158] on button "Continue" at bounding box center [336, 157] width 23 height 9
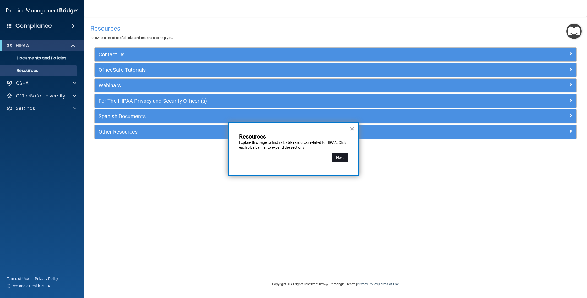
click at [335, 160] on button "Next" at bounding box center [340, 157] width 16 height 9
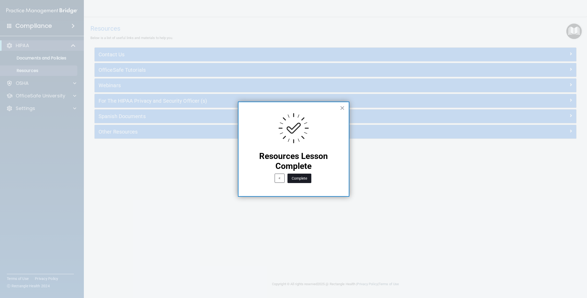
click at [309, 176] on button "Complete" at bounding box center [299, 178] width 24 height 9
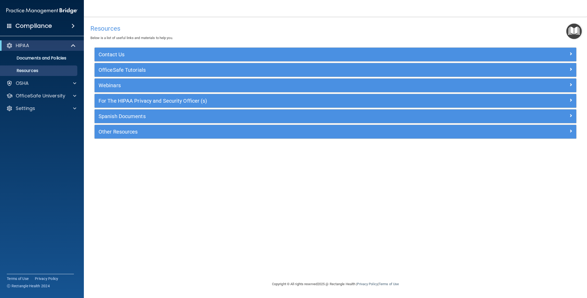
click at [572, 31] on img "Open Resource Center" at bounding box center [573, 31] width 15 height 15
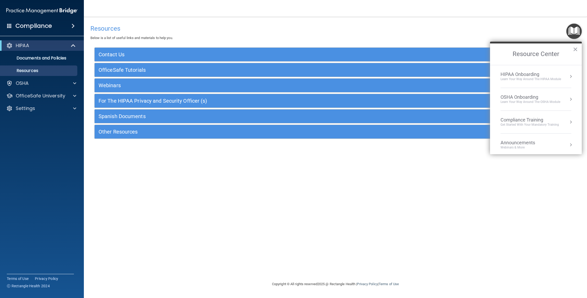
click at [530, 82] on li "HIPAA Onboarding Learn Your Way around the HIPAA module" at bounding box center [536, 76] width 71 height 23
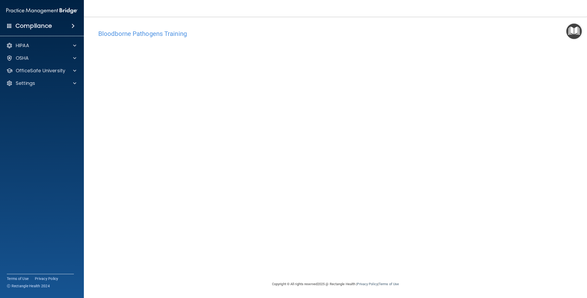
click at [580, 27] on img "Open Resource Center" at bounding box center [573, 31] width 15 height 15
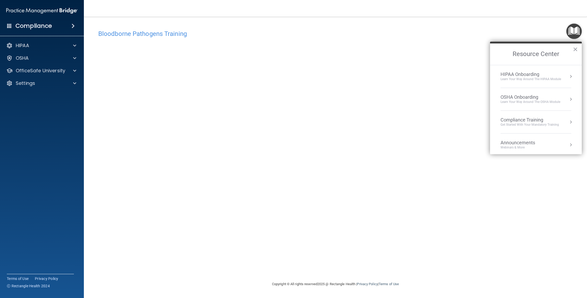
click at [517, 97] on div "OSHA Onboarding" at bounding box center [531, 97] width 60 height 6
click at [517, 74] on div "Completed Step 0 of 5" at bounding box center [540, 76] width 70 height 4
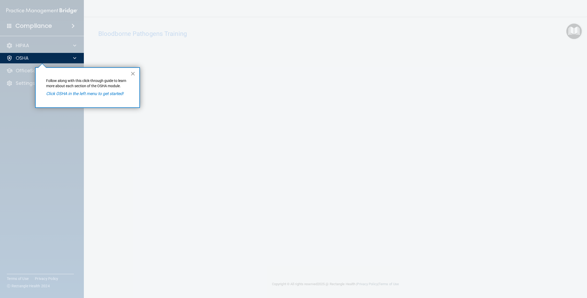
click at [131, 73] on button "×" at bounding box center [133, 73] width 5 height 8
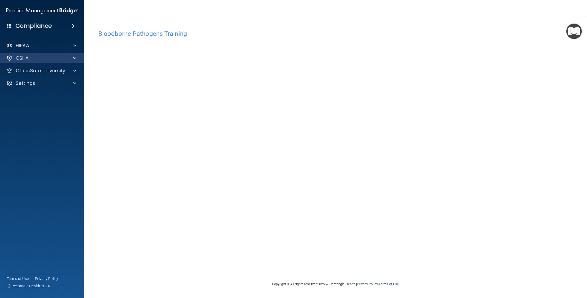
click at [82, 61] on div "OSHA" at bounding box center [42, 58] width 84 height 10
click at [69, 52] on div "HIPAA Documents and Policies Report an Incident Business Associates Emergency P…" at bounding box center [42, 65] width 84 height 55
click at [67, 57] on div at bounding box center [73, 58] width 13 height 6
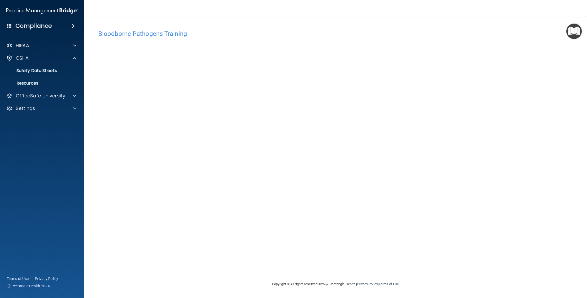
click at [43, 77] on ul "Documents Safety Data Sheets Self-Assessment Injury and Illness Report Resources" at bounding box center [42, 75] width 95 height 25
click at [18, 57] on p "OSHA" at bounding box center [22, 58] width 13 height 6
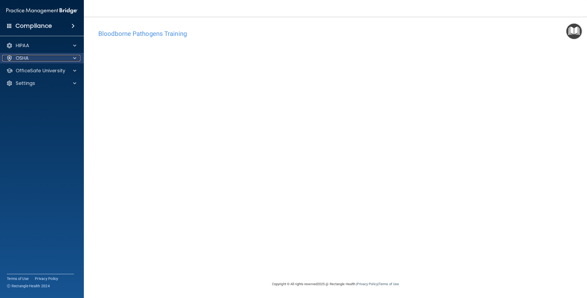
click at [18, 57] on p "OSHA" at bounding box center [22, 58] width 13 height 6
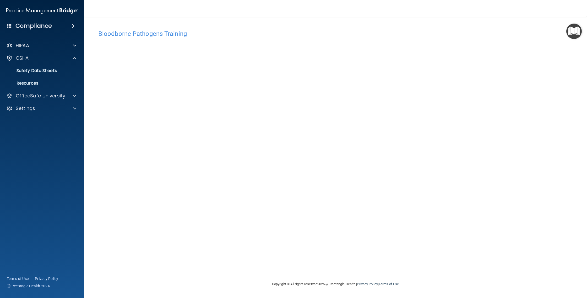
click at [579, 30] on img "Open Resource Center" at bounding box center [573, 31] width 15 height 15
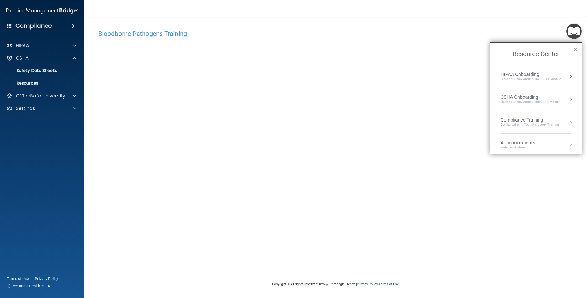
click at [537, 99] on div "OSHA Onboarding" at bounding box center [531, 97] width 60 height 6
click at [508, 74] on div "Completed Step 1 of 5" at bounding box center [540, 76] width 70 height 4
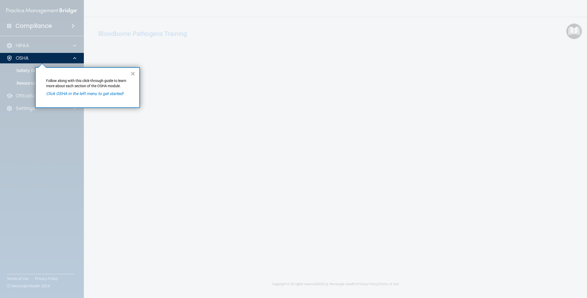
click at [133, 73] on button "×" at bounding box center [133, 73] width 5 height 8
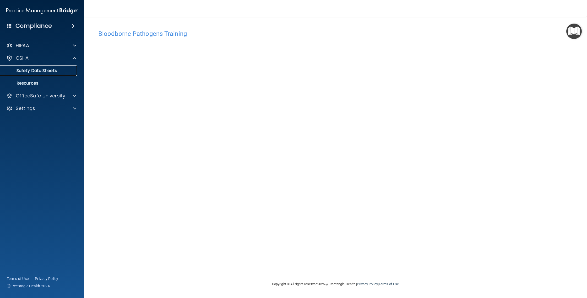
click at [61, 69] on p "Safety Data Sheets" at bounding box center [39, 70] width 72 height 5
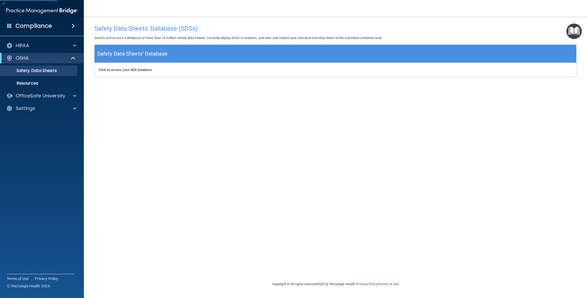
click at [148, 62] on div "Safety Data Sheets' Database" at bounding box center [336, 54] width 482 height 18
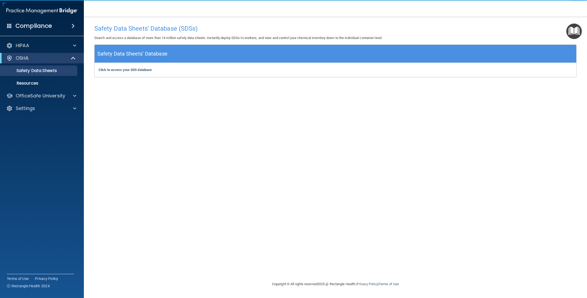
click at [150, 55] on h5 "Safety Data Sheets' Database" at bounding box center [132, 53] width 70 height 9
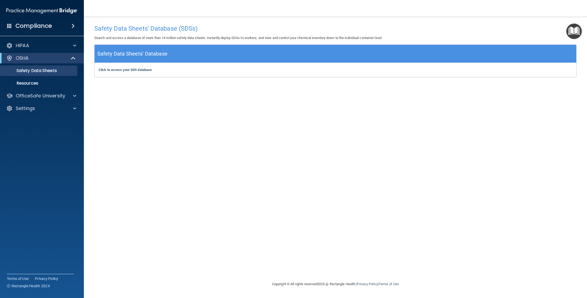
click at [577, 35] on img "Open Resource Center" at bounding box center [573, 31] width 15 height 15
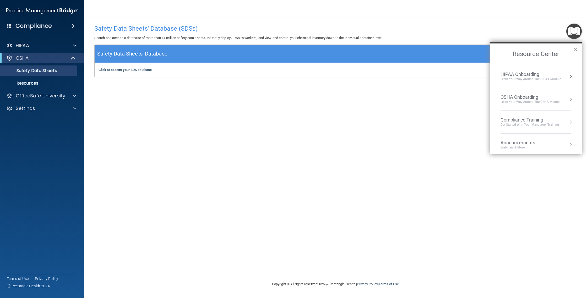
click at [544, 94] on li "OSHA Onboarding Learn your way around the OSHA module" at bounding box center [536, 99] width 71 height 23
click at [520, 66] on ol "OSHA Onboarding Completed Step 1 of 5 Training Rating for OSHA Completed Step 0…" at bounding box center [536, 99] width 92 height 68
click at [520, 72] on div "OSHA Onboarding" at bounding box center [540, 71] width 70 height 5
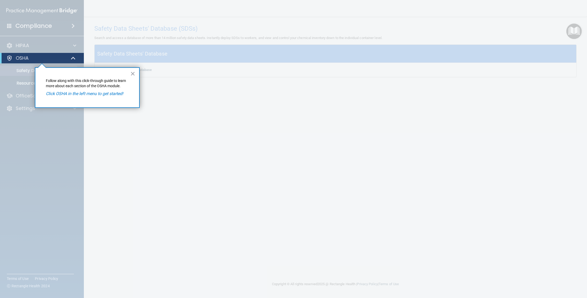
click at [89, 96] on p "Click OSHA in the left menu to get started!" at bounding box center [87, 94] width 83 height 6
click at [88, 86] on p "Follow along with this click-through guide to learn more about each section of …" at bounding box center [87, 83] width 83 height 10
click at [62, 59] on div "OSHA" at bounding box center [34, 58] width 65 height 6
click at [73, 83] on p "Follow along with this click-through guide to learn more about each section of …" at bounding box center [87, 83] width 83 height 10
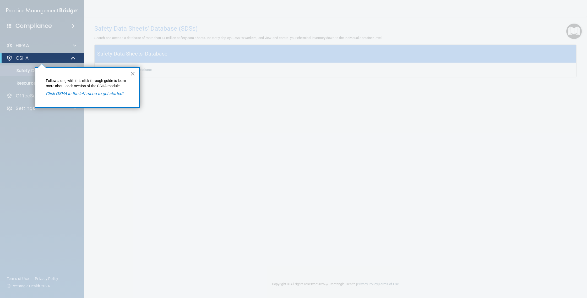
click at [76, 90] on div "× Follow along with this click-through guide to learn more about each section o…" at bounding box center [87, 87] width 105 height 41
click at [78, 93] on div "× Follow along with this click-through guide to learn more about each section o…" at bounding box center [87, 87] width 105 height 41
click at [79, 94] on em "Click OSHA in the left menu to get started!" at bounding box center [84, 93] width 77 height 5
click at [83, 95] on em "Click OSHA in the left menu to get started!" at bounding box center [84, 93] width 77 height 5
drag, startPoint x: 72, startPoint y: 107, endPoint x: 77, endPoint y: 107, distance: 4.7
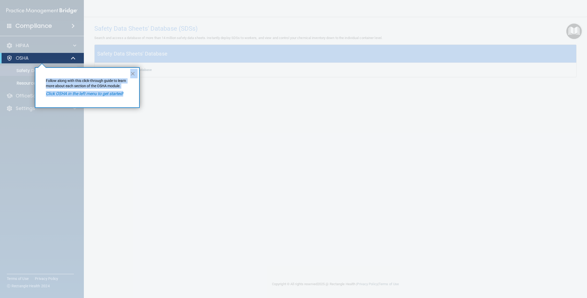
click at [35, 67] on div "× Follow along with this click-through guide to learn more about each section o…" at bounding box center [35, 67] width 0 height 0
click at [131, 77] on button "×" at bounding box center [132, 73] width 5 height 8
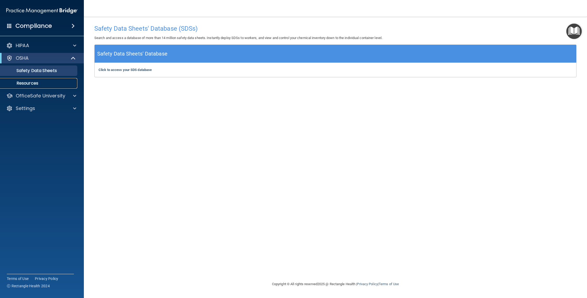
click at [54, 84] on p "Resources" at bounding box center [39, 83] width 72 height 5
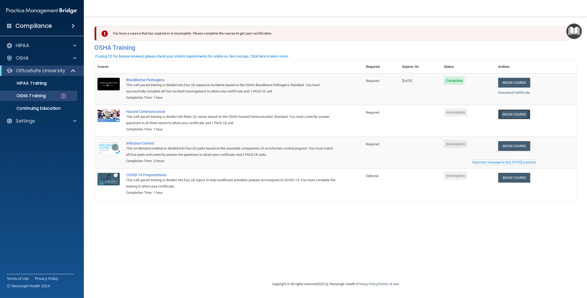
click at [514, 115] on link "Begin Course" at bounding box center [514, 115] width 32 height 10
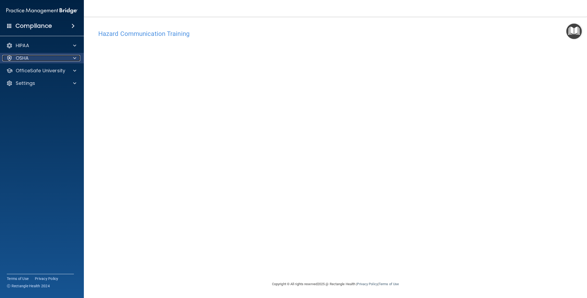
click at [68, 60] on div at bounding box center [73, 58] width 13 height 6
click at [70, 61] on div at bounding box center [73, 58] width 13 height 6
click at [76, 75] on div "OfficeSafe University" at bounding box center [42, 71] width 84 height 10
click at [63, 73] on p "OfficeSafe University" at bounding box center [41, 71] width 50 height 6
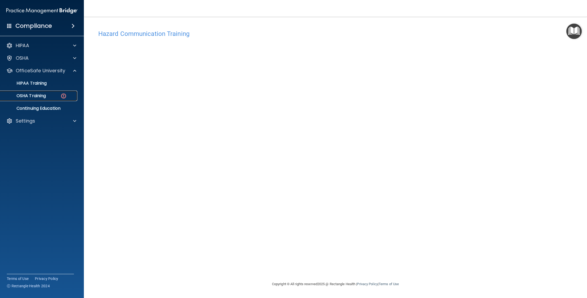
click at [64, 92] on link "OSHA Training" at bounding box center [36, 96] width 83 height 10
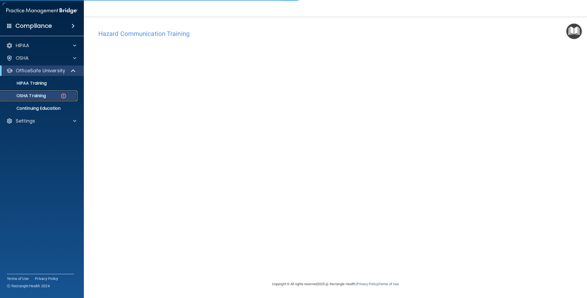
click at [61, 95] on img at bounding box center [63, 96] width 7 height 7
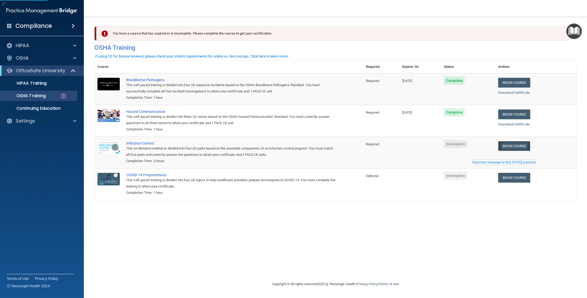
click at [529, 151] on link "Begin Course" at bounding box center [514, 146] width 32 height 10
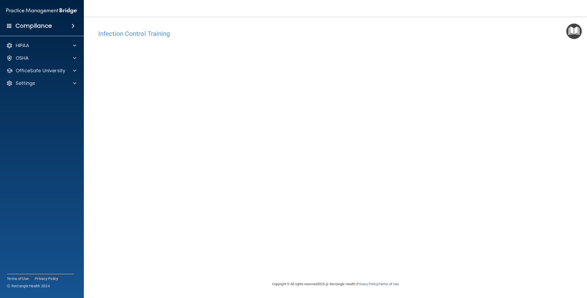
click at [72, 64] on div "HIPAA Documents and Policies Report an Incident Business Associates Emergency P…" at bounding box center [42, 65] width 84 height 55
click at [69, 69] on div at bounding box center [73, 71] width 13 height 6
click at [45, 98] on p "OSHA Training" at bounding box center [24, 95] width 42 height 5
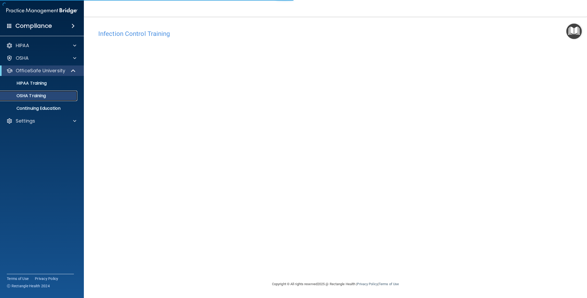
click at [44, 97] on p "OSHA Training" at bounding box center [24, 95] width 42 height 5
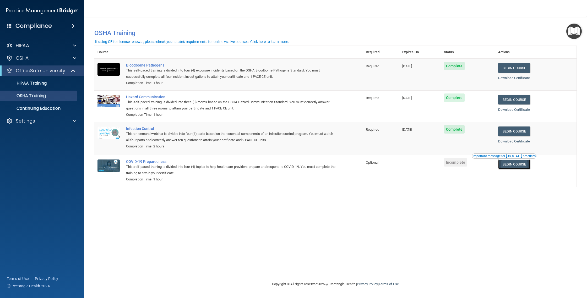
click at [517, 167] on link "Begin Course" at bounding box center [514, 165] width 32 height 10
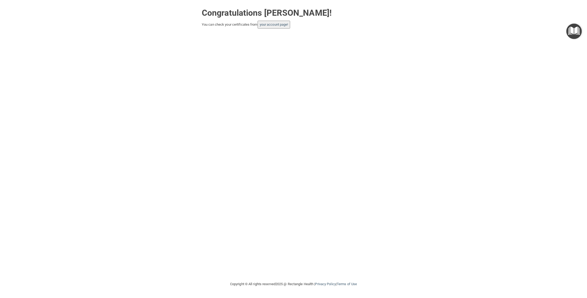
click at [262, 27] on button "your account page!" at bounding box center [274, 25] width 33 height 8
click at [267, 27] on button "your account page!" at bounding box center [274, 25] width 33 height 8
click at [266, 27] on button "your account page!" at bounding box center [274, 25] width 33 height 8
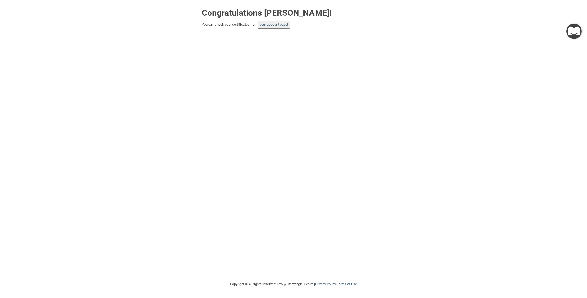
click at [266, 27] on button "your account page!" at bounding box center [274, 25] width 33 height 8
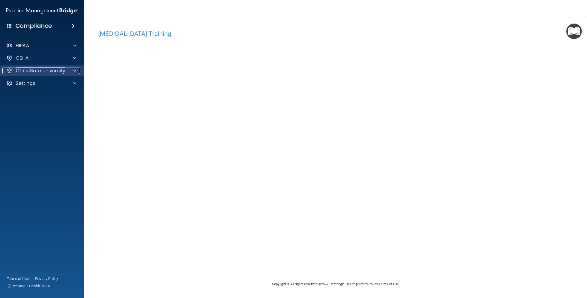
click at [63, 74] on p "OfficeSafe University" at bounding box center [41, 71] width 50 height 6
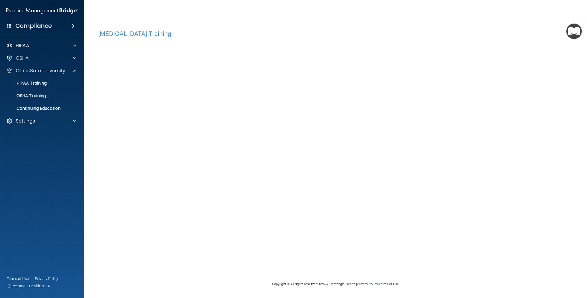
click at [576, 21] on main "COVID-19 Training This course doesn’t expire until . Are you sure you want to t…" at bounding box center [335, 157] width 503 height 281
click at [570, 33] on img "Open Resource Center" at bounding box center [573, 31] width 15 height 15
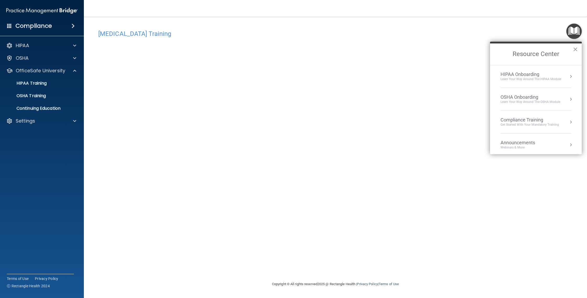
click at [547, 97] on div "OSHA Onboarding" at bounding box center [531, 97] width 60 height 6
click at [524, 72] on div "OSHA Onboarding" at bounding box center [540, 71] width 70 height 5
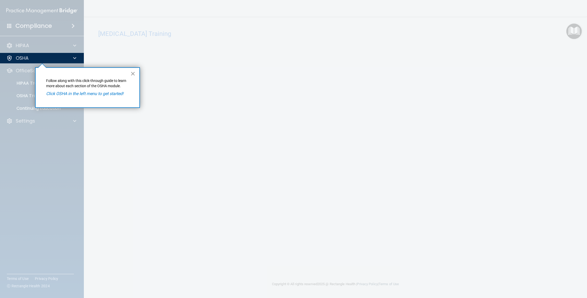
click at [133, 76] on button "×" at bounding box center [133, 73] width 5 height 8
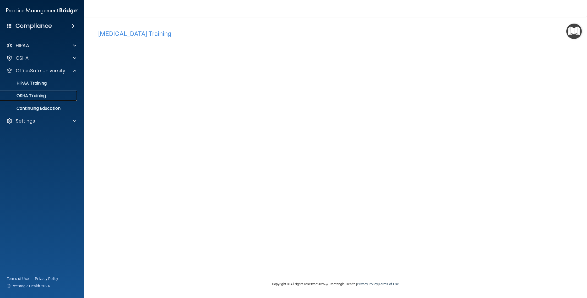
click at [33, 99] on link "OSHA Training" at bounding box center [36, 96] width 83 height 10
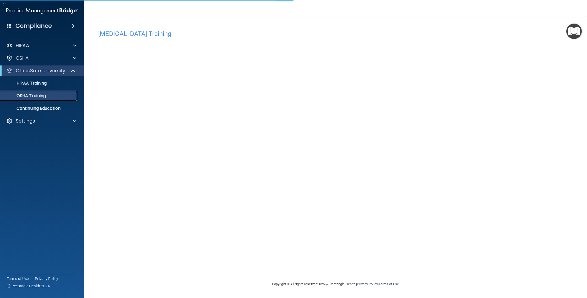
click at [33, 99] on link "OSHA Training" at bounding box center [36, 96] width 83 height 10
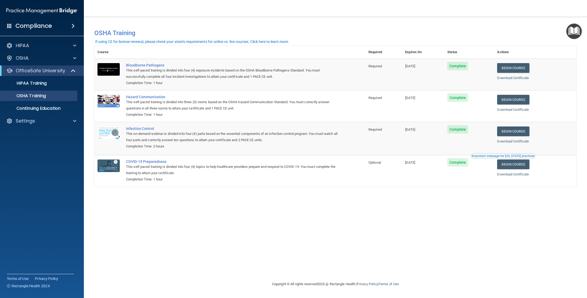
click at [566, 34] on img "Open Resource Center" at bounding box center [573, 31] width 15 height 15
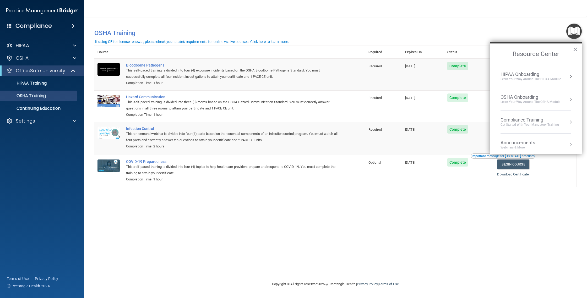
click at [548, 102] on div "Learn your way around the OSHA module" at bounding box center [531, 102] width 60 height 4
click at [527, 86] on div "Completed Step 0 of 2" at bounding box center [540, 88] width 70 height 4
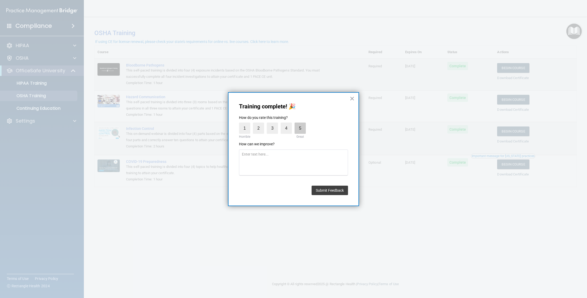
click at [298, 133] on label "5" at bounding box center [300, 128] width 11 height 11
click at [288, 124] on input "5" at bounding box center [288, 124] width 0 height 0
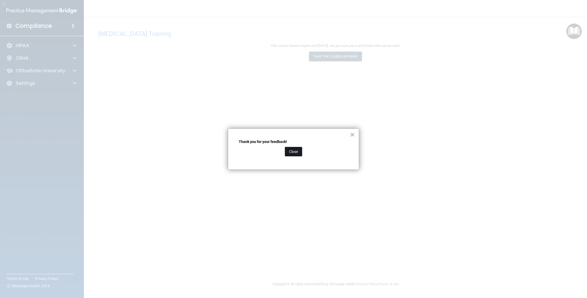
click at [293, 150] on button "Close" at bounding box center [293, 151] width 17 height 9
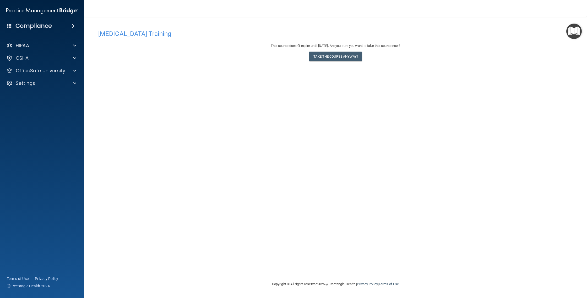
click at [569, 33] on img "Open Resource Center" at bounding box center [573, 31] width 15 height 15
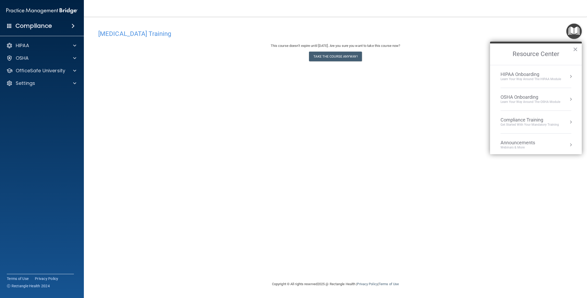
click at [537, 93] on li "OSHA Onboarding Learn your way around the OSHA module" at bounding box center [536, 99] width 71 height 23
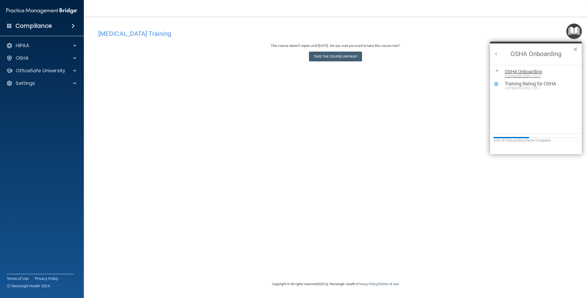
click at [521, 75] on div "Completed Step 1 of 5" at bounding box center [540, 76] width 70 height 4
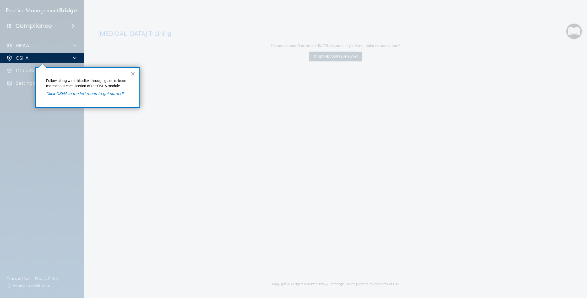
drag, startPoint x: 116, startPoint y: 96, endPoint x: 119, endPoint y: 92, distance: 5.4
click at [116, 96] on p "Click OSHA in the left menu to get started!" at bounding box center [87, 94] width 83 height 6
click at [133, 75] on button "×" at bounding box center [133, 73] width 5 height 8
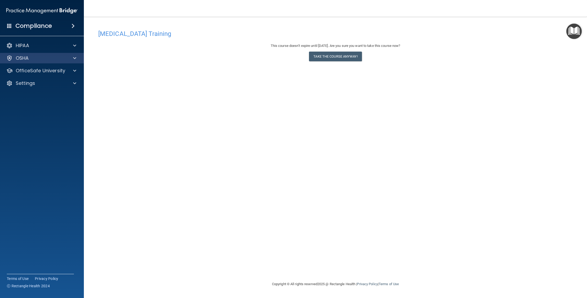
click at [66, 62] on div "OSHA" at bounding box center [42, 58] width 84 height 10
click at [58, 51] on div "HIPAA Documents and Policies Report an Incident Business Associates Emergency P…" at bounding box center [42, 65] width 84 height 55
click at [58, 56] on div "OSHA" at bounding box center [34, 58] width 65 height 6
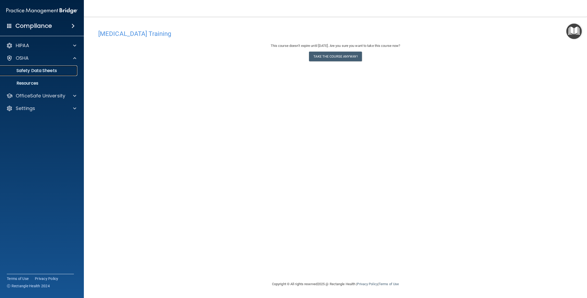
click at [47, 72] on p "Safety Data Sheets" at bounding box center [39, 70] width 72 height 5
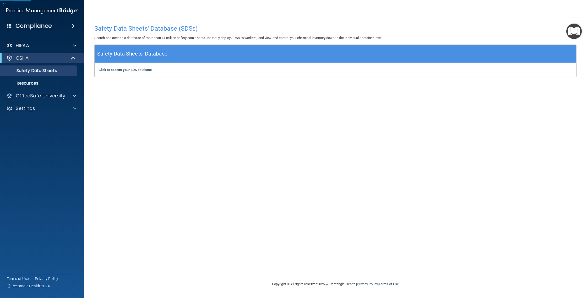
click at [167, 52] on div "Safety Data Sheets' Database" at bounding box center [336, 54] width 482 height 18
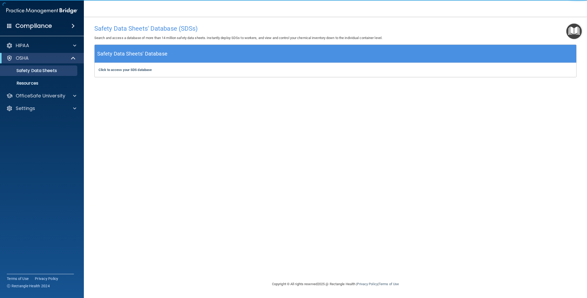
click at [167, 52] on div "Safety Data Sheets' Database" at bounding box center [336, 54] width 482 height 18
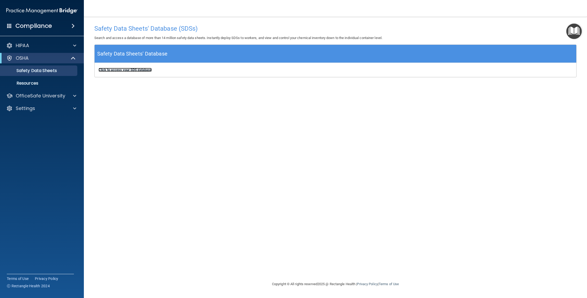
click at [143, 69] on b "Click to access your SDS database" at bounding box center [125, 70] width 53 height 4
click at [142, 53] on h5 "Safety Data Sheets' Database" at bounding box center [132, 53] width 70 height 9
click at [46, 74] on link "Safety Data Sheets" at bounding box center [36, 71] width 83 height 10
click at [46, 86] on link "Resources" at bounding box center [36, 83] width 83 height 10
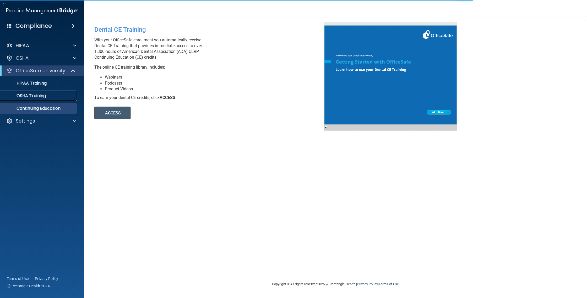
click at [49, 100] on link "OSHA Training" at bounding box center [36, 96] width 83 height 10
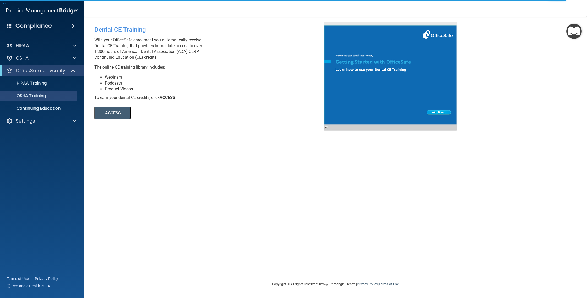
click at [569, 34] on img "Open Resource Center" at bounding box center [573, 31] width 15 height 15
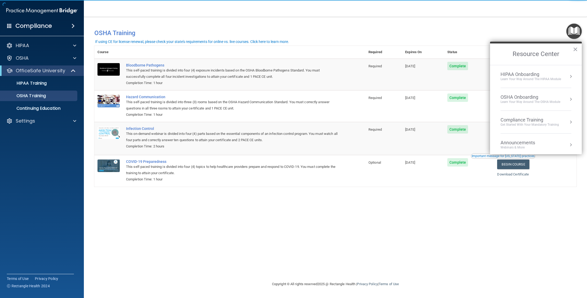
click at [551, 98] on div "OSHA Onboarding" at bounding box center [531, 97] width 60 height 6
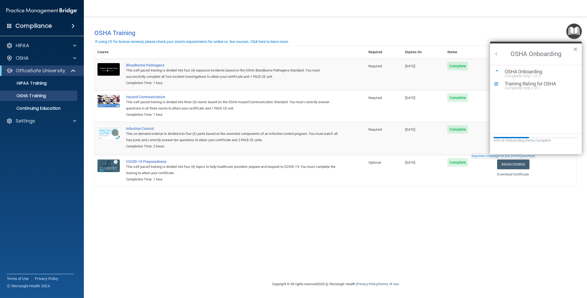
click at [495, 53] on button "Back to Resource Center Home" at bounding box center [496, 53] width 5 height 5
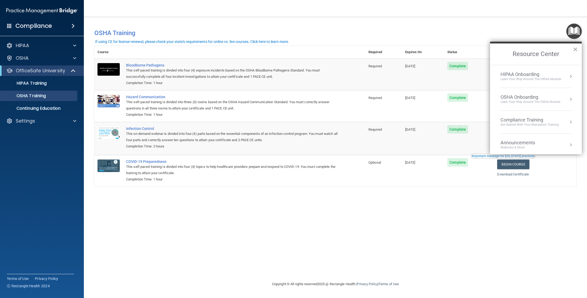
click at [569, 122] on button "Resource Center" at bounding box center [570, 121] width 5 height 5
click at [523, 83] on div "OSHA Training" at bounding box center [509, 85] width 30 height 5
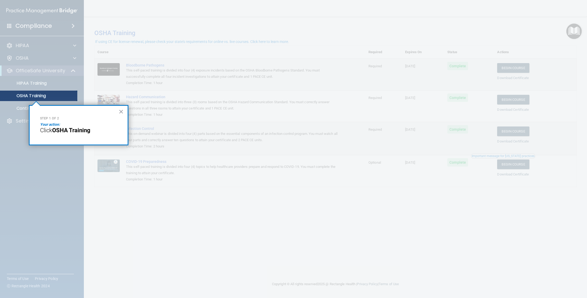
click at [72, 128] on strong "OSHA Training" at bounding box center [71, 130] width 38 height 7
click at [66, 96] on div "OSHA Training" at bounding box center [39, 95] width 72 height 5
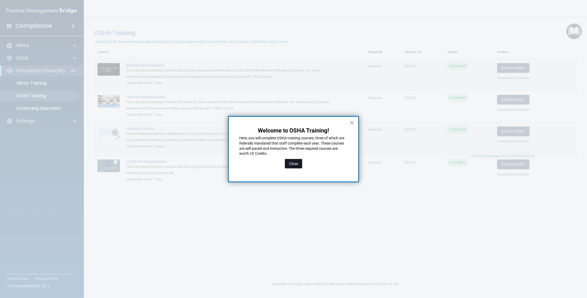
click at [294, 162] on button "Close" at bounding box center [293, 163] width 17 height 9
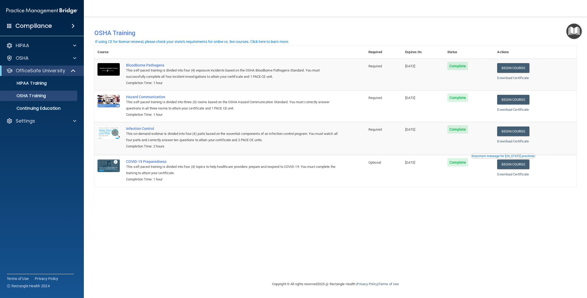
click at [575, 25] on img "Open Resource Center" at bounding box center [573, 31] width 15 height 15
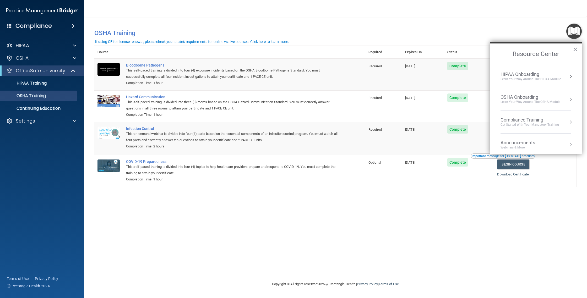
click at [539, 116] on li "Compliance Training Get Started with your mandatory training" at bounding box center [536, 122] width 71 height 23
click at [507, 84] on div "OSHA Training" at bounding box center [509, 85] width 30 height 5
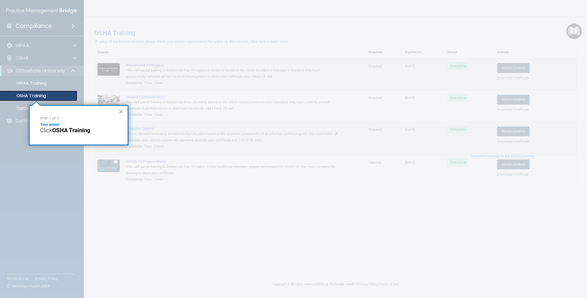
click at [50, 93] on div "OSHA Training" at bounding box center [39, 95] width 72 height 5
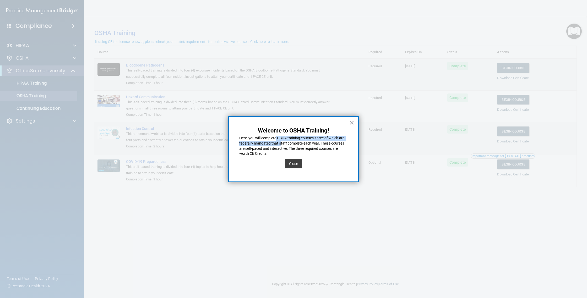
drag, startPoint x: 278, startPoint y: 139, endPoint x: 297, endPoint y: 151, distance: 22.3
click at [281, 144] on p "Here, you will complete OSHA training courses, three of which are federally man…" at bounding box center [293, 146] width 108 height 20
click at [294, 157] on div "Close" at bounding box center [293, 163] width 17 height 15
click at [293, 159] on div "Close" at bounding box center [293, 163] width 17 height 15
click at [294, 161] on button "Close" at bounding box center [293, 163] width 17 height 9
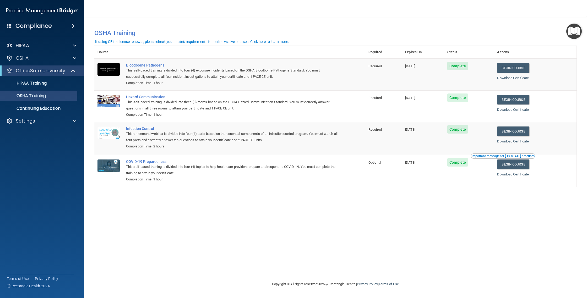
click at [21, 102] on ul "HIPAA Training OSHA Training Continuing Education" at bounding box center [42, 95] width 95 height 38
click at [22, 99] on link "OSHA Training" at bounding box center [36, 96] width 83 height 10
click at [22, 99] on p "OSHA Training" at bounding box center [24, 95] width 42 height 5
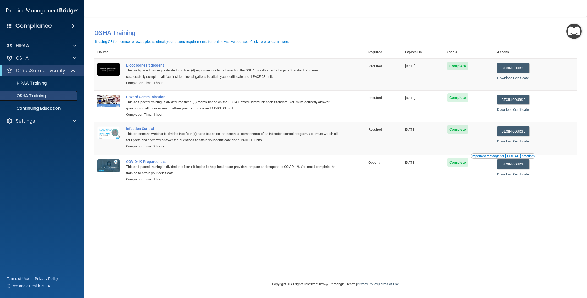
click at [22, 99] on p "OSHA Training" at bounding box center [24, 95] width 42 height 5
click at [22, 98] on p "OSHA Training" at bounding box center [24, 95] width 42 height 5
click at [33, 41] on div "HIPAA" at bounding box center [42, 45] width 84 height 10
click at [33, 48] on div "HIPAA" at bounding box center [34, 45] width 65 height 6
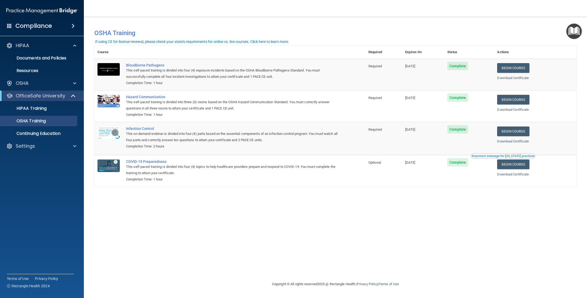
click at [34, 65] on ul "Documents and Policies Report an Incident Business Associates Emergency Plannin…" at bounding box center [42, 63] width 95 height 25
click at [47, 56] on p "Documents and Policies" at bounding box center [39, 58] width 72 height 5
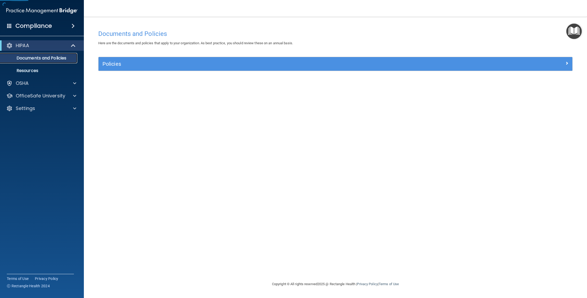
click at [46, 63] on link "Documents and Policies" at bounding box center [36, 58] width 83 height 10
click at [45, 68] on link "Resources" at bounding box center [36, 71] width 83 height 10
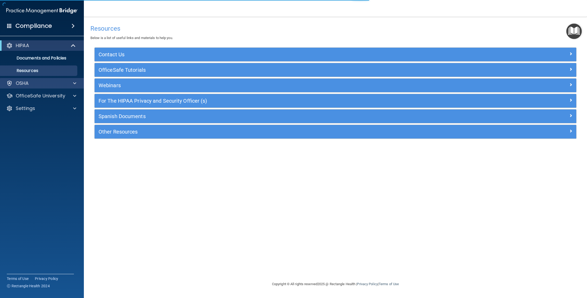
click at [42, 78] on div "OSHA" at bounding box center [42, 83] width 84 height 10
click at [47, 85] on div "OSHA" at bounding box center [34, 83] width 65 height 6
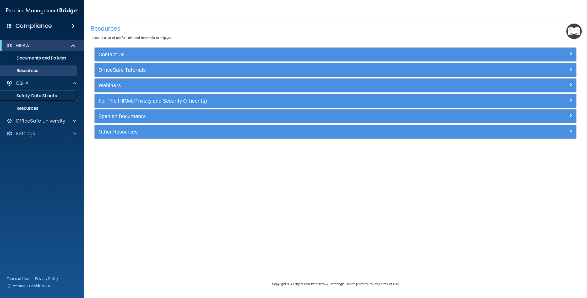
click at [74, 95] on p "Safety Data Sheets" at bounding box center [39, 95] width 72 height 5
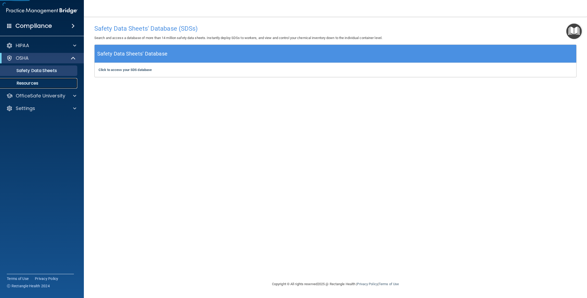
click at [66, 85] on p "Resources" at bounding box center [39, 83] width 72 height 5
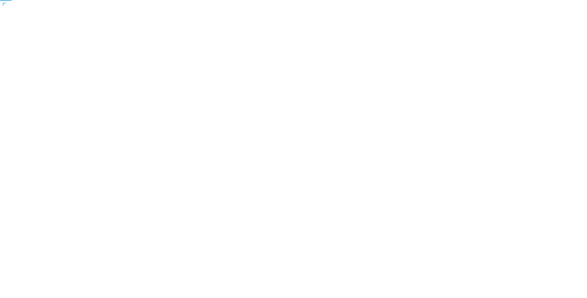
click at [40, 118] on body "Toggle navigation Manage My Enterprise Manage My Location Copyright © All right…" at bounding box center [293, 149] width 587 height 298
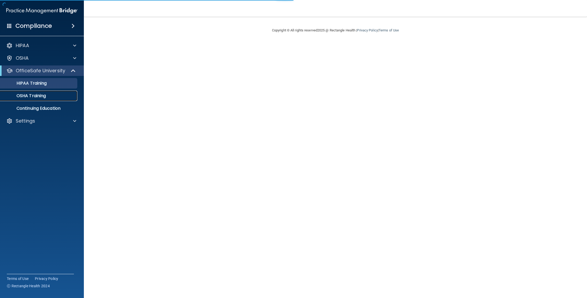
click at [46, 95] on div "OSHA Training" at bounding box center [39, 95] width 72 height 5
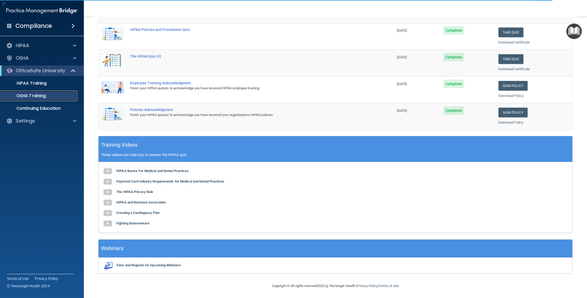
scroll to position [96, 0]
click at [59, 98] on div "OSHA Training" at bounding box center [39, 95] width 72 height 5
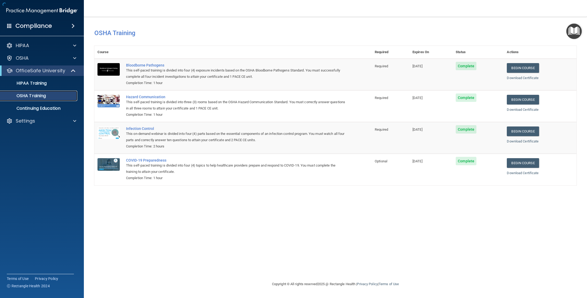
click at [59, 98] on div "OSHA Training" at bounding box center [39, 95] width 72 height 5
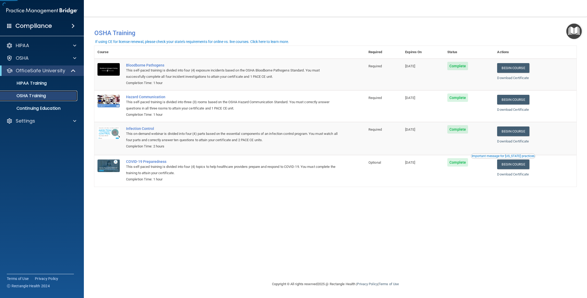
click at [59, 98] on div "OSHA Training" at bounding box center [39, 95] width 72 height 5
click at [241, 40] on div "If using CE for license renewal, please check your state's requirements for onl…" at bounding box center [192, 42] width 194 height 4
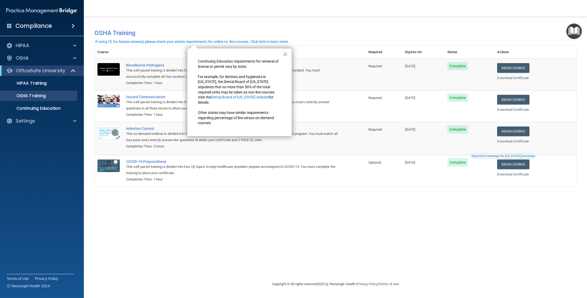
click at [241, 40] on div "If using CE for license renewal, please check your state's requirements for onl…" at bounding box center [192, 42] width 194 height 4
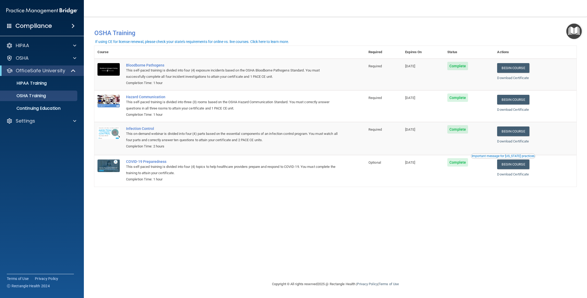
click at [560, 35] on h4 "OSHA Training" at bounding box center [335, 32] width 482 height 7
click at [586, 21] on main "You have a course that has expired or is incomplete. Please complete the course…" at bounding box center [335, 157] width 503 height 281
click at [576, 28] on img "Open Resource Center" at bounding box center [573, 31] width 15 height 15
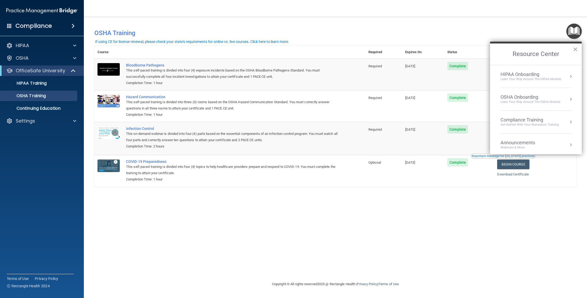
drag, startPoint x: 548, startPoint y: 83, endPoint x: 548, endPoint y: 88, distance: 5.3
click at [548, 88] on ol "HIPAA Onboarding Learn Your Way around the HIPAA module OSHA Onboarding Learn y…" at bounding box center [536, 109] width 92 height 89
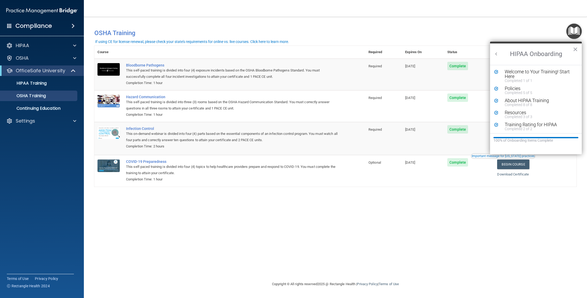
click at [499, 52] on h2 "HIPAA Onboarding" at bounding box center [536, 54] width 92 height 21
click at [489, 52] on th "Status" at bounding box center [469, 52] width 50 height 13
click at [495, 53] on button "Back to Resource Center Home" at bounding box center [496, 53] width 5 height 5
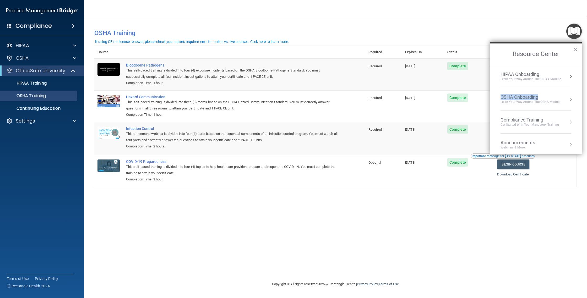
drag, startPoint x: 541, startPoint y: 94, endPoint x: 546, endPoint y: 96, distance: 5.9
click at [546, 96] on li "OSHA Onboarding Learn your way around the OSHA module" at bounding box center [536, 99] width 71 height 23
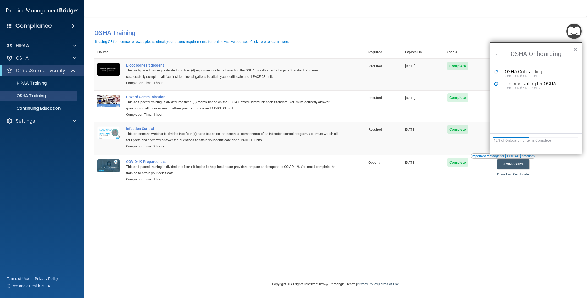
scroll to position [0, 0]
click at [547, 96] on ol "OSHA Onboarding Completed Step 1 of 5 Training Rating for OSHA Completed Step 2…" at bounding box center [536, 99] width 92 height 68
click at [521, 72] on div "OSHA Onboarding" at bounding box center [540, 71] width 70 height 5
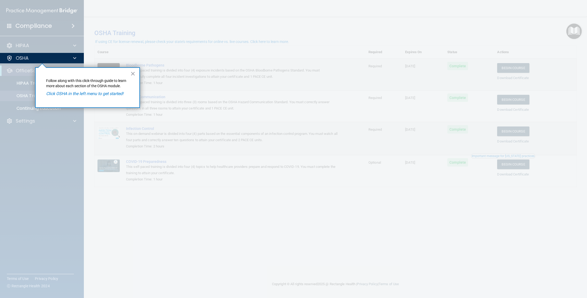
drag, startPoint x: 131, startPoint y: 73, endPoint x: 157, endPoint y: 70, distance: 26.1
click at [131, 73] on button "×" at bounding box center [133, 73] width 5 height 8
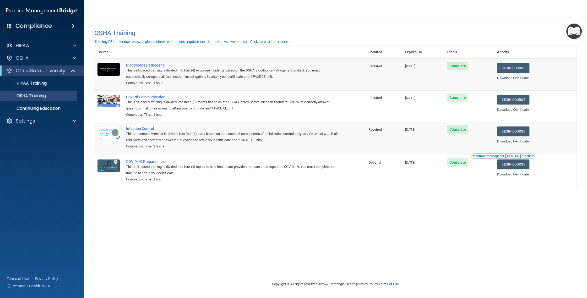
click at [566, 30] on img "Open Resource Center" at bounding box center [573, 31] width 15 height 15
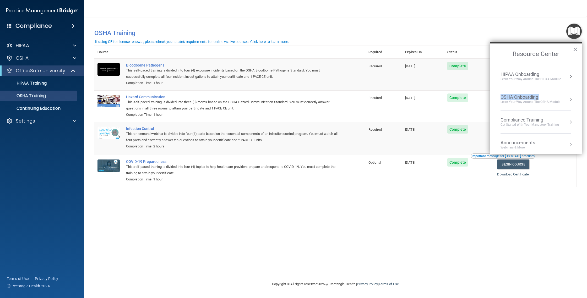
click at [541, 94] on li "OSHA Onboarding Learn your way around the OSHA module" at bounding box center [536, 99] width 71 height 23
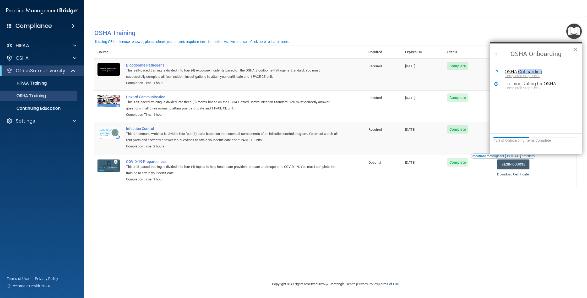
drag, startPoint x: 551, startPoint y: 73, endPoint x: 537, endPoint y: 70, distance: 15.1
click at [537, 70] on div "OSHA Onboarding" at bounding box center [540, 71] width 70 height 5
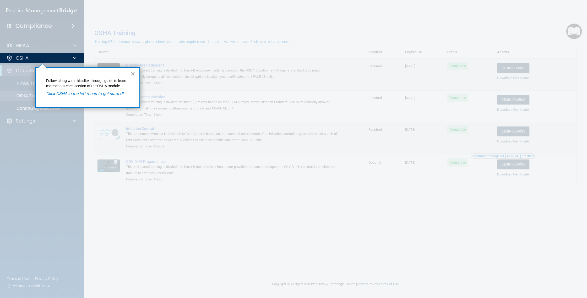
click at [103, 95] on em "Click OSHA in the left menu to get started!" at bounding box center [84, 93] width 77 height 5
click at [53, 55] on div "OSHA" at bounding box center [42, 58] width 84 height 10
click at [42, 59] on div "OSHA" at bounding box center [34, 58] width 65 height 6
click at [40, 60] on div "OSHA" at bounding box center [34, 58] width 65 height 6
click at [26, 60] on p "OSHA" at bounding box center [22, 58] width 13 height 6
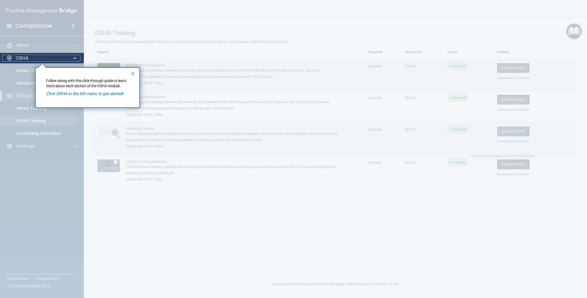
click at [26, 60] on p "OSHA" at bounding box center [22, 58] width 13 height 6
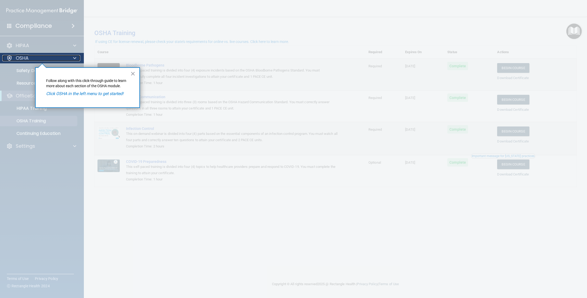
click at [26, 60] on p "OSHA" at bounding box center [22, 58] width 13 height 6
click at [25, 59] on p "OSHA" at bounding box center [22, 58] width 13 height 6
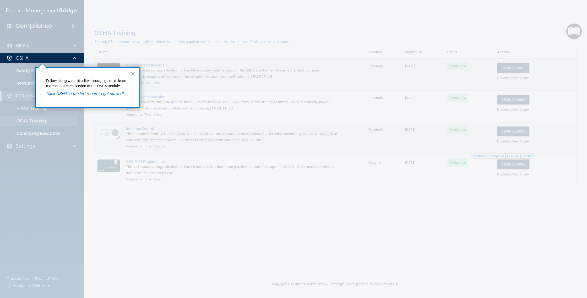
click at [20, 72] on div at bounding box center [42, 180] width 84 height 235
click at [62, 95] on em "Click OSHA in the left menu to get started!" at bounding box center [84, 93] width 77 height 5
click at [61, 94] on em "Click OSHA in the left menu to get started!" at bounding box center [84, 93] width 77 height 5
click at [79, 96] on em "Click OSHA in the left menu to get started!" at bounding box center [84, 93] width 77 height 5
click at [93, 95] on em "Click OSHA in the left menu to get started!" at bounding box center [84, 93] width 77 height 5
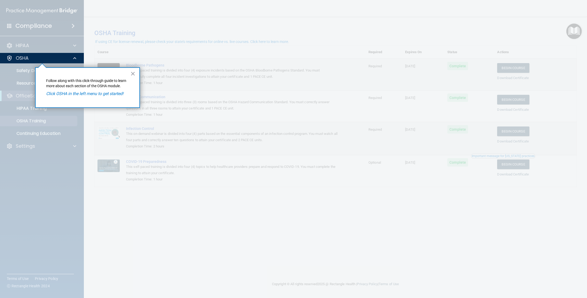
click at [95, 94] on em "Click OSHA in the left menu to get started!" at bounding box center [84, 93] width 77 height 5
click at [74, 82] on p "Follow along with this click-through guide to learn more about each section of …" at bounding box center [87, 83] width 83 height 10
click at [91, 87] on p "Follow along with this click-through guide to learn more about each section of …" at bounding box center [87, 83] width 83 height 10
drag, startPoint x: 135, startPoint y: 69, endPoint x: 132, endPoint y: 73, distance: 4.5
click at [134, 71] on button "×" at bounding box center [133, 73] width 5 height 8
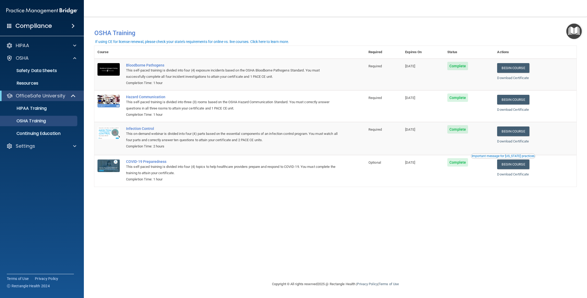
click at [51, 63] on ul "Documents Safety Data Sheets Self-Assessment Injury and Illness Report Resources" at bounding box center [42, 75] width 95 height 25
click at [6, 60] on div "OSHA" at bounding box center [34, 58] width 65 height 6
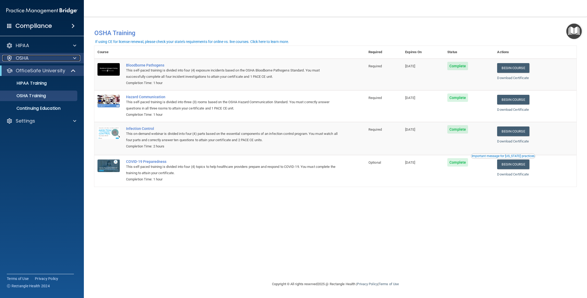
click at [6, 60] on div "OSHA" at bounding box center [34, 58] width 65 height 6
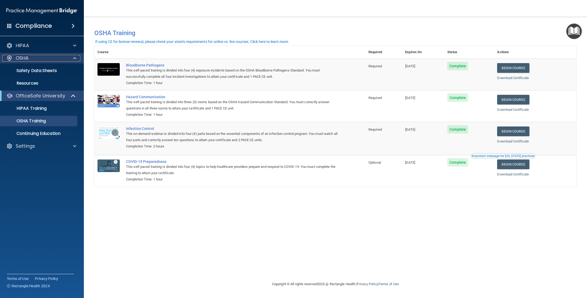
click at [6, 60] on div "OSHA" at bounding box center [34, 58] width 65 height 6
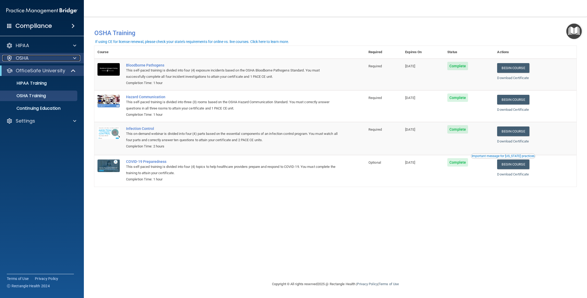
click at [15, 59] on div "OSHA" at bounding box center [34, 58] width 65 height 6
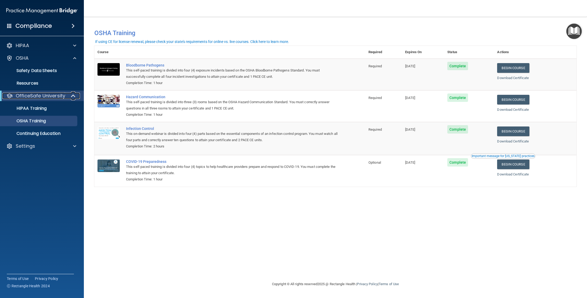
click at [74, 97] on span at bounding box center [74, 96] width 4 height 6
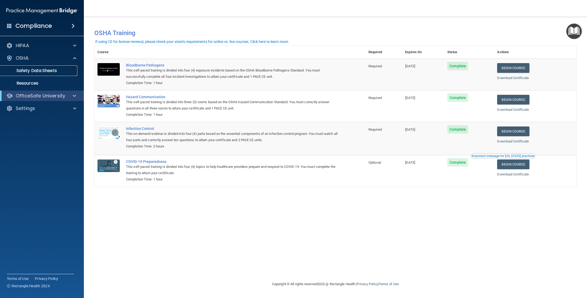
click at [34, 73] on p "Safety Data Sheets" at bounding box center [39, 70] width 72 height 5
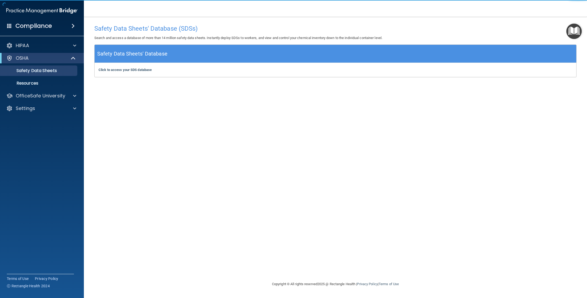
click at [162, 60] on div "Safety Data Sheets' Database" at bounding box center [336, 54] width 482 height 18
drag, startPoint x: 162, startPoint y: 59, endPoint x: 159, endPoint y: 77, distance: 18.0
click at [160, 77] on div "Safety Data Sheets' Database Click to access your SDS database Click to access …" at bounding box center [335, 61] width 482 height 33
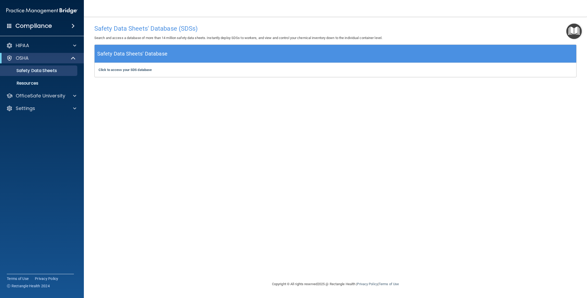
click at [154, 73] on div "Click to access your SDS database Click to access your SDS database" at bounding box center [336, 70] width 482 height 14
click at [145, 70] on b "Click to access your SDS database" at bounding box center [125, 70] width 53 height 4
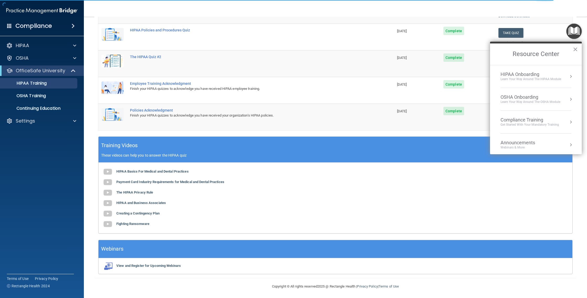
scroll to position [96, 0]
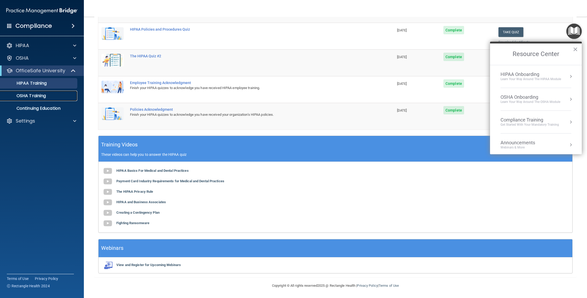
click at [34, 96] on p "OSHA Training" at bounding box center [24, 95] width 42 height 5
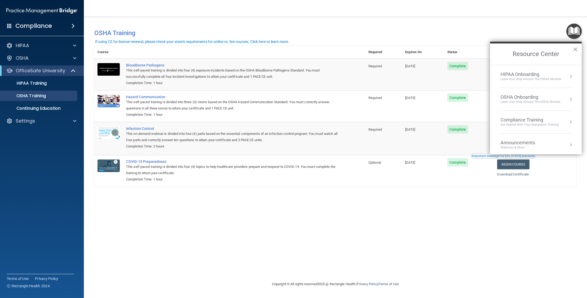
click at [577, 52] on button "×" at bounding box center [575, 49] width 5 height 8
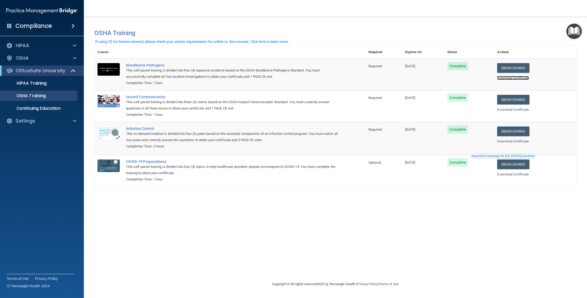
click at [521, 79] on link "Download Certificate" at bounding box center [513, 78] width 32 height 4
